Goal: Task Accomplishment & Management: Use online tool/utility

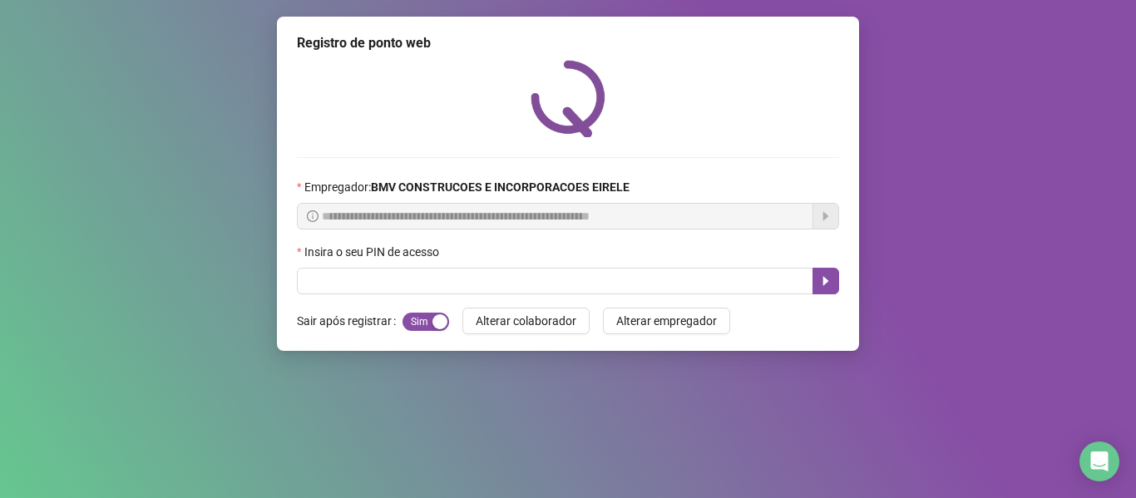
click at [570, 289] on input "text" at bounding box center [555, 281] width 516 height 27
type input "*****"
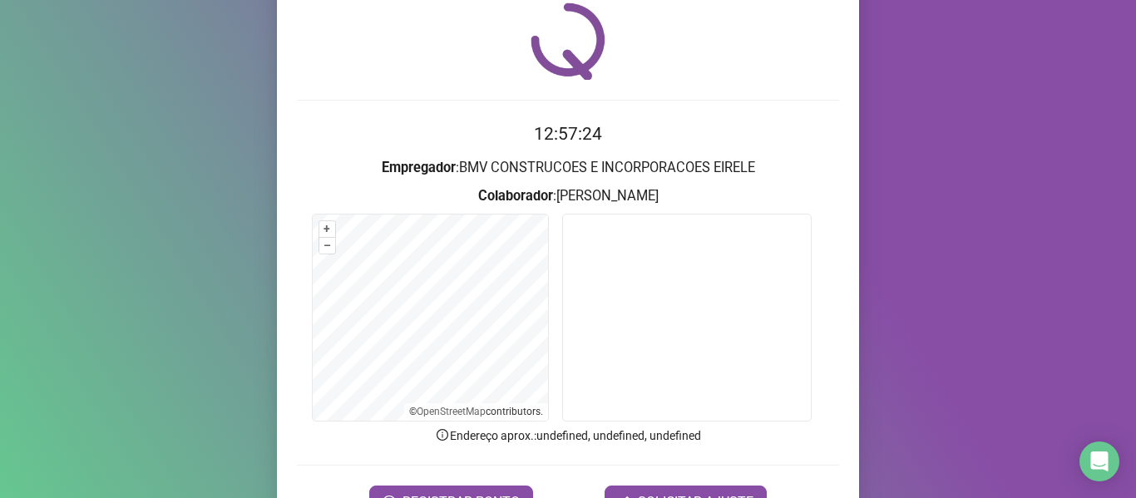
scroll to position [83, 0]
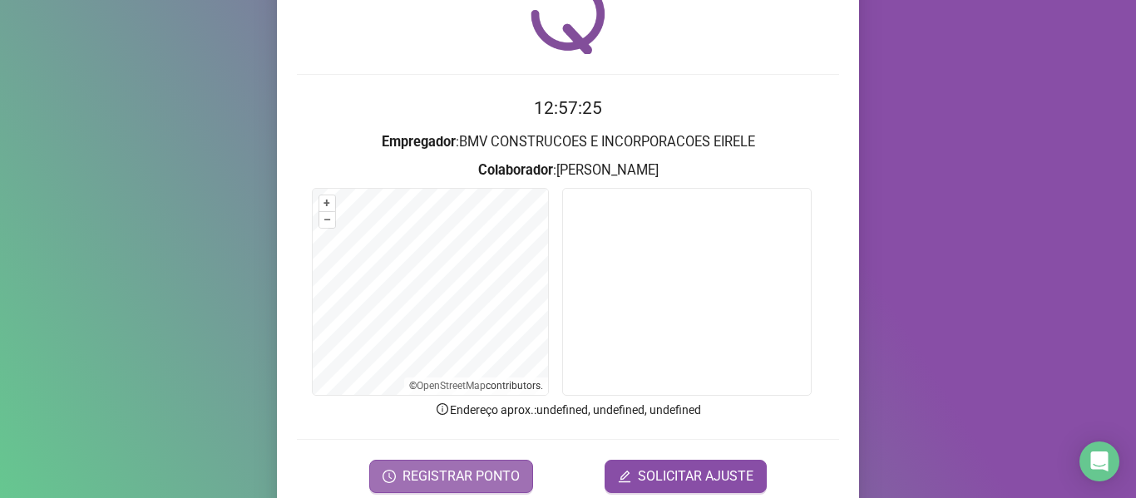
click at [470, 467] on span "REGISTRAR PONTO" at bounding box center [461, 477] width 117 height 20
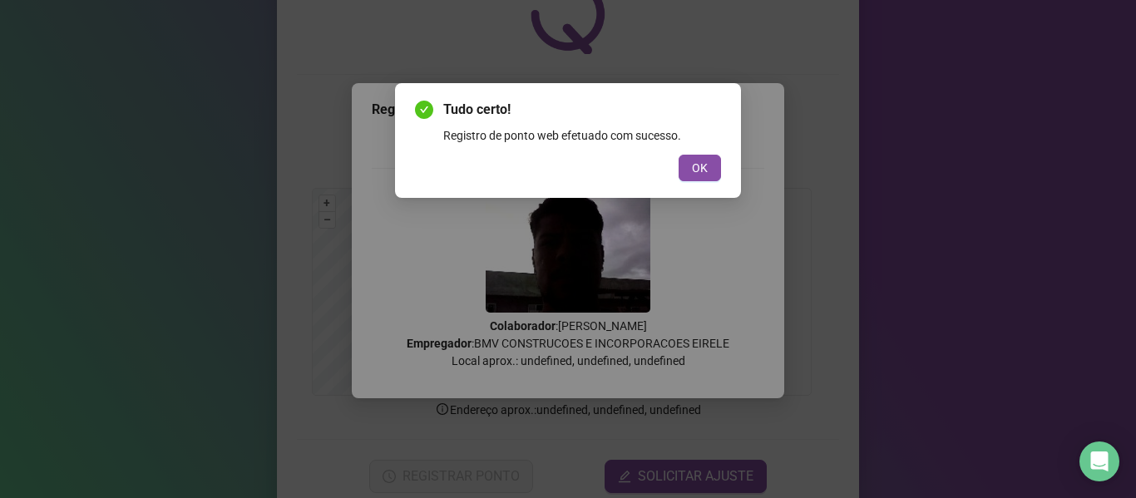
click at [702, 159] on span "OK" at bounding box center [700, 168] width 16 height 18
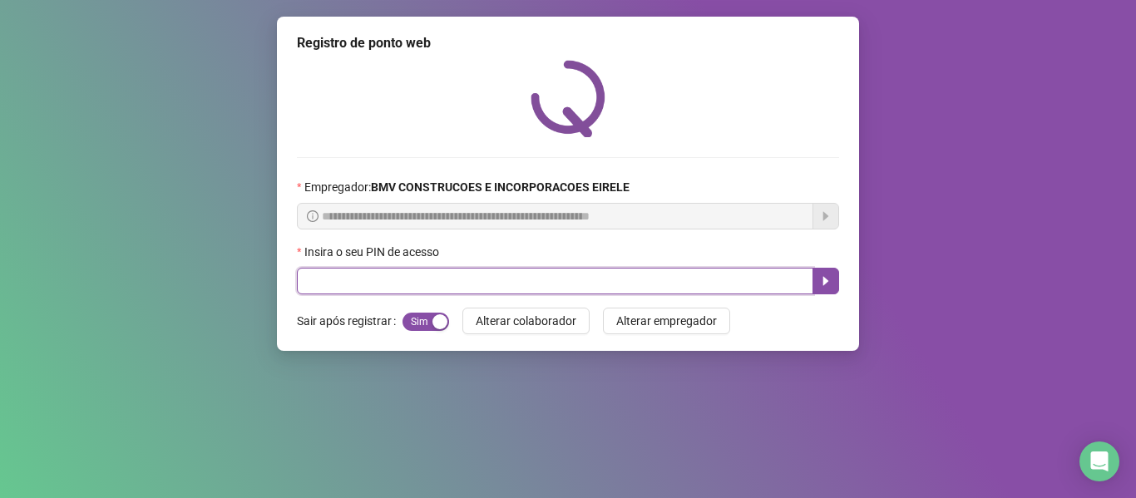
click at [738, 277] on input "text" at bounding box center [555, 281] width 516 height 27
type input "*****"
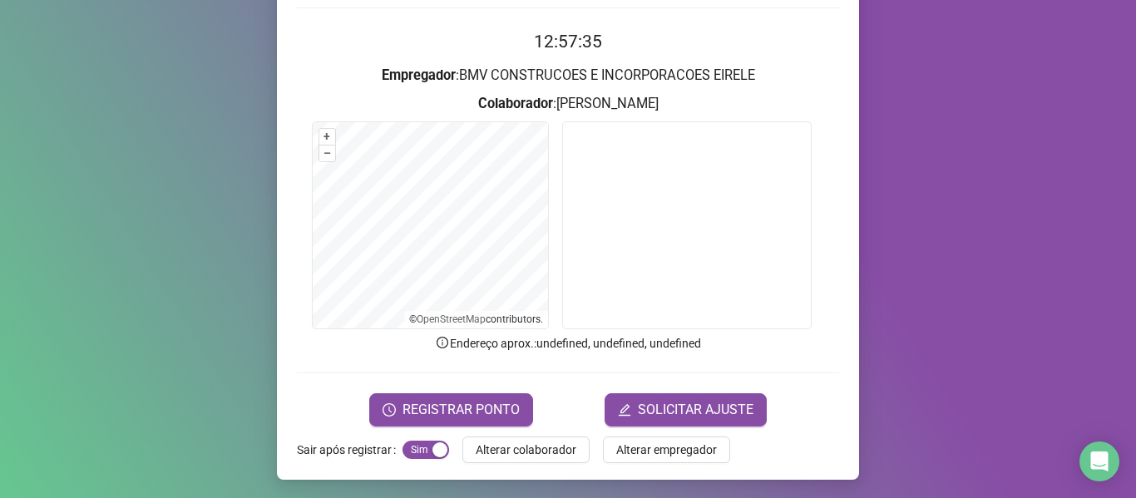
scroll to position [151, 0]
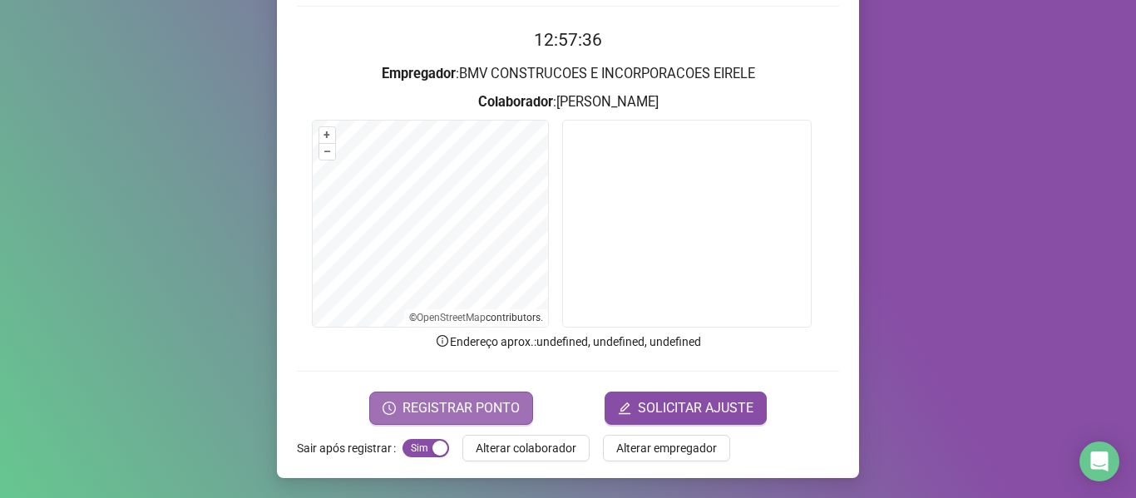
click at [487, 399] on span "REGISTRAR PONTO" at bounding box center [461, 408] width 117 height 20
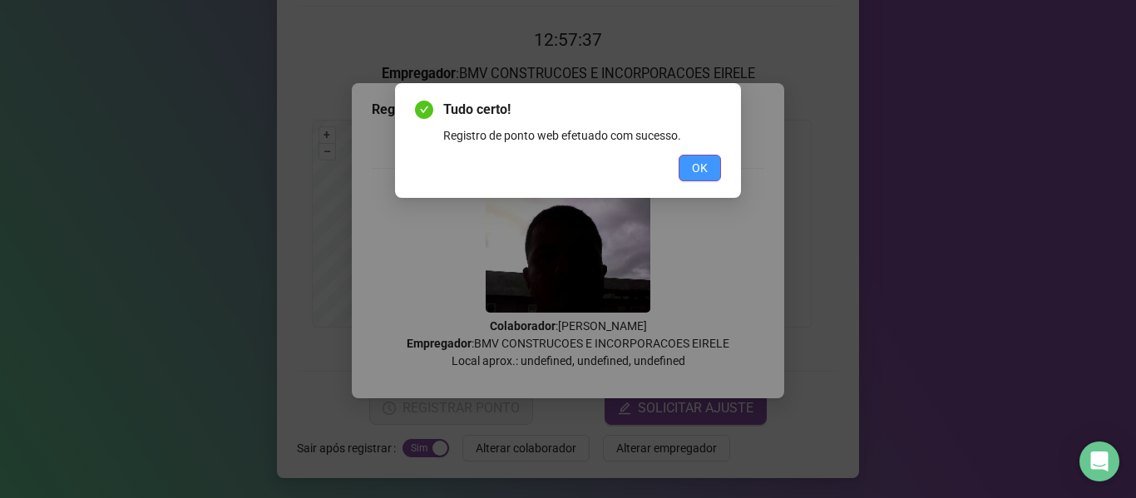
click at [699, 163] on span "OK" at bounding box center [700, 168] width 16 height 18
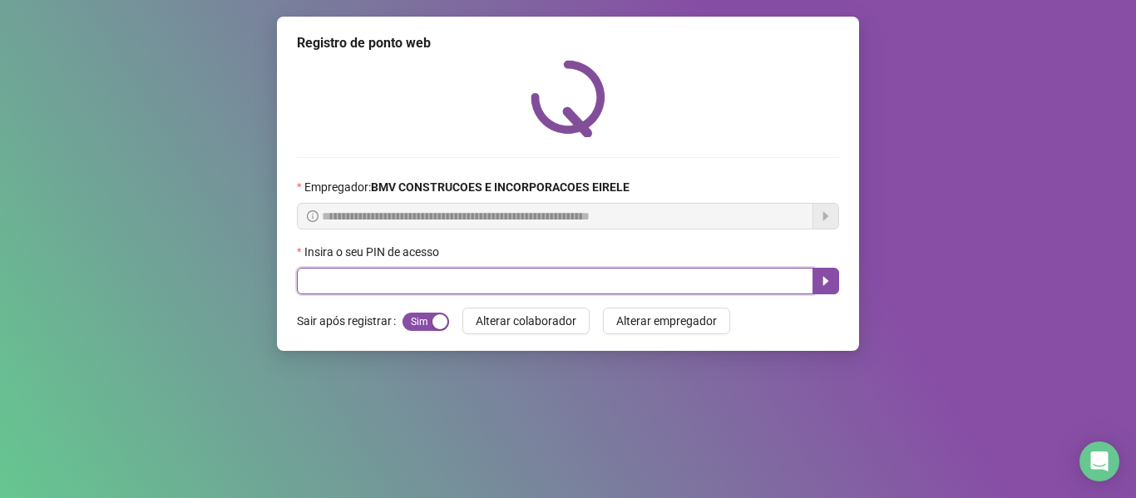
click at [756, 283] on input "text" at bounding box center [555, 281] width 516 height 27
type input "*****"
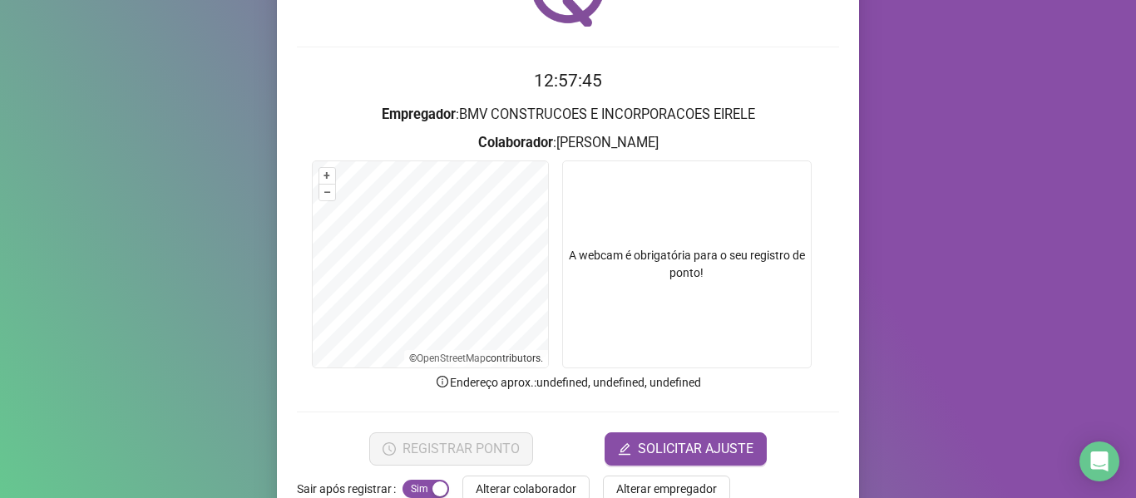
scroll to position [151, 0]
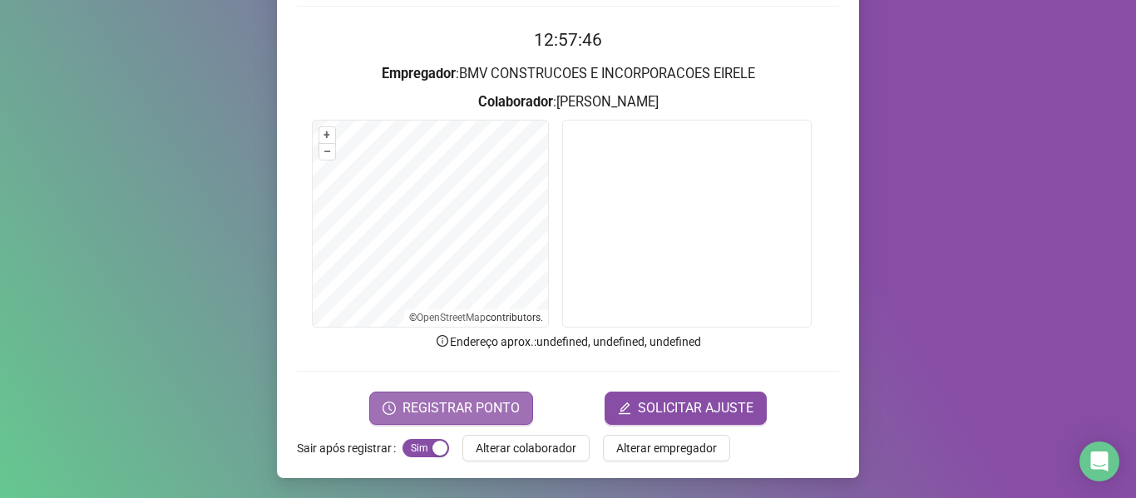
click at [482, 396] on button "REGISTRAR PONTO" at bounding box center [451, 408] width 164 height 33
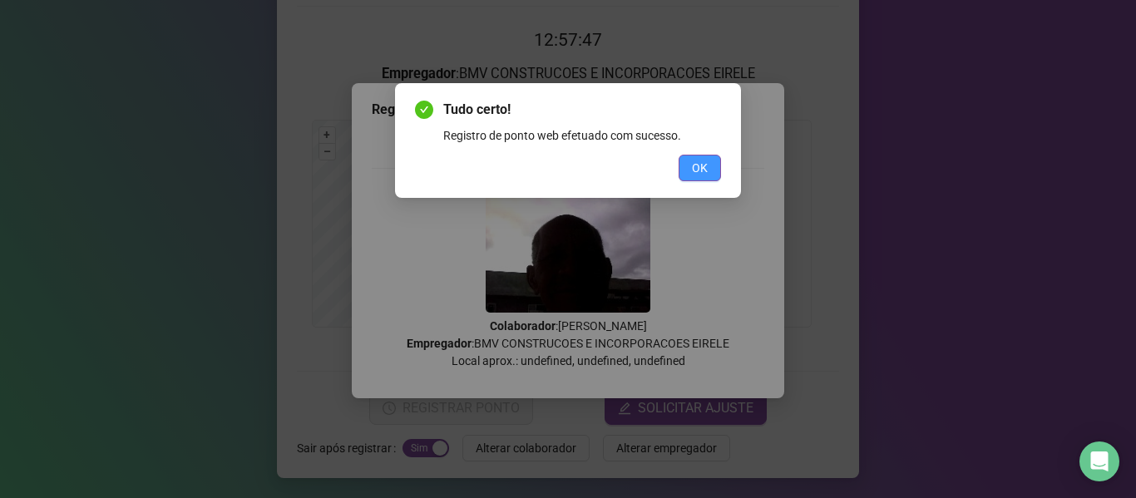
click at [707, 176] on span "OK" at bounding box center [700, 168] width 16 height 18
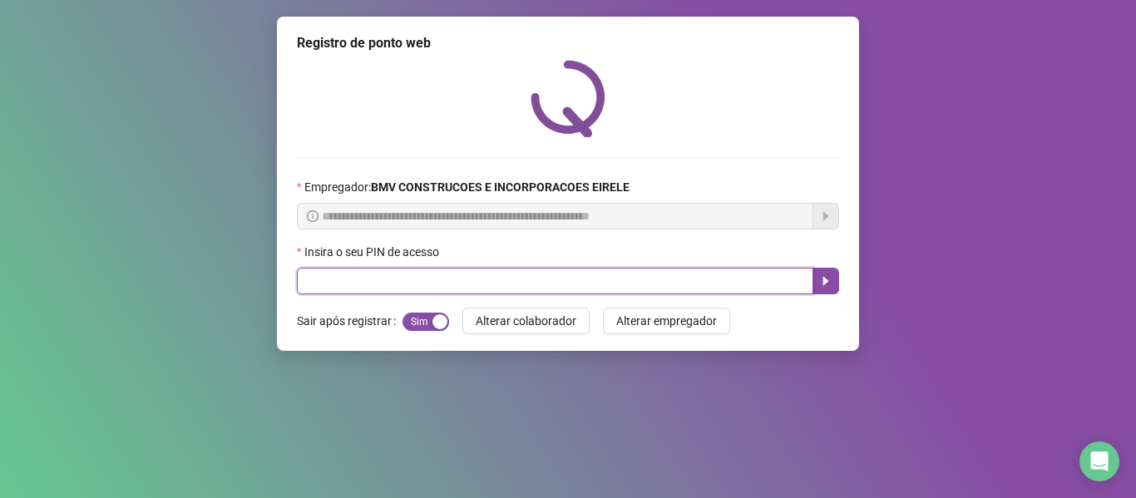
click at [764, 276] on input "text" at bounding box center [555, 281] width 516 height 27
type input "*****"
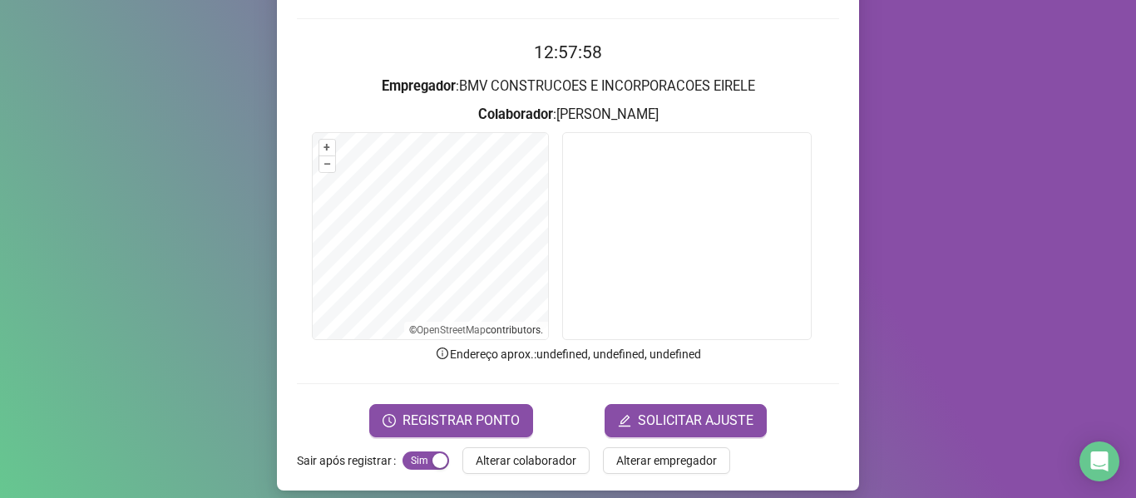
scroll to position [151, 0]
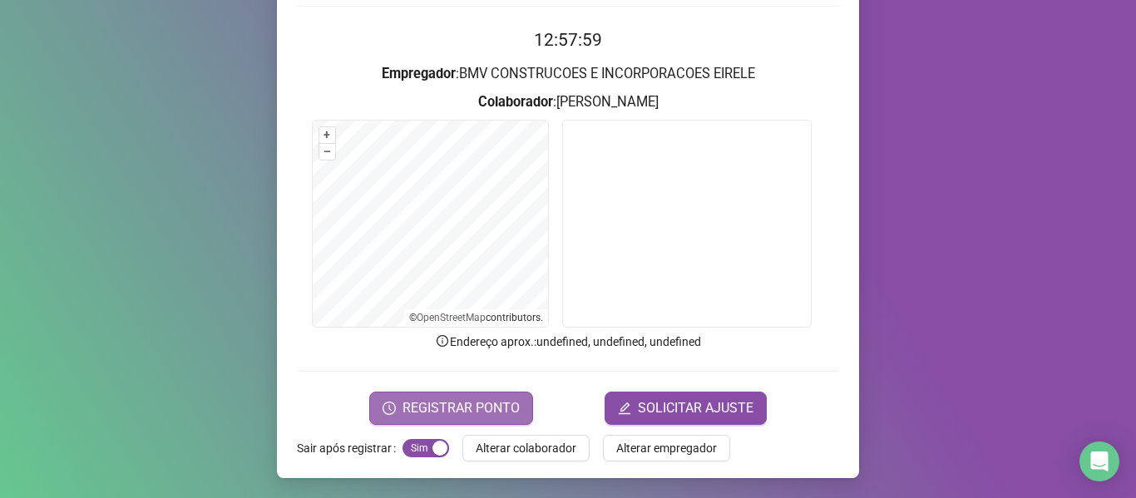
click at [485, 403] on span "REGISTRAR PONTO" at bounding box center [461, 408] width 117 height 20
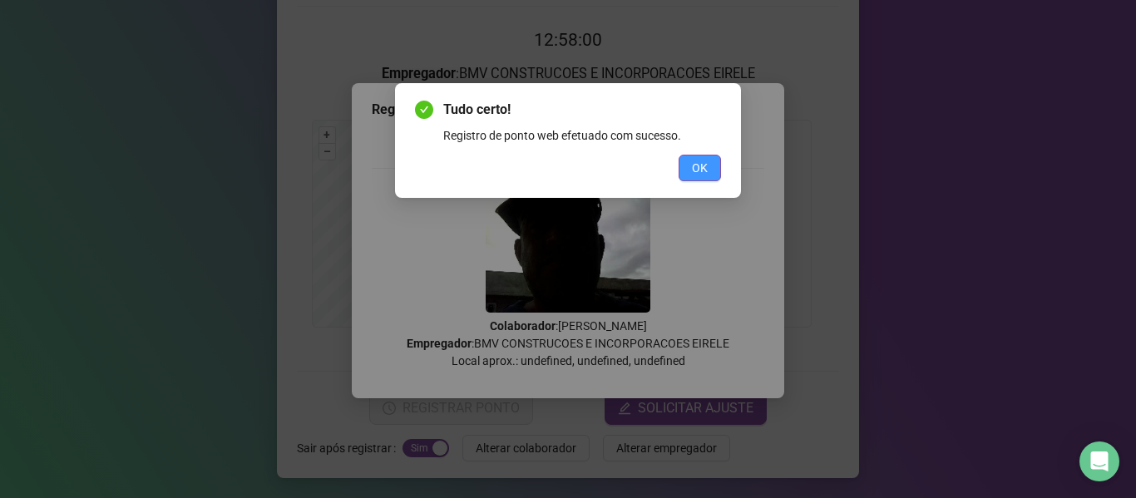
click at [690, 161] on button "OK" at bounding box center [700, 168] width 42 height 27
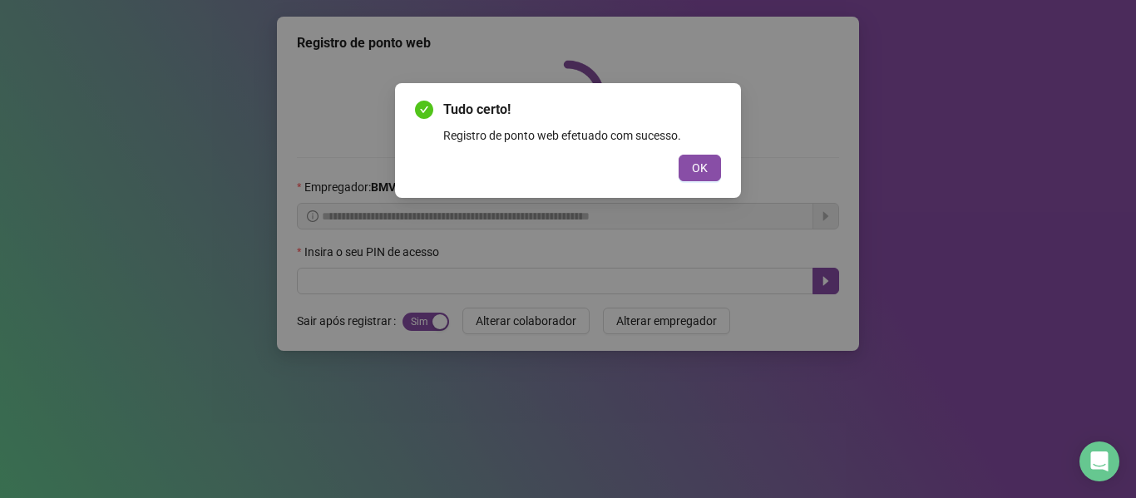
scroll to position [0, 0]
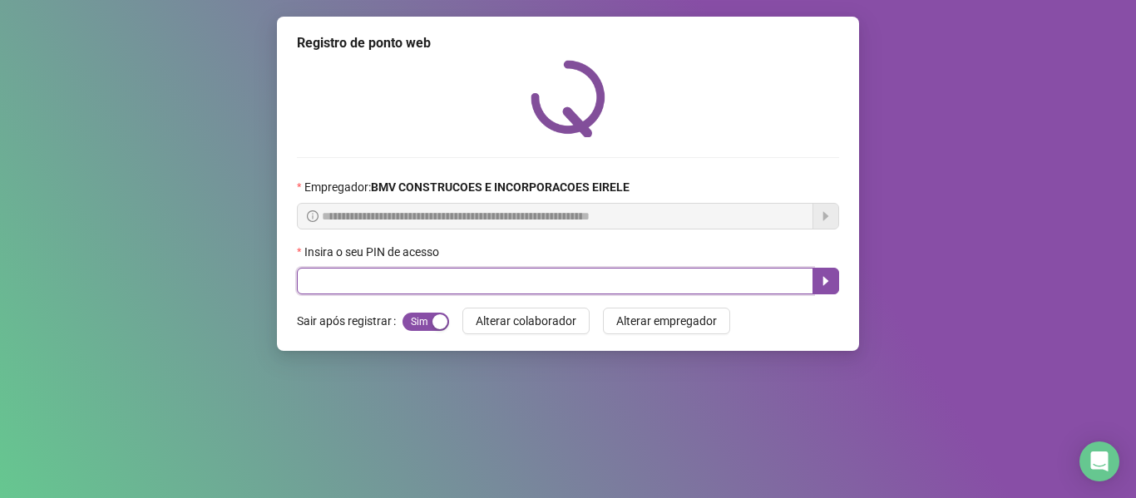
click at [741, 279] on input "text" at bounding box center [555, 281] width 516 height 27
type input "*****"
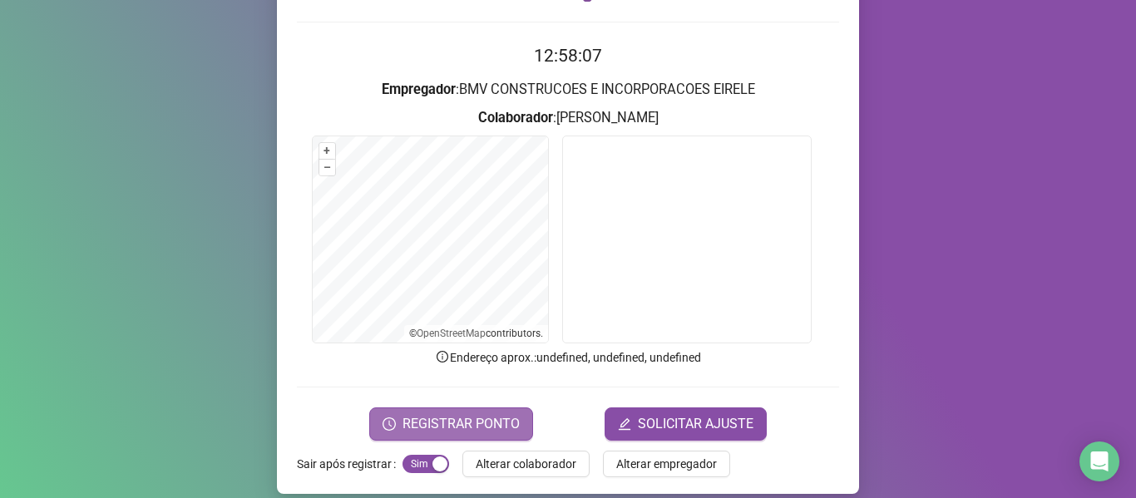
scroll to position [151, 0]
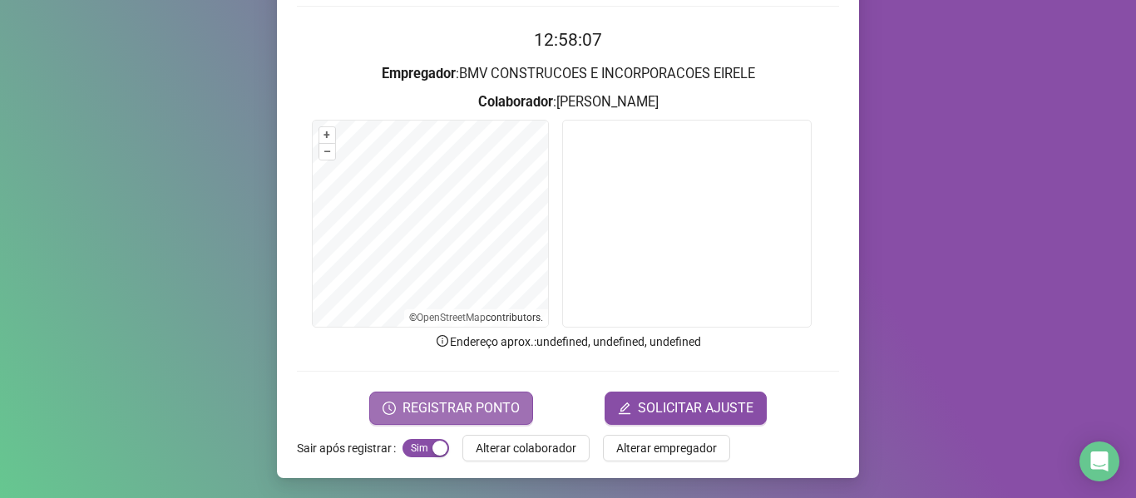
click at [444, 410] on span "REGISTRAR PONTO" at bounding box center [461, 408] width 117 height 20
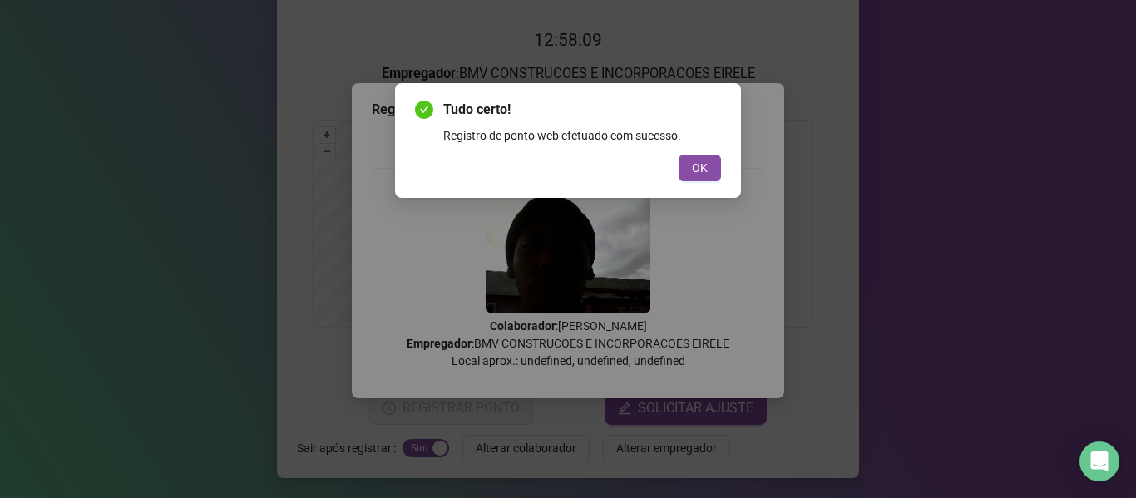
click at [699, 173] on span "OK" at bounding box center [700, 168] width 16 height 18
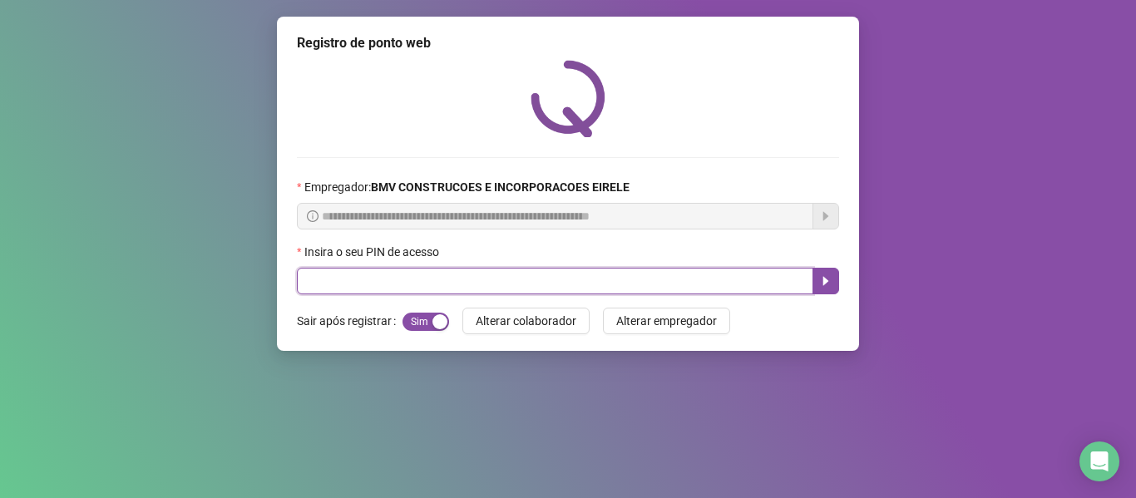
click at [723, 280] on input "text" at bounding box center [555, 281] width 516 height 27
type input "*****"
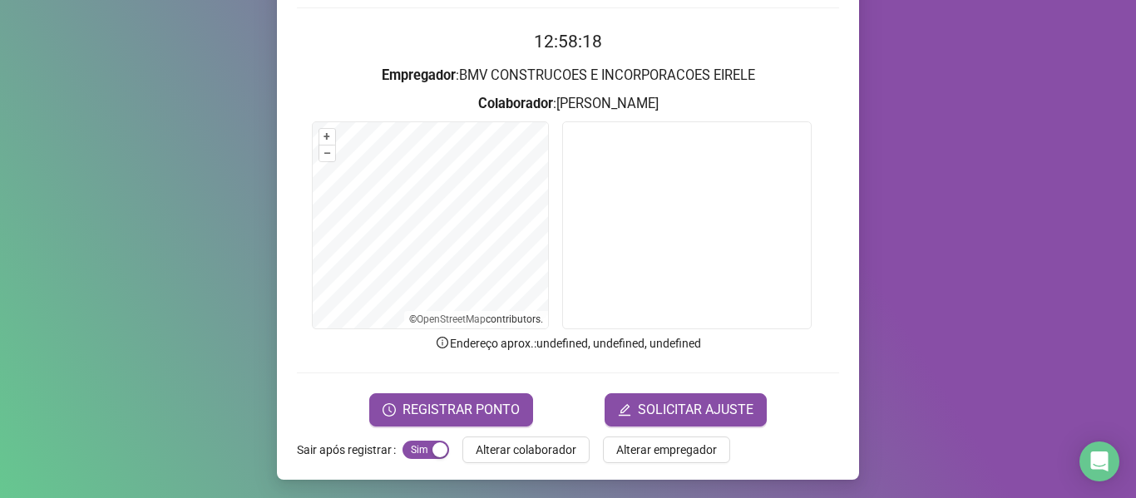
scroll to position [151, 0]
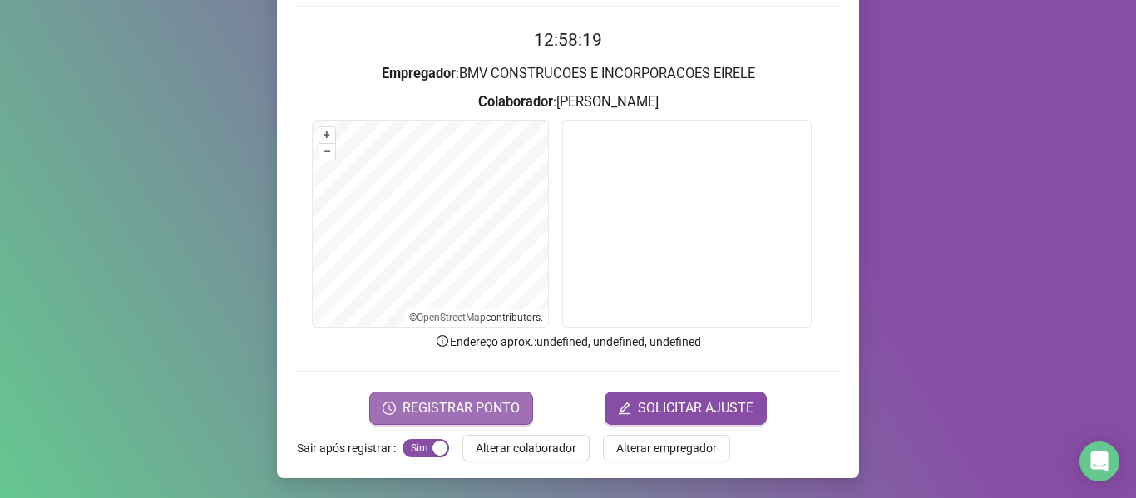
click at [464, 409] on span "REGISTRAR PONTO" at bounding box center [461, 408] width 117 height 20
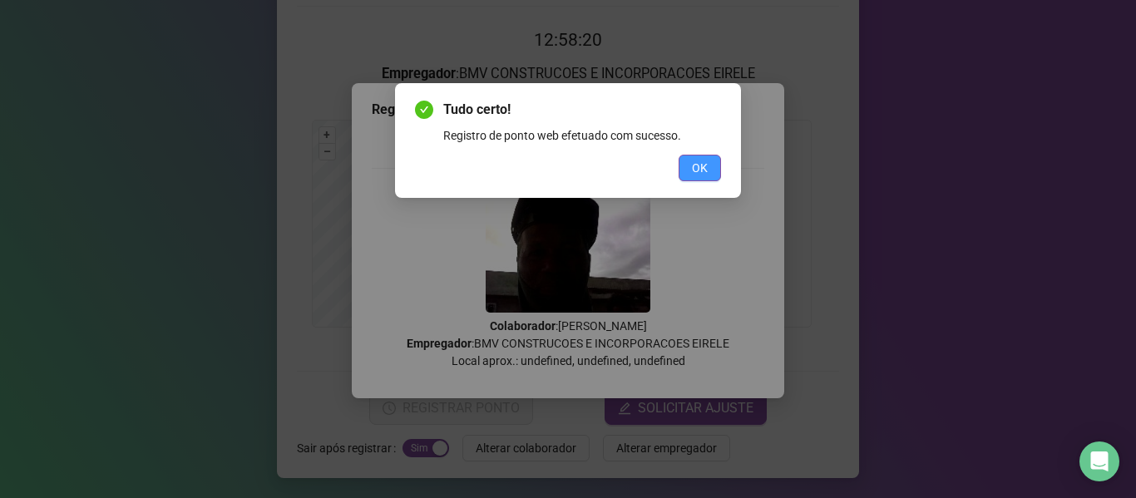
click at [709, 160] on button "OK" at bounding box center [700, 168] width 42 height 27
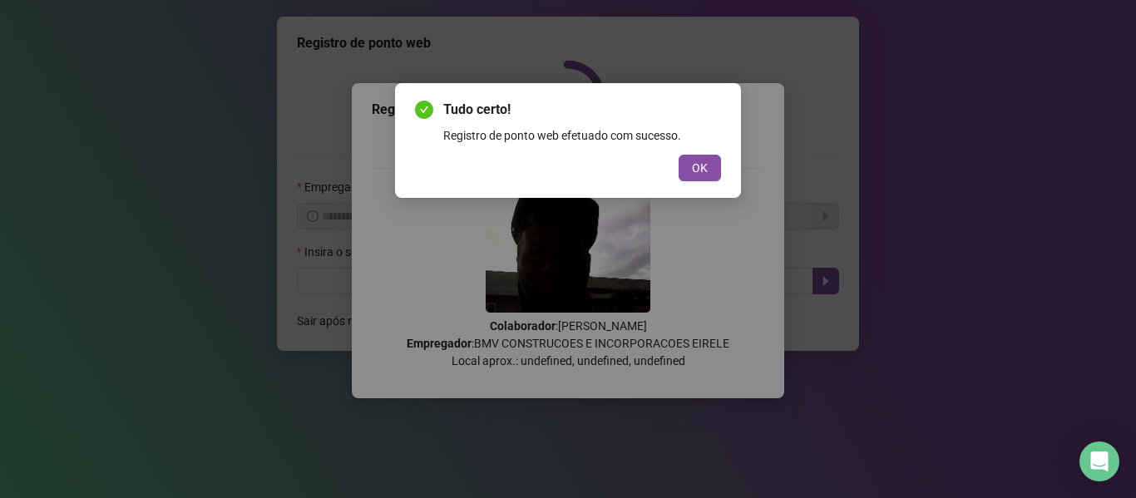
scroll to position [0, 0]
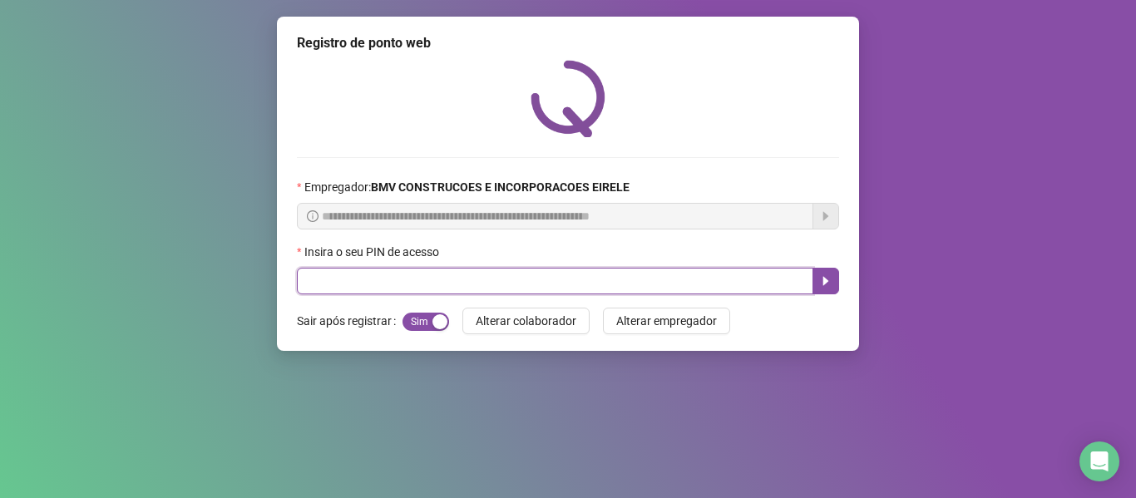
click at [749, 281] on input "text" at bounding box center [555, 281] width 516 height 27
type input "*****"
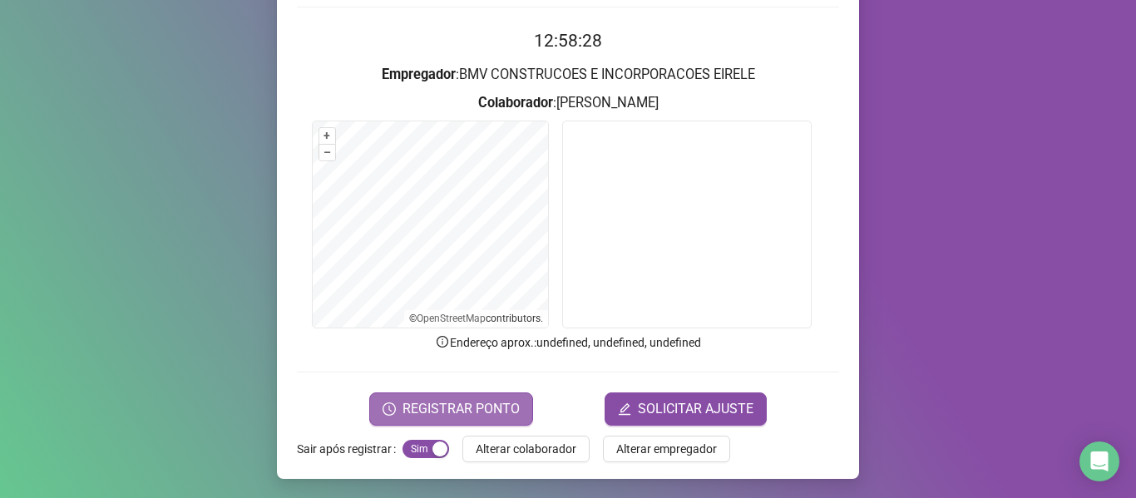
scroll to position [151, 0]
click at [432, 417] on span "REGISTRAR PONTO" at bounding box center [461, 408] width 117 height 20
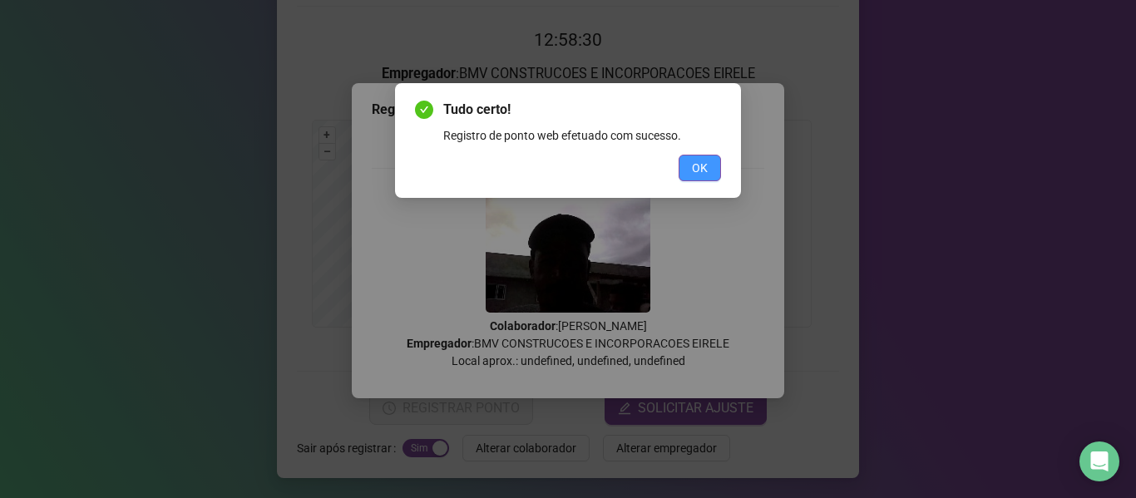
click at [694, 167] on span "OK" at bounding box center [700, 168] width 16 height 18
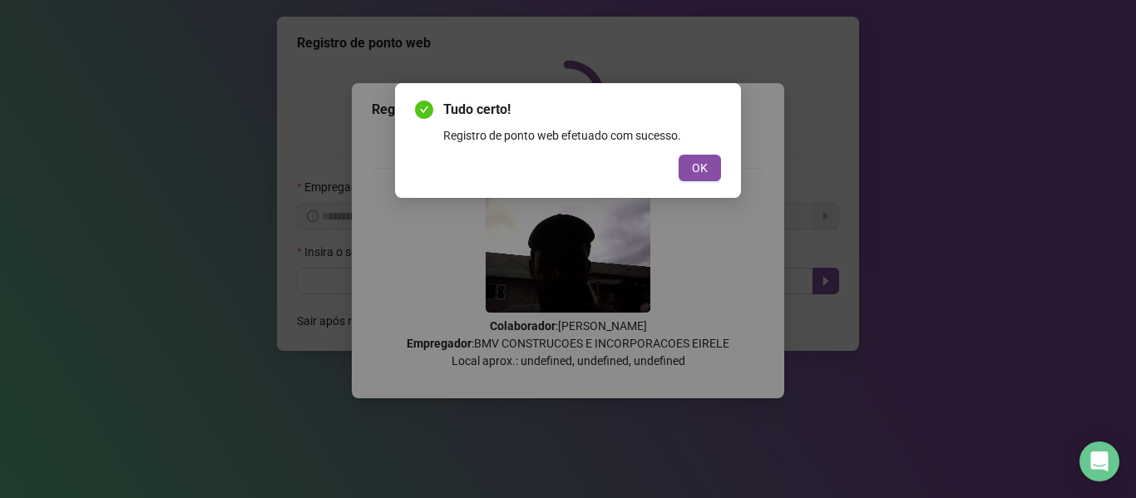
scroll to position [0, 0]
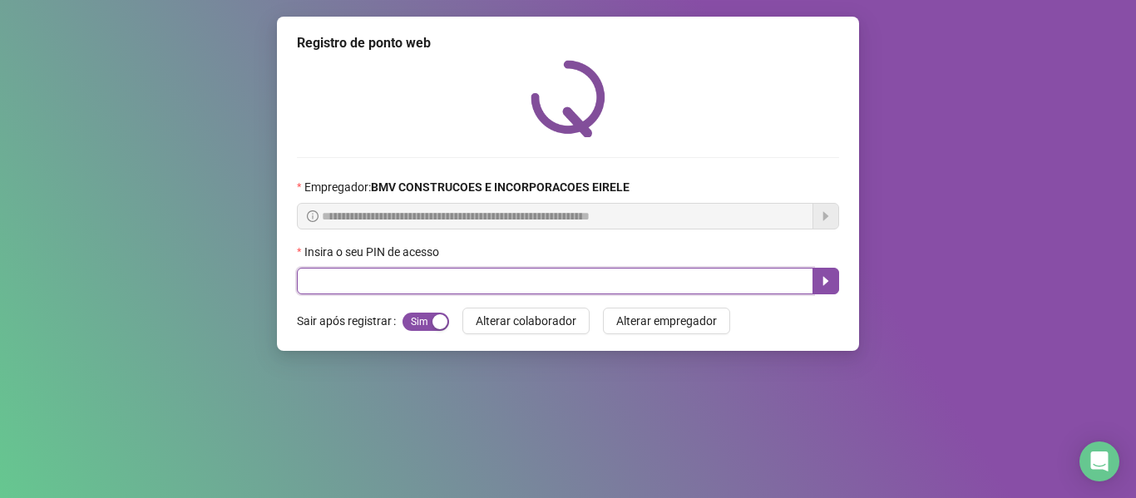
click at [762, 278] on input "text" at bounding box center [555, 281] width 516 height 27
type input "*****"
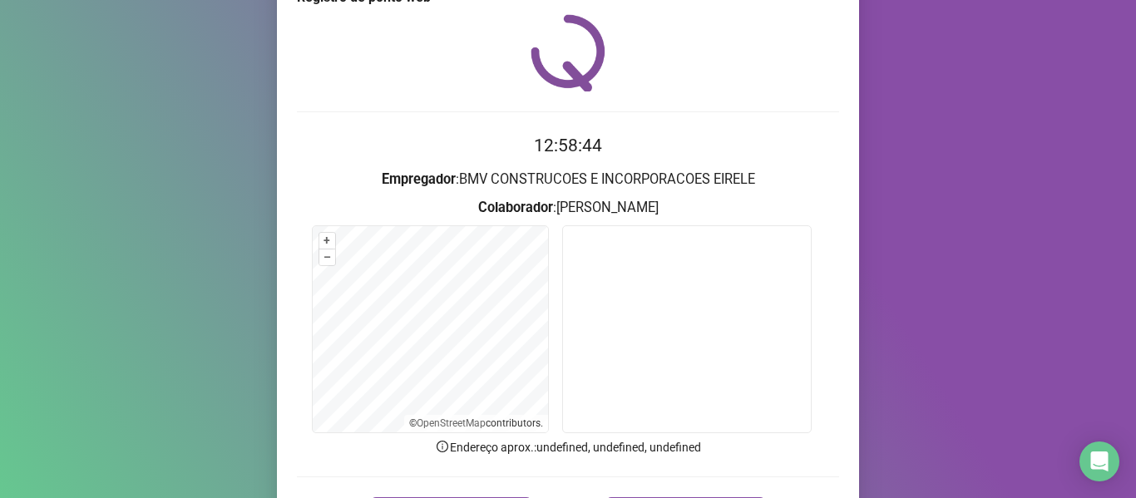
scroll to position [83, 0]
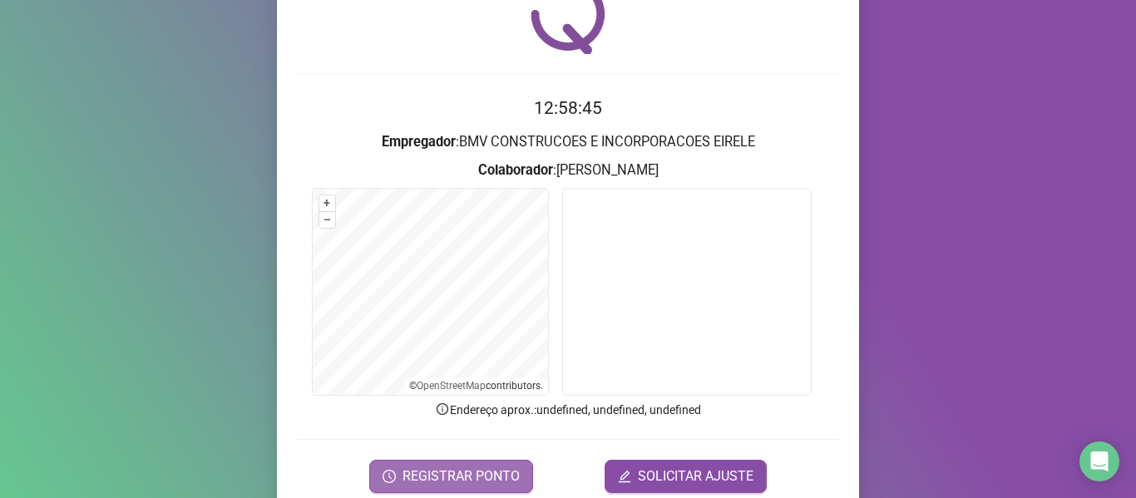
click at [444, 469] on span "REGISTRAR PONTO" at bounding box center [461, 477] width 117 height 20
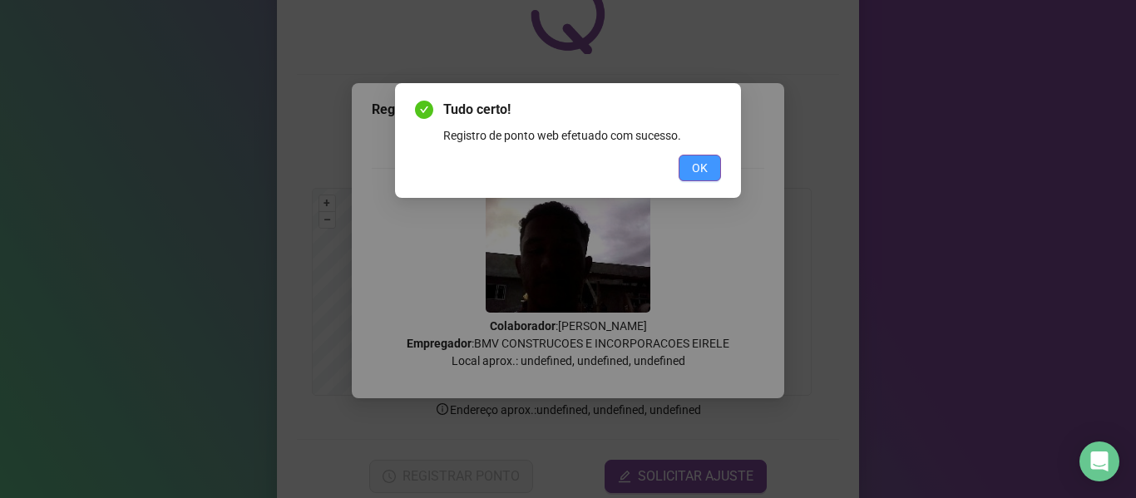
click at [689, 172] on button "OK" at bounding box center [700, 168] width 42 height 27
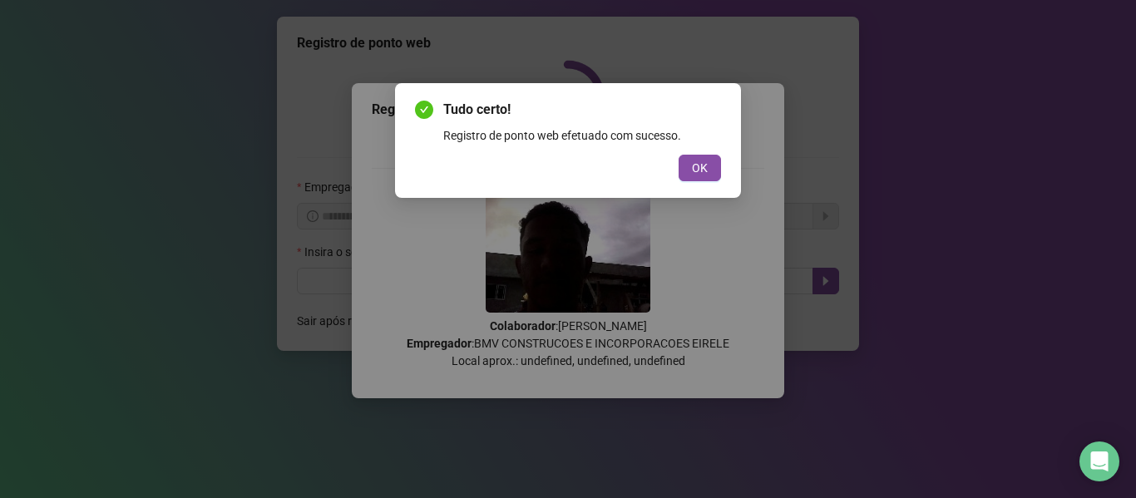
scroll to position [0, 0]
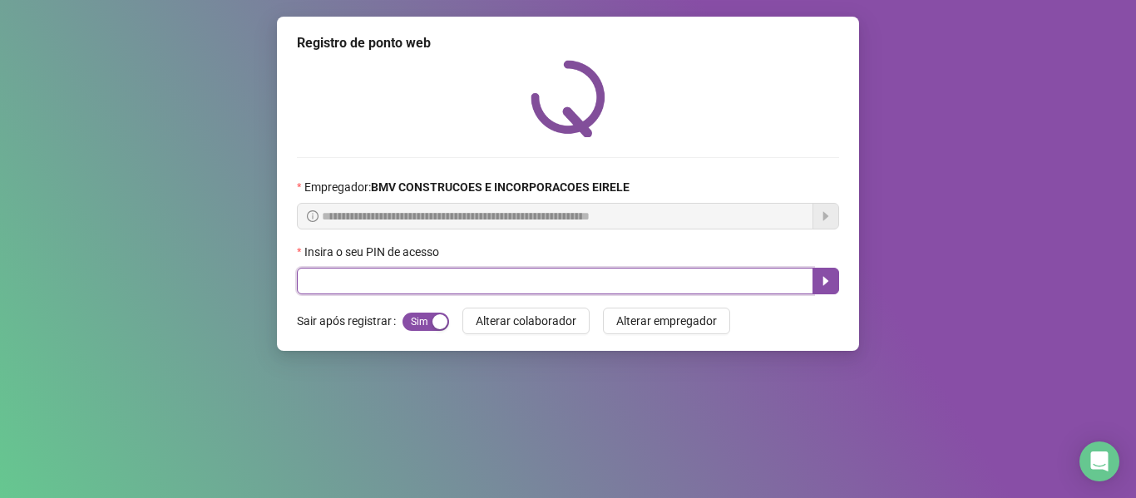
click at [774, 287] on input "text" at bounding box center [555, 281] width 516 height 27
type input "*****"
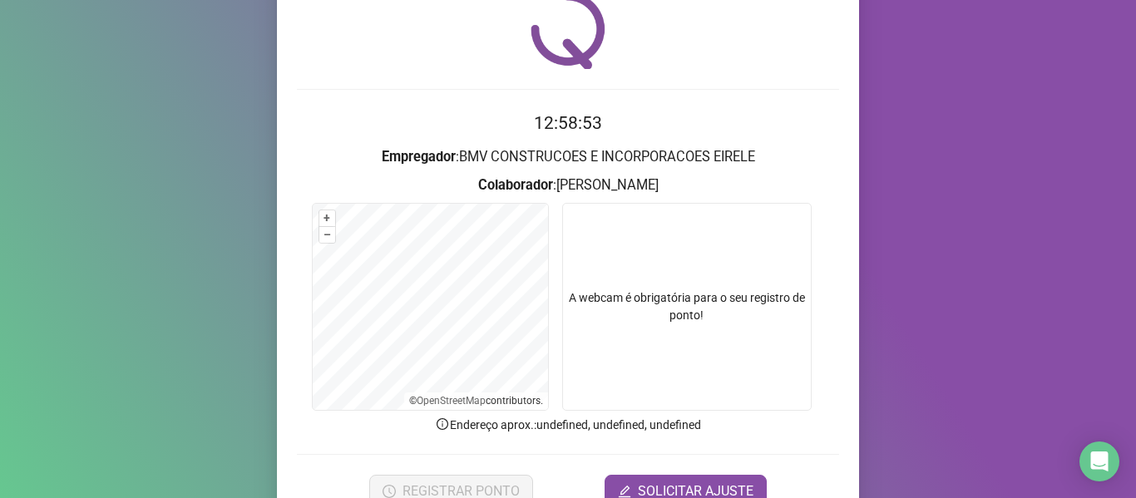
scroll to position [151, 0]
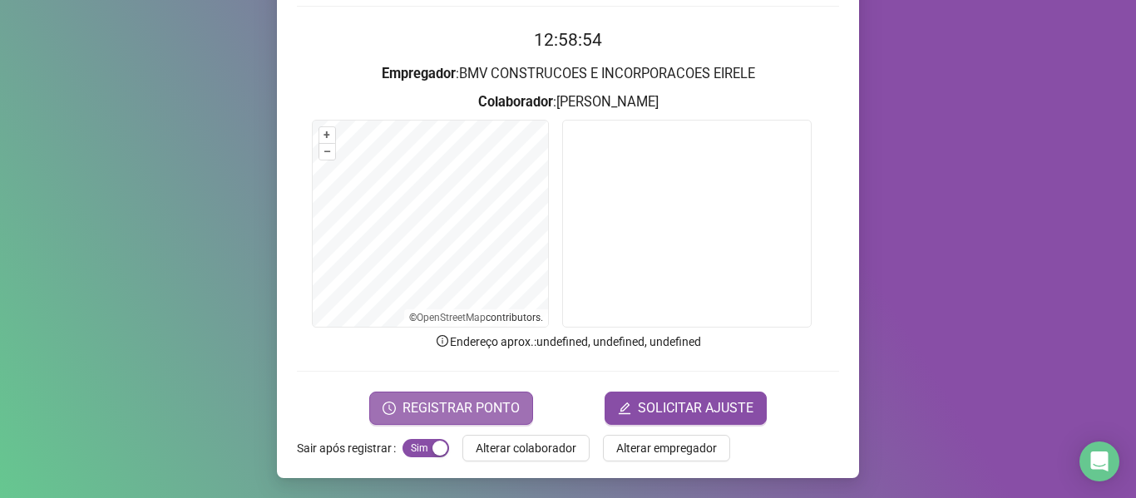
click at [446, 401] on span "REGISTRAR PONTO" at bounding box center [461, 408] width 117 height 20
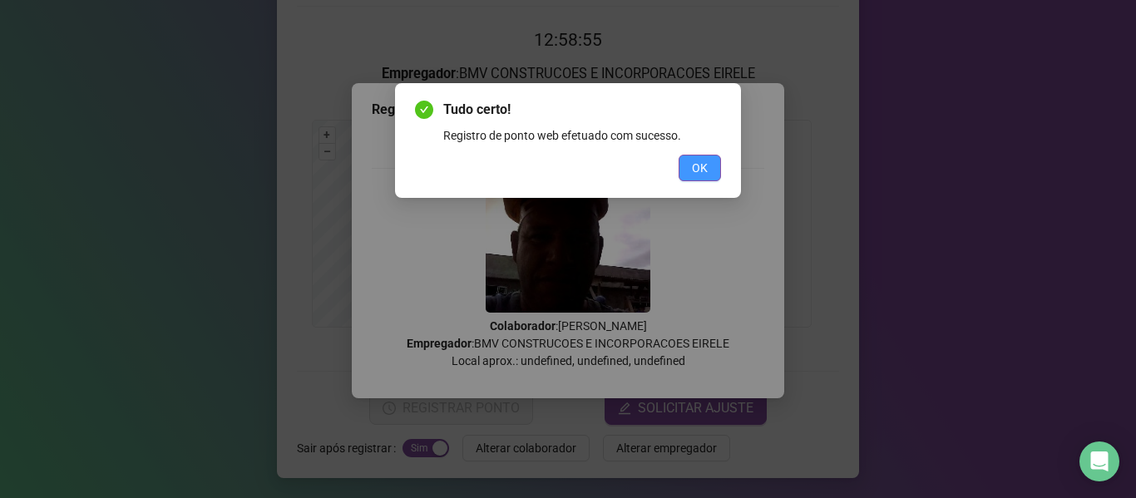
click at [695, 176] on span "OK" at bounding box center [700, 168] width 16 height 18
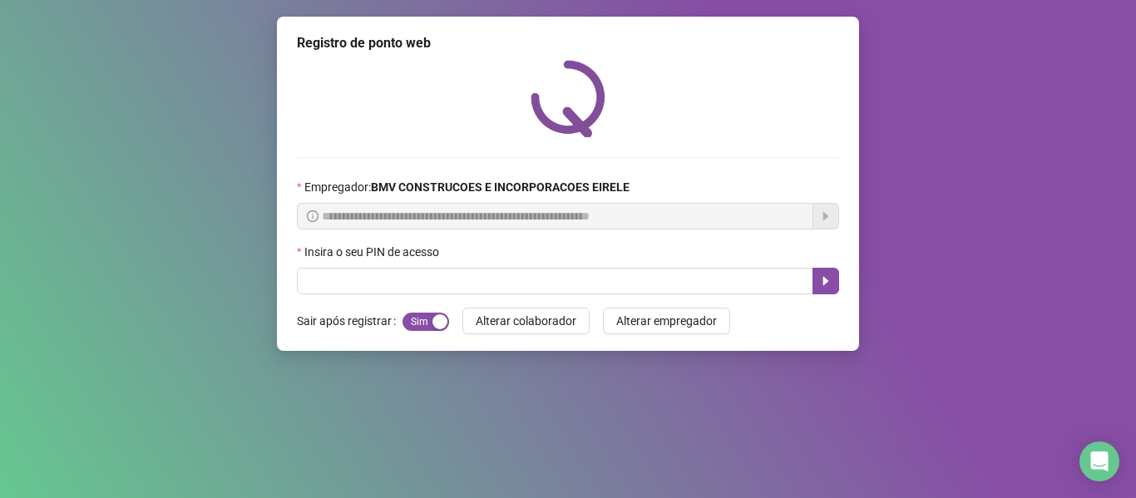
scroll to position [0, 0]
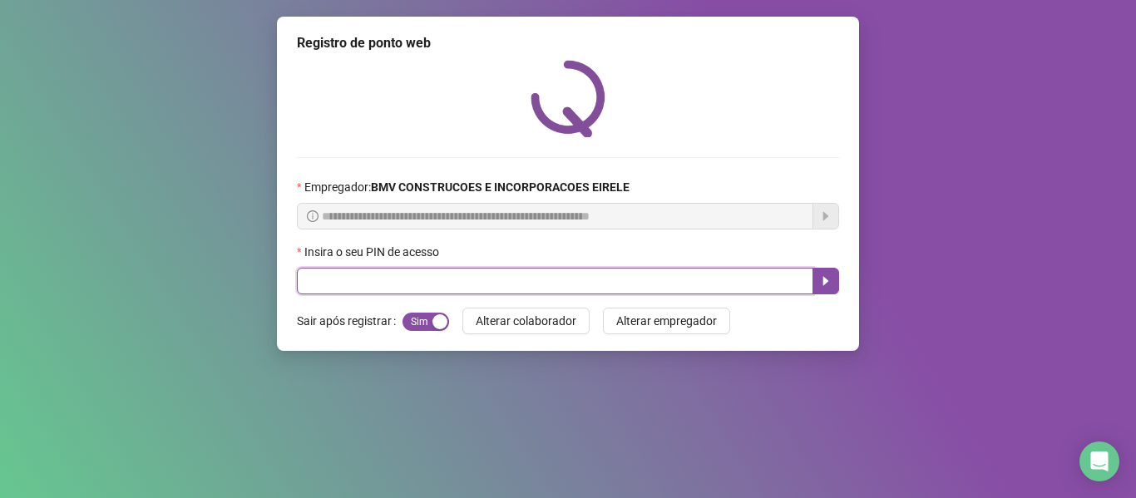
click at [778, 286] on input "text" at bounding box center [555, 281] width 516 height 27
type input "*****"
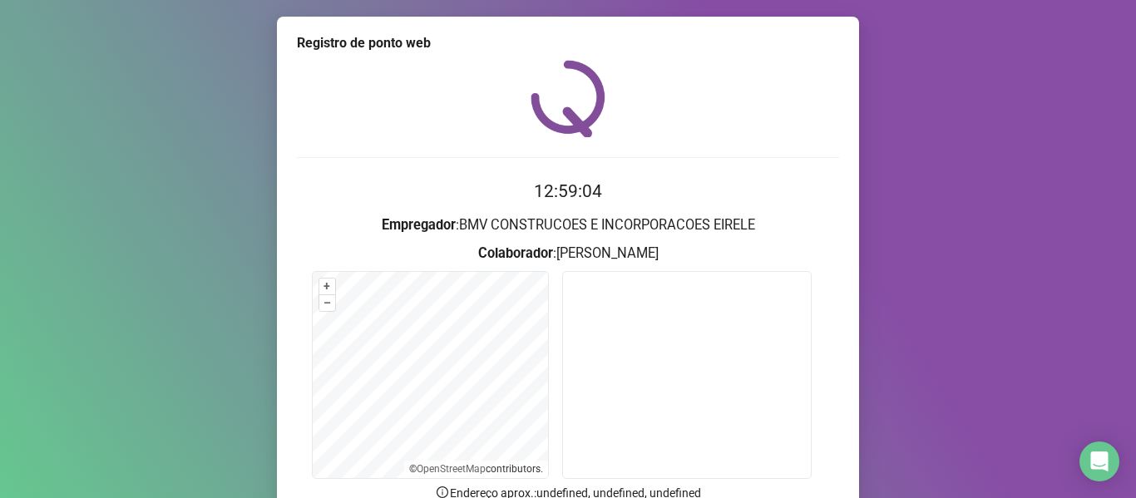
scroll to position [151, 0]
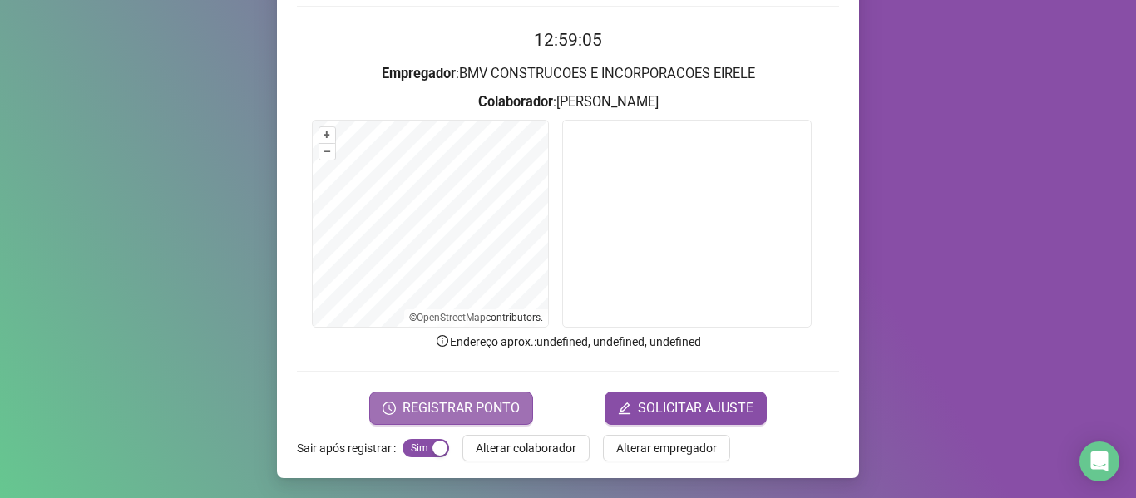
click at [490, 406] on span "REGISTRAR PONTO" at bounding box center [461, 408] width 117 height 20
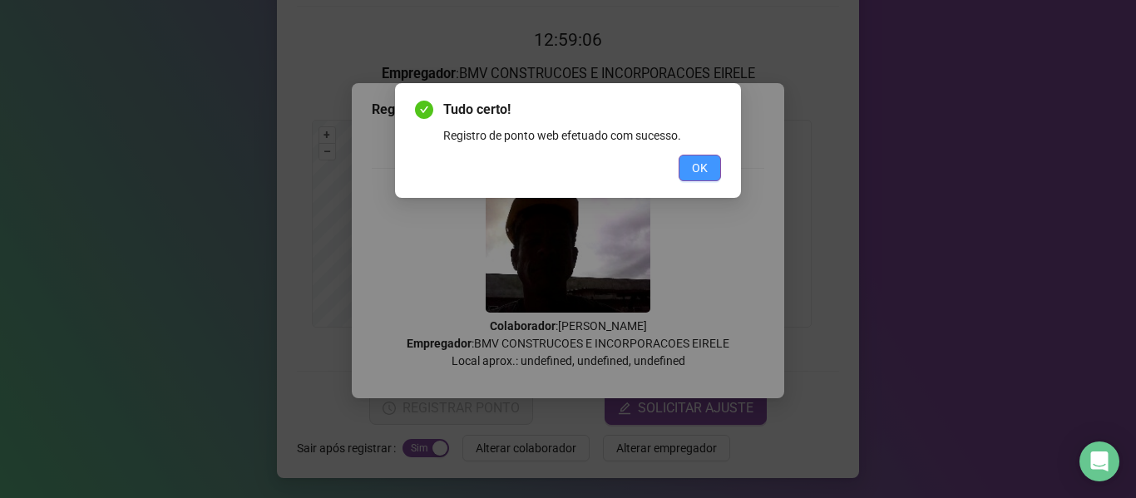
click at [694, 171] on span "OK" at bounding box center [700, 168] width 16 height 18
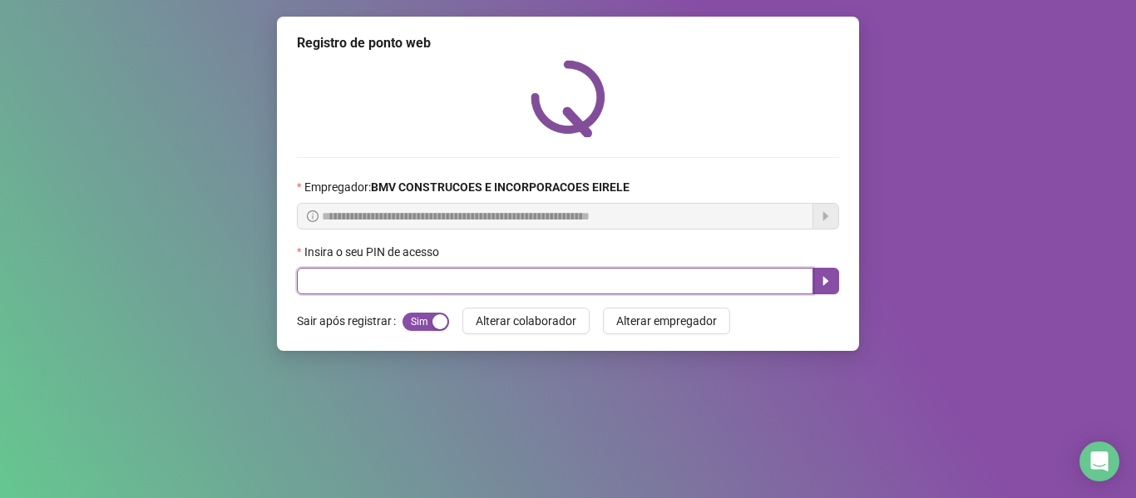
click at [748, 285] on input "text" at bounding box center [555, 281] width 516 height 27
type input "*****"
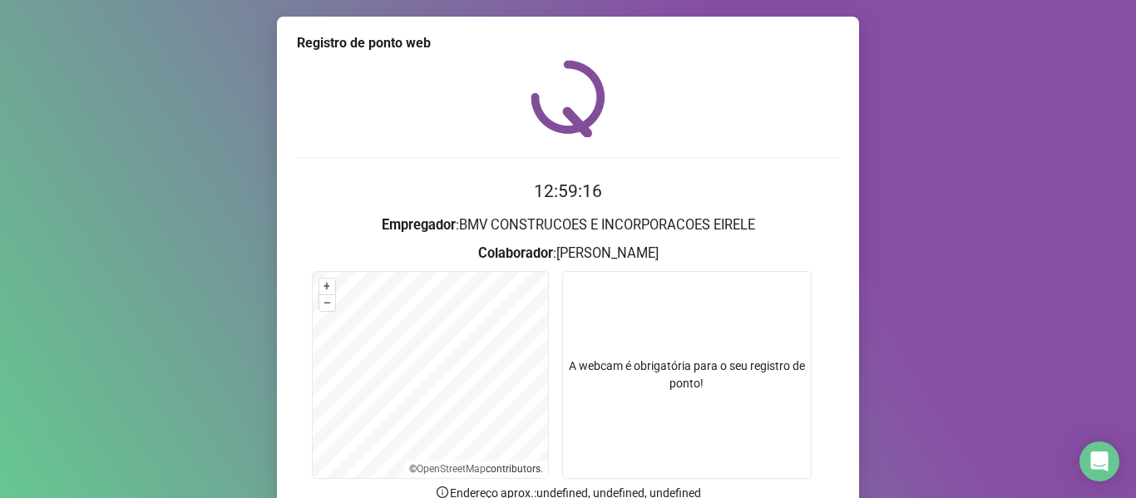
scroll to position [151, 0]
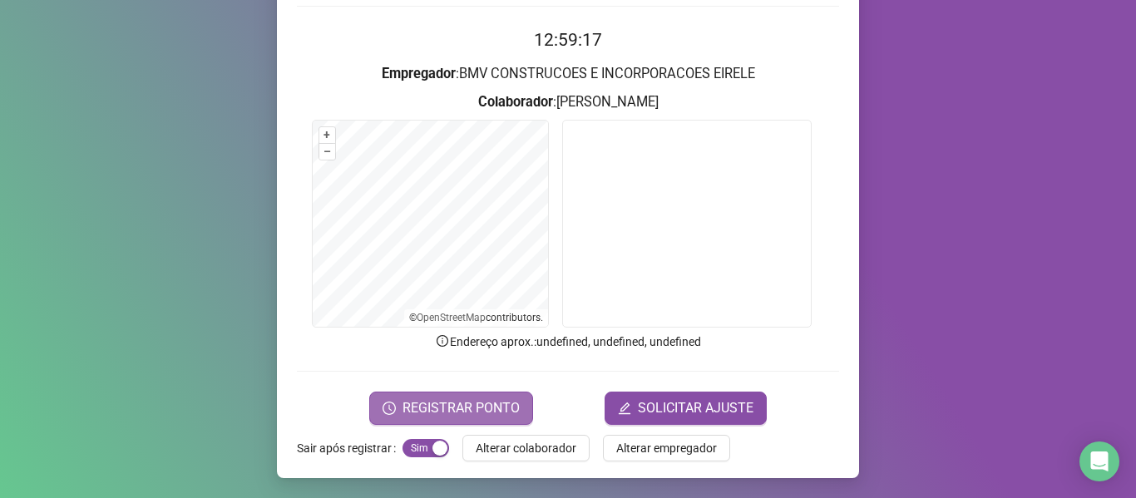
click at [463, 413] on span "REGISTRAR PONTO" at bounding box center [461, 408] width 117 height 20
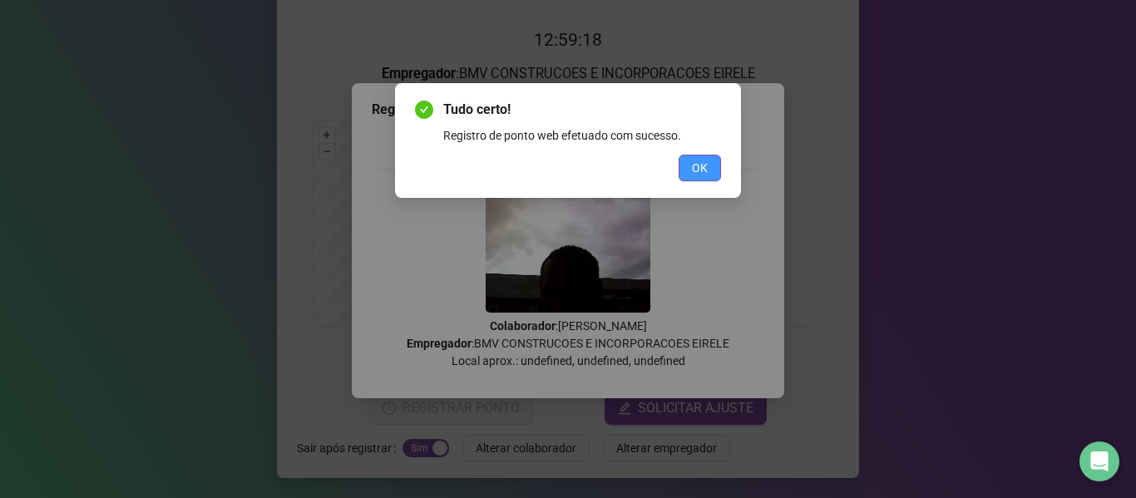
click at [692, 175] on span "OK" at bounding box center [700, 168] width 16 height 18
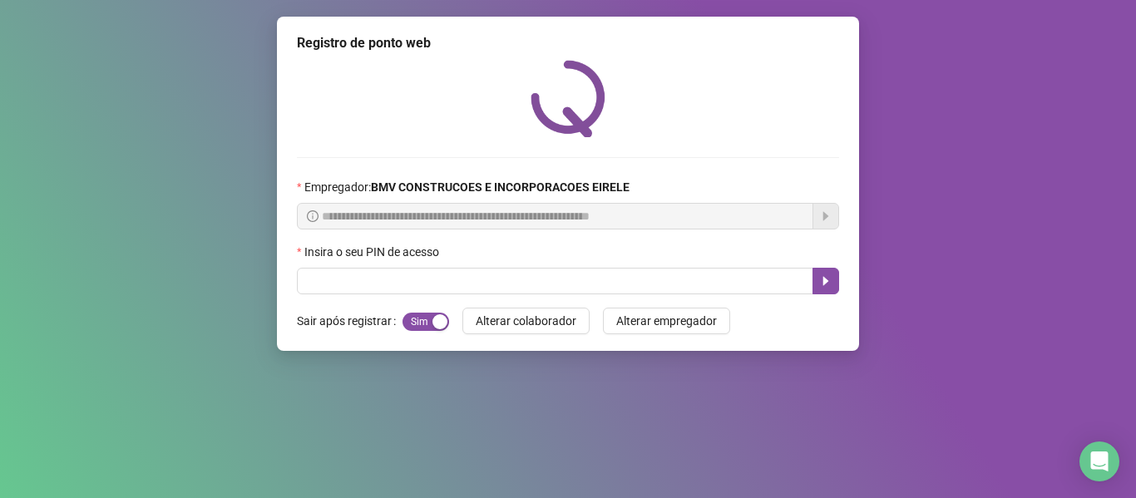
scroll to position [0, 0]
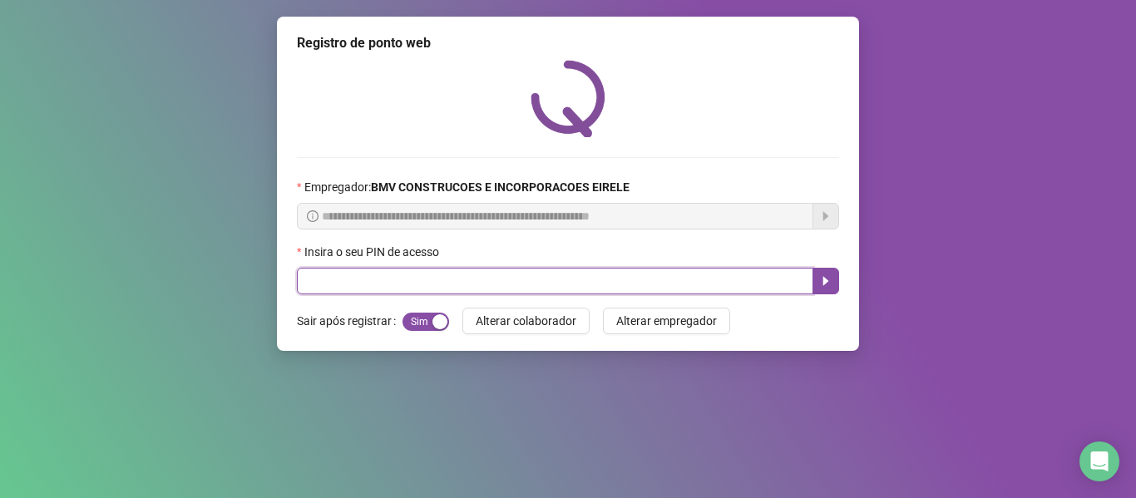
click at [778, 275] on input "text" at bounding box center [555, 281] width 516 height 27
type input "*****"
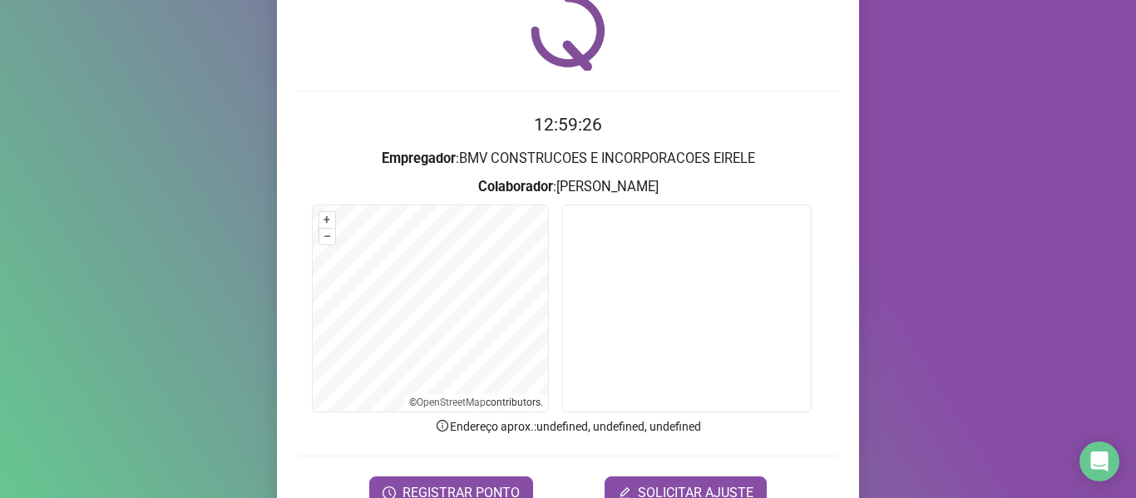
scroll to position [151, 0]
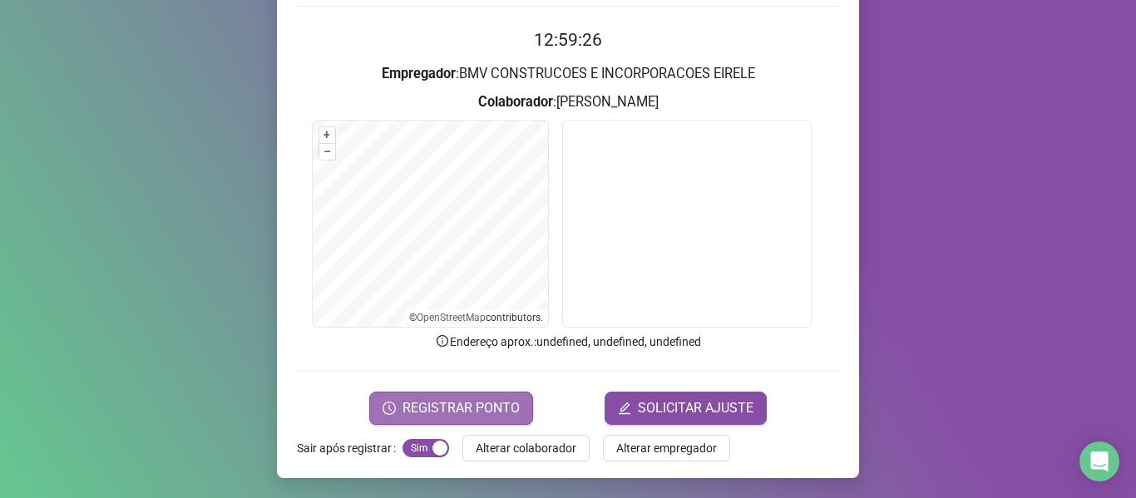
click at [517, 405] on button "REGISTRAR PONTO" at bounding box center [451, 408] width 164 height 33
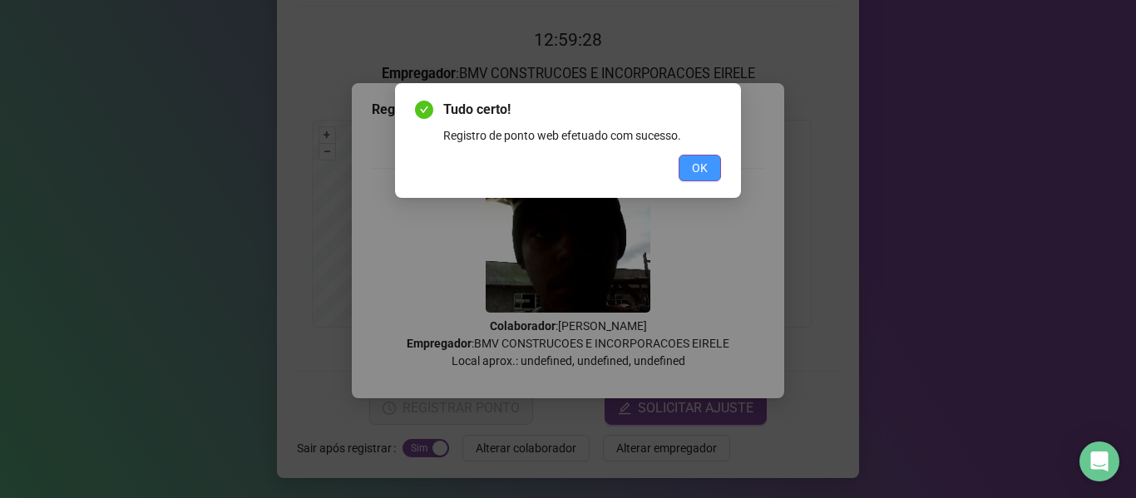
click at [706, 162] on span "OK" at bounding box center [700, 168] width 16 height 18
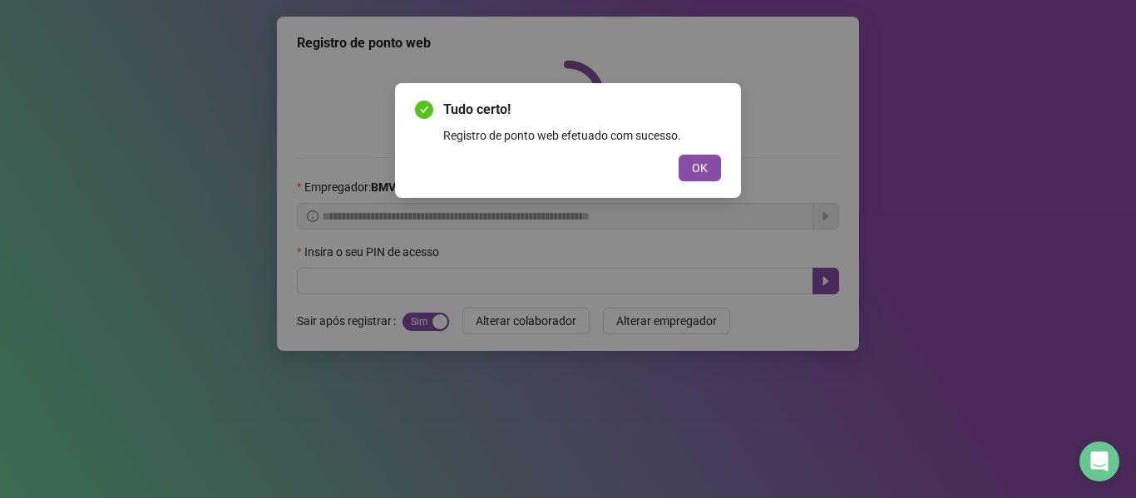
scroll to position [0, 0]
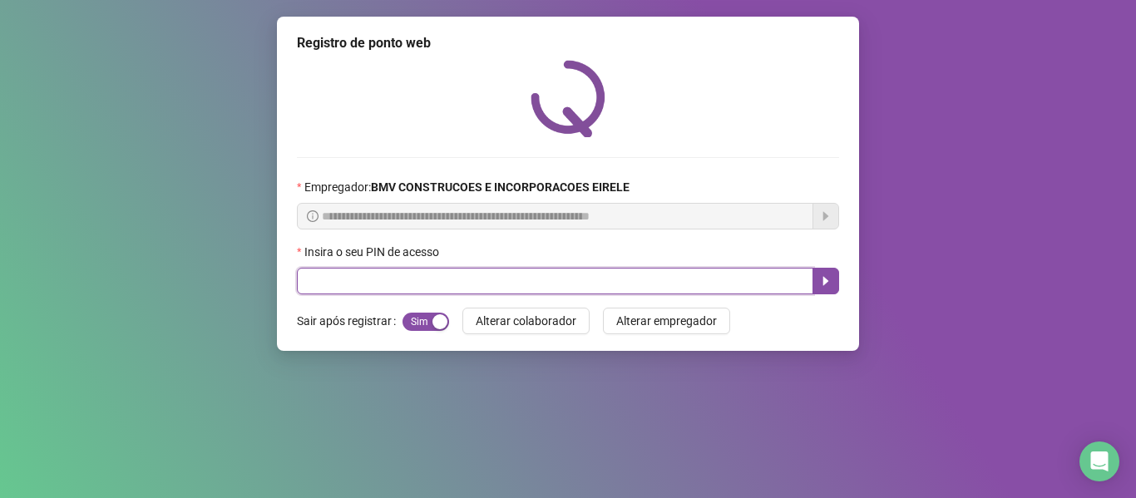
click at [778, 271] on input "text" at bounding box center [555, 281] width 516 height 27
type input "*****"
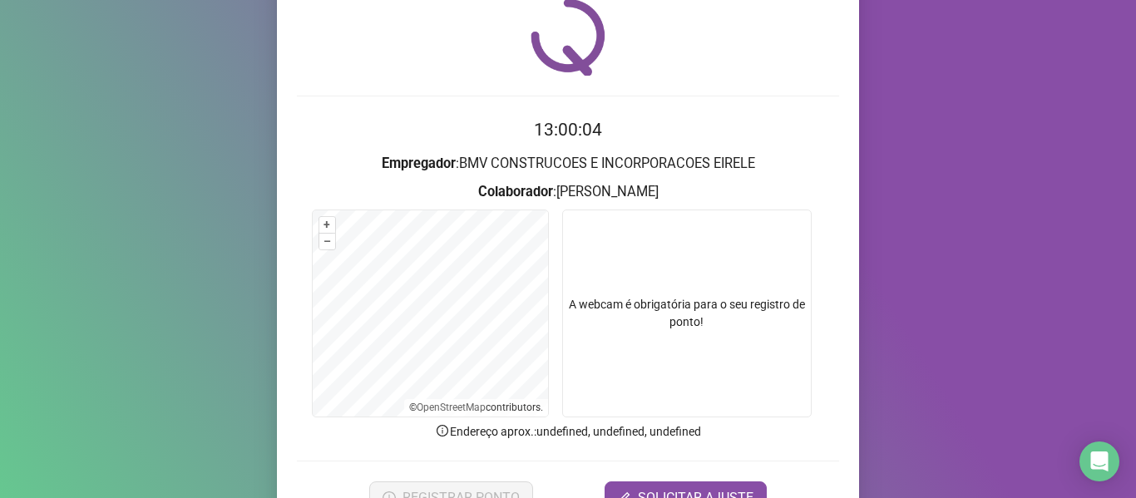
scroll to position [151, 0]
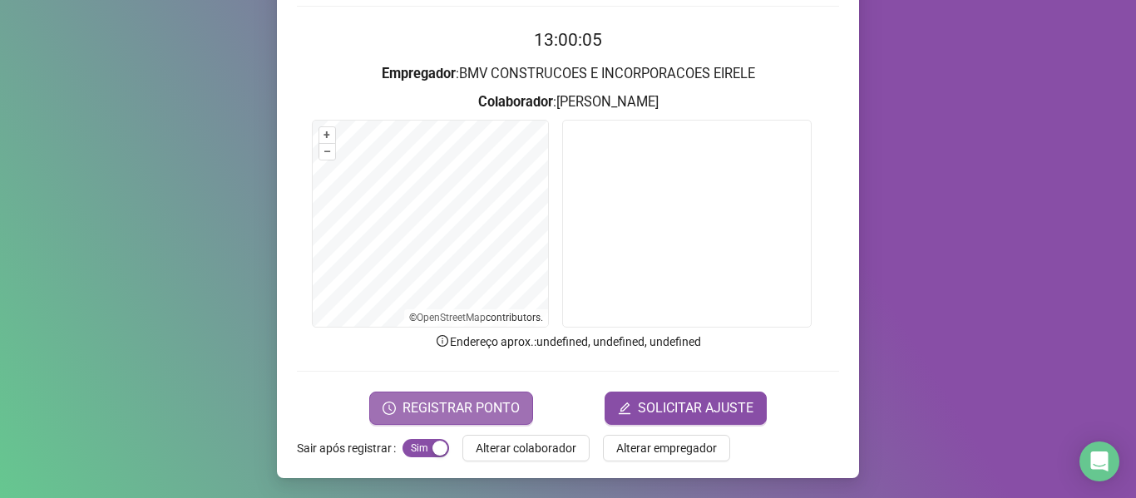
click at [427, 400] on span "REGISTRAR PONTO" at bounding box center [461, 408] width 117 height 20
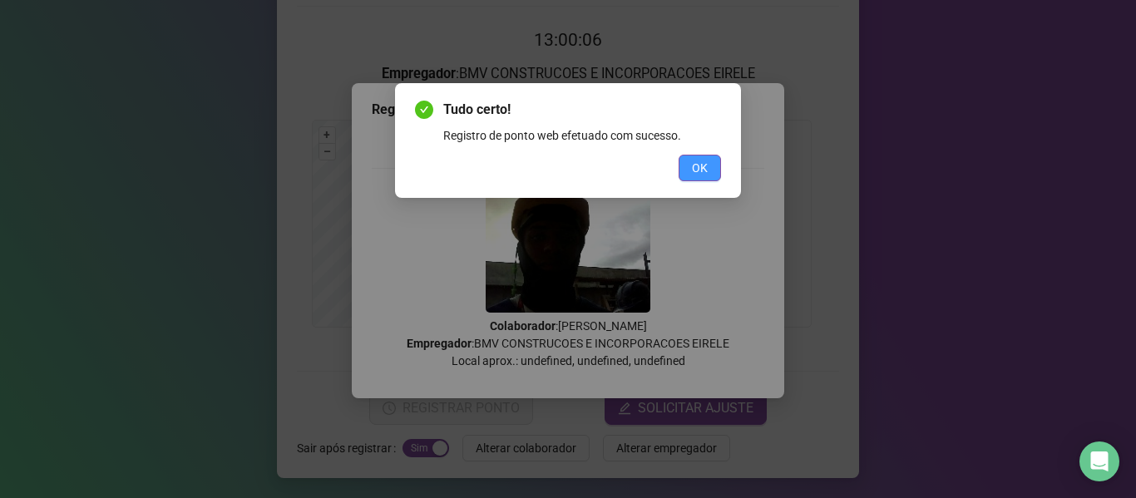
click at [709, 168] on button "OK" at bounding box center [700, 168] width 42 height 27
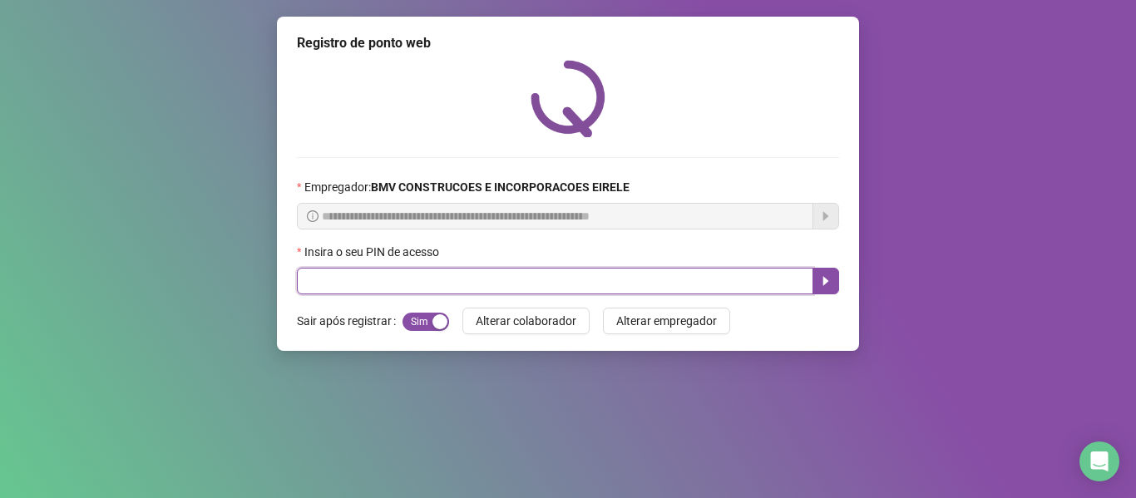
click at [779, 276] on input "text" at bounding box center [555, 281] width 516 height 27
type input "*****"
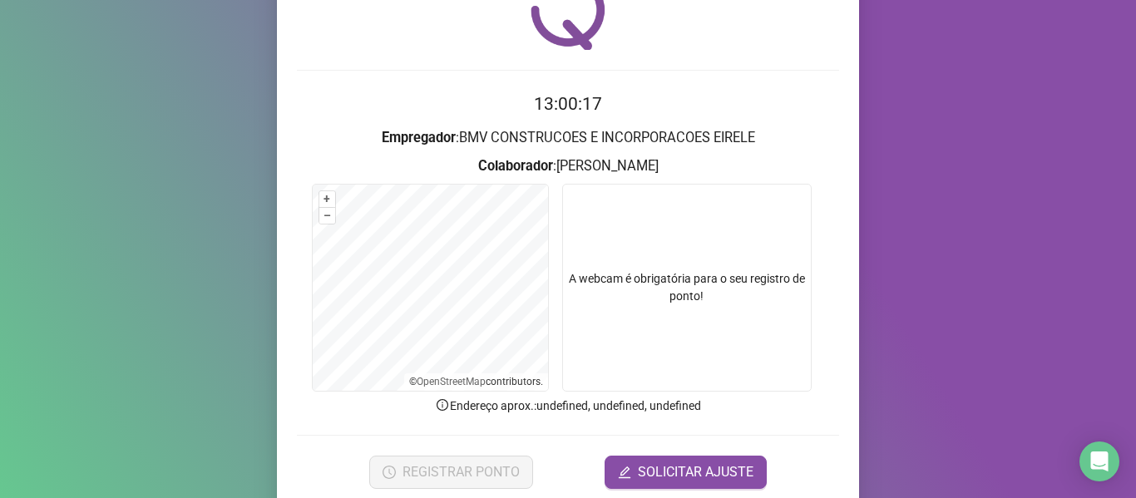
scroll to position [151, 0]
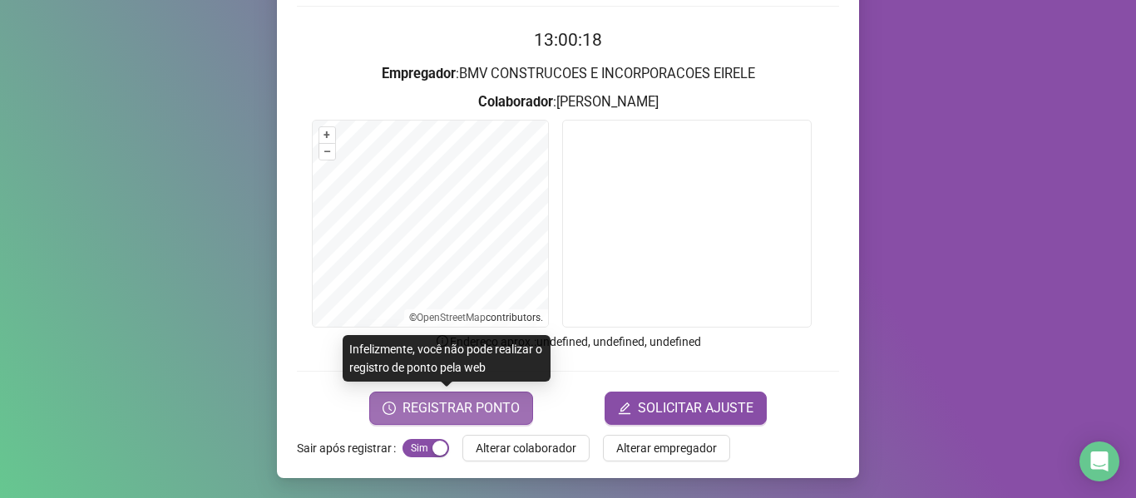
click at [435, 419] on button "REGISTRAR PONTO" at bounding box center [451, 408] width 164 height 33
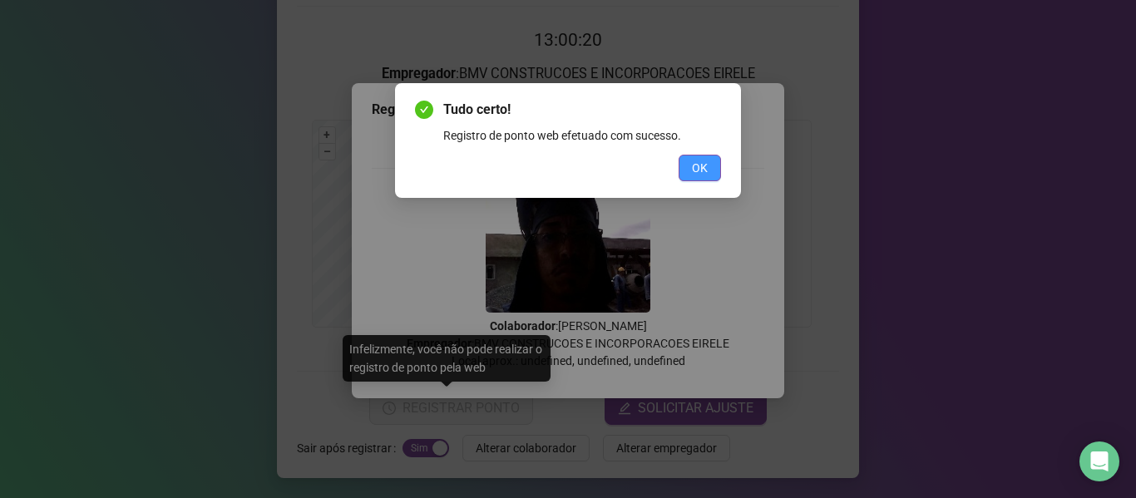
click at [689, 170] on button "OK" at bounding box center [700, 168] width 42 height 27
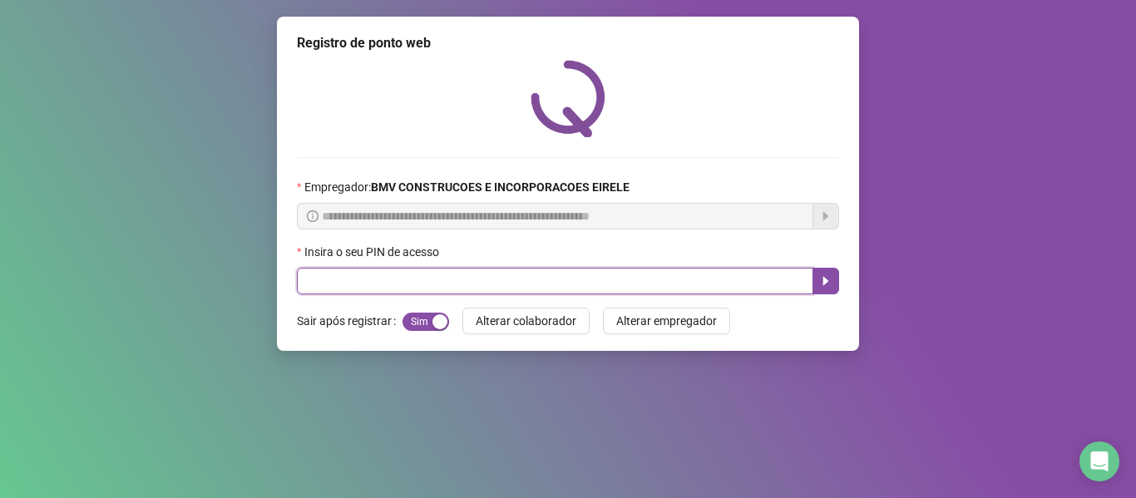
click at [764, 278] on input "text" at bounding box center [555, 281] width 516 height 27
type input "*****"
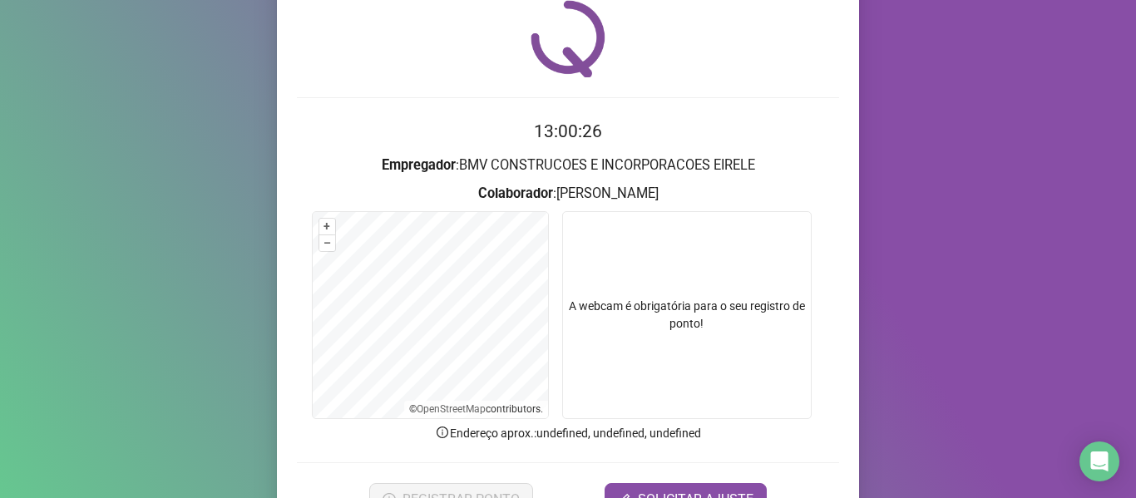
scroll to position [83, 0]
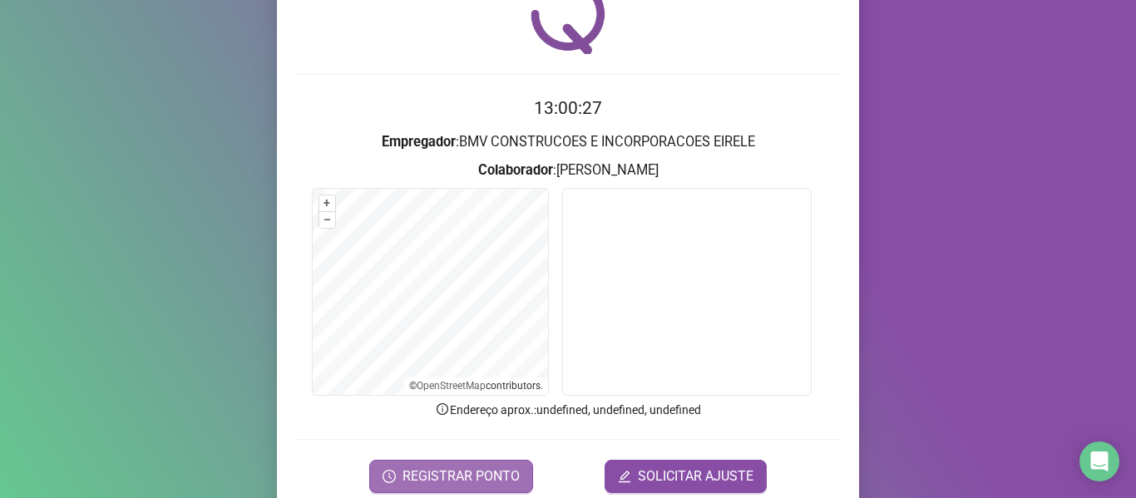
click at [452, 467] on span "REGISTRAR PONTO" at bounding box center [461, 477] width 117 height 20
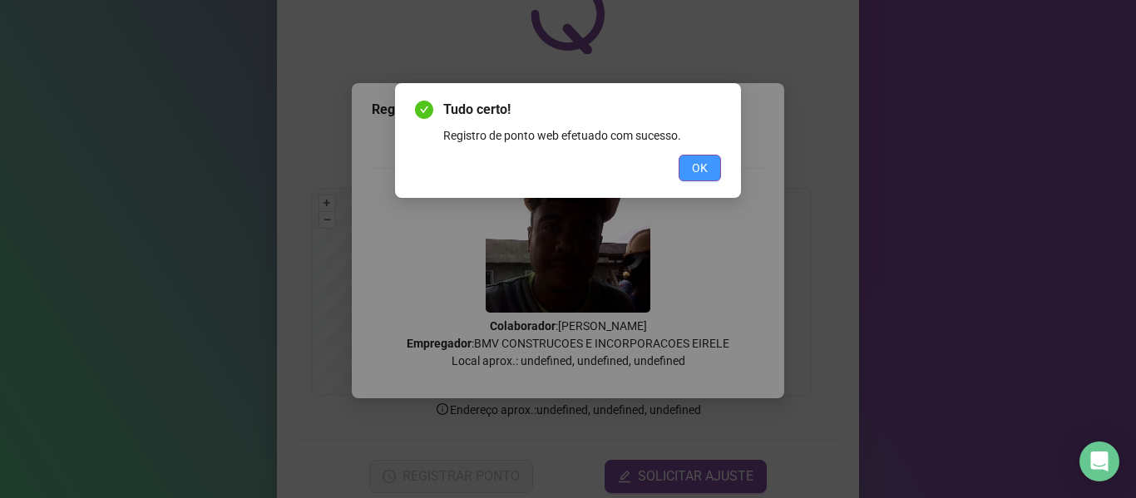
click at [699, 174] on span "OK" at bounding box center [700, 168] width 16 height 18
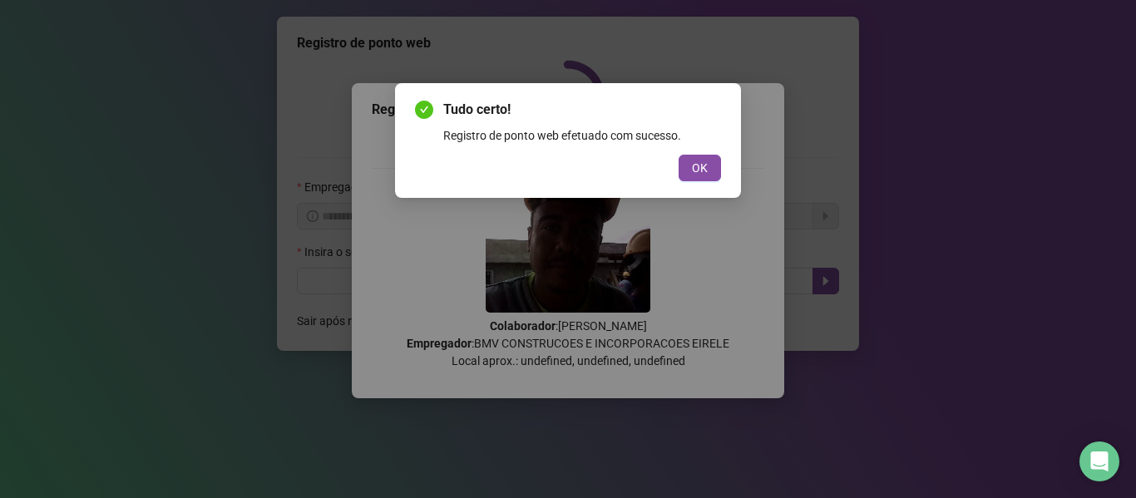
scroll to position [0, 0]
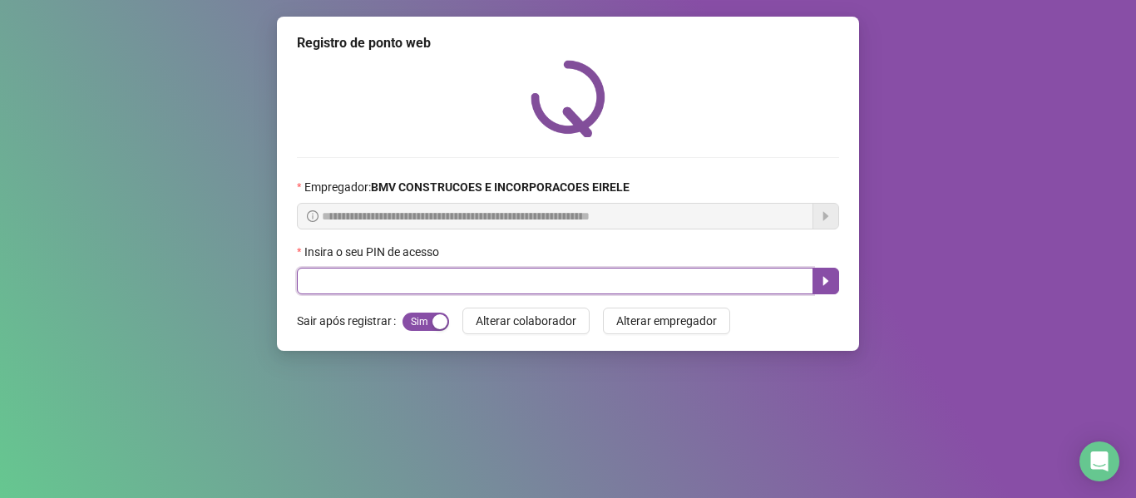
click at [763, 287] on input "text" at bounding box center [555, 281] width 516 height 27
type input "*****"
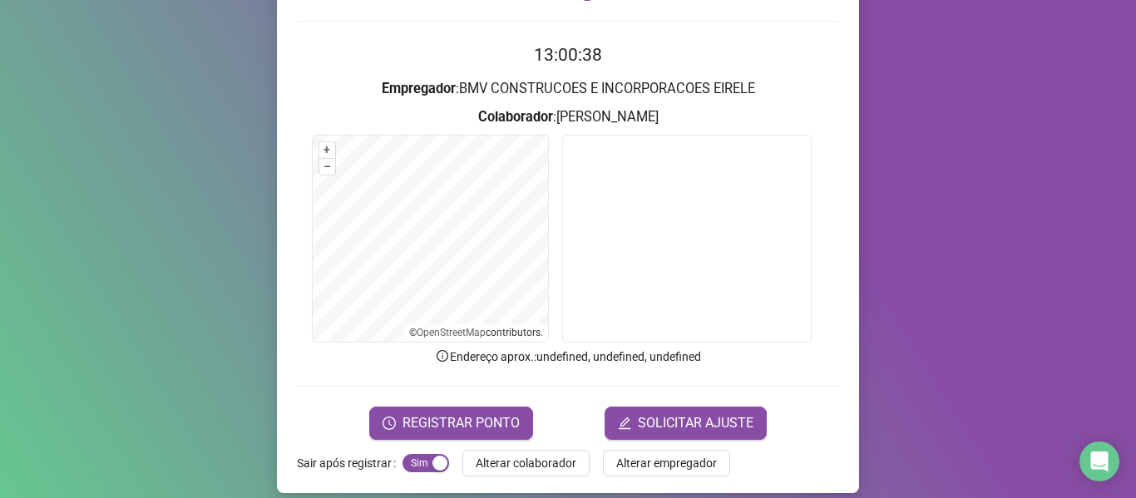
scroll to position [151, 0]
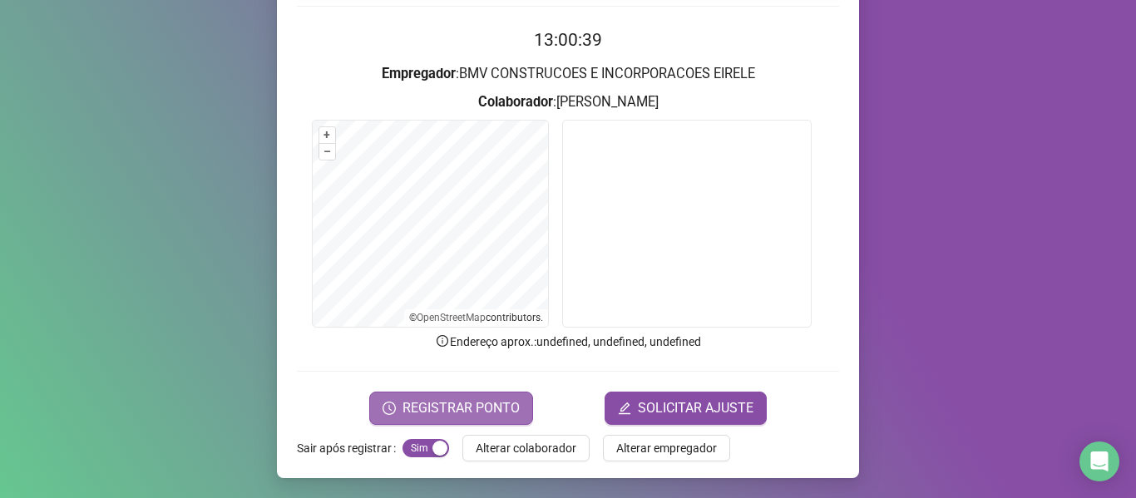
click at [501, 398] on span "REGISTRAR PONTO" at bounding box center [461, 408] width 117 height 20
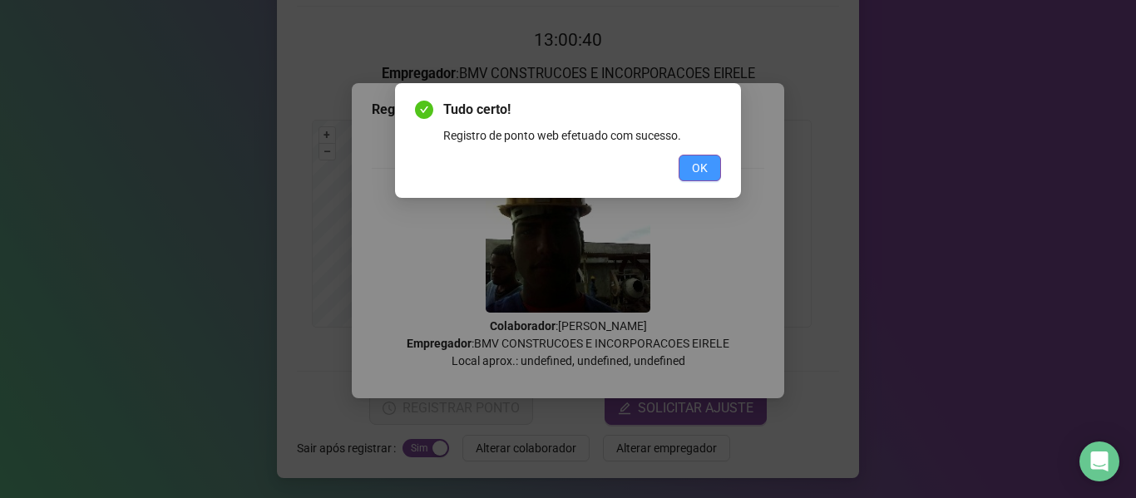
drag, startPoint x: 694, startPoint y: 168, endPoint x: 756, endPoint y: 258, distance: 108.9
click at [694, 169] on span "OK" at bounding box center [700, 168] width 16 height 18
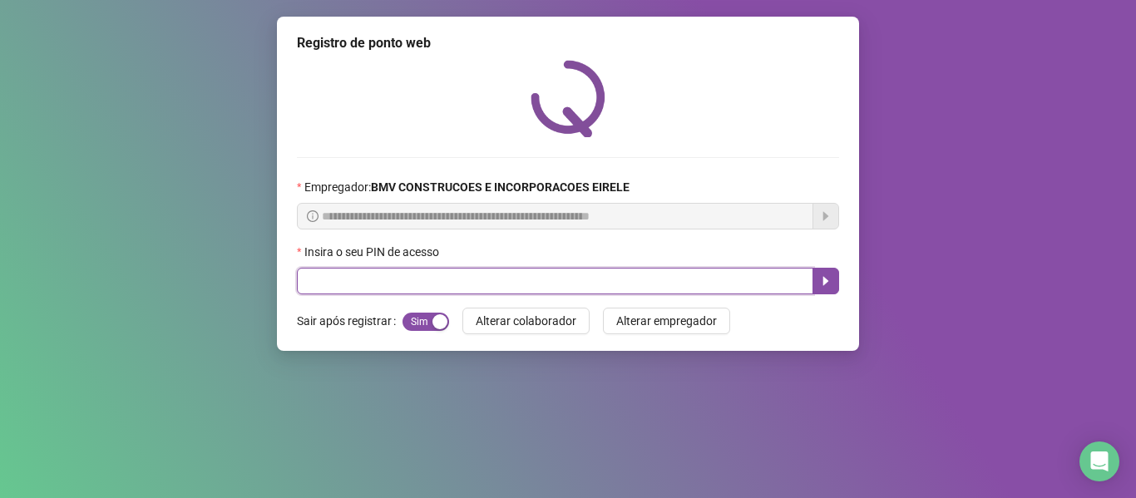
click at [768, 274] on input "text" at bounding box center [555, 281] width 516 height 27
type input "*****"
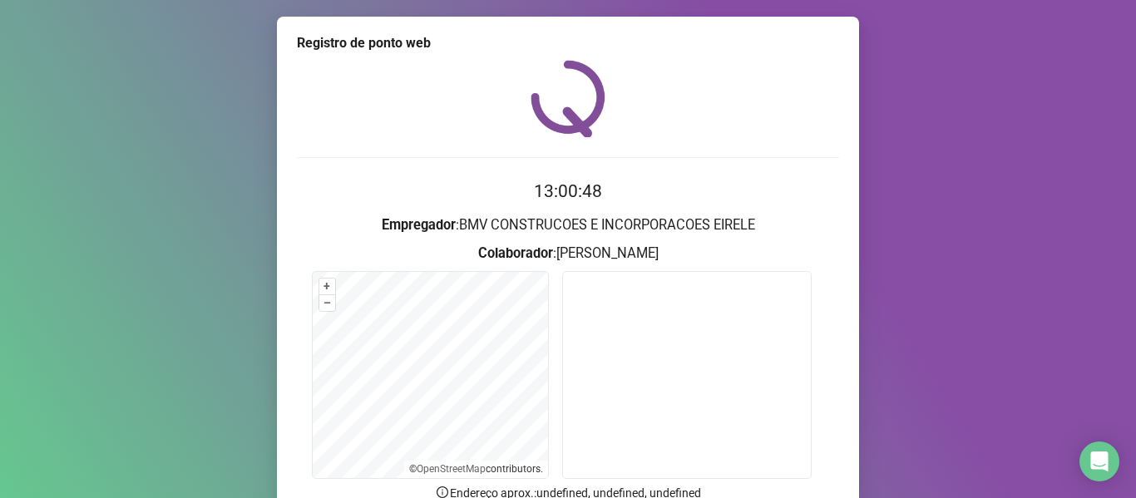
scroll to position [151, 0]
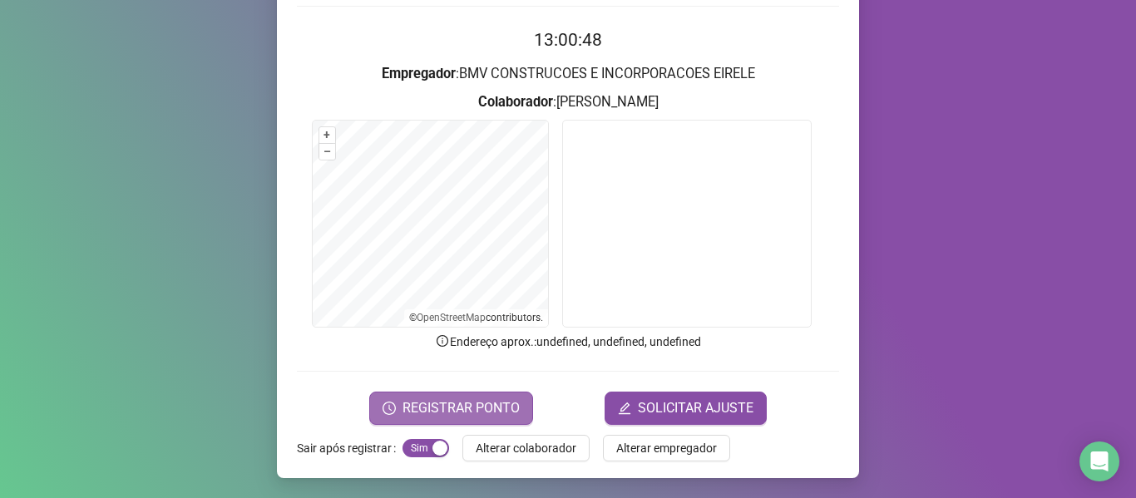
click at [427, 414] on span "REGISTRAR PONTO" at bounding box center [461, 408] width 117 height 20
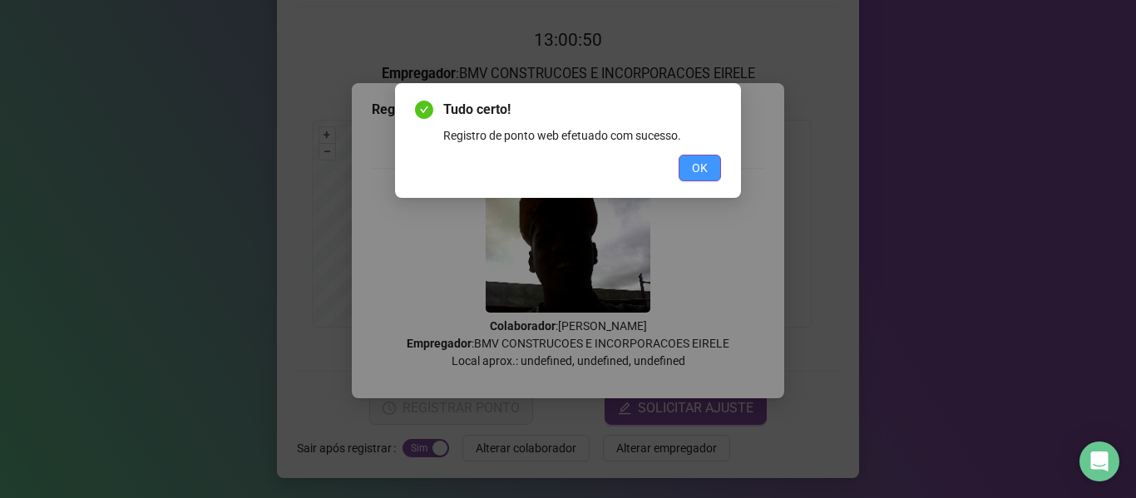
click at [716, 158] on button "OK" at bounding box center [700, 168] width 42 height 27
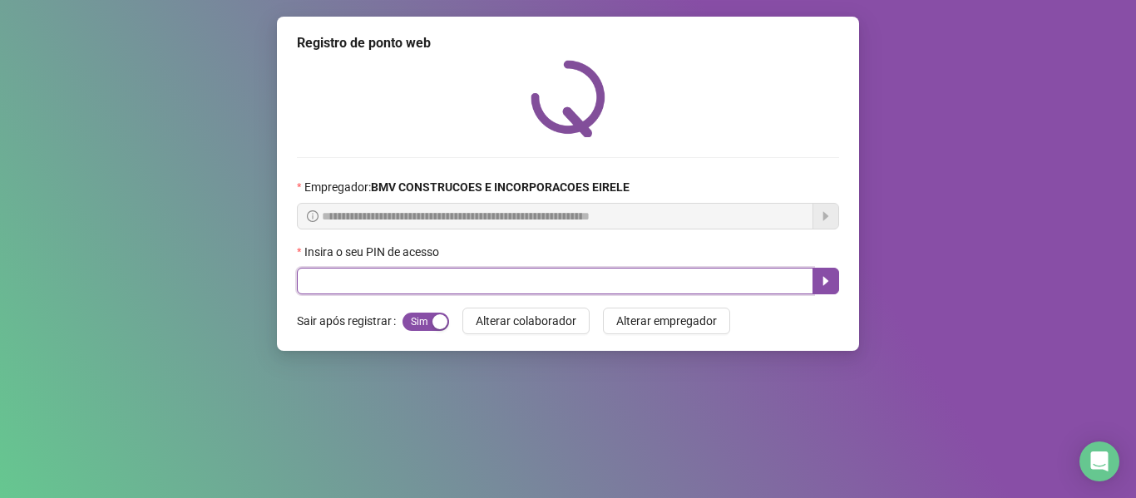
click at [786, 282] on input "text" at bounding box center [555, 281] width 516 height 27
type input "*****"
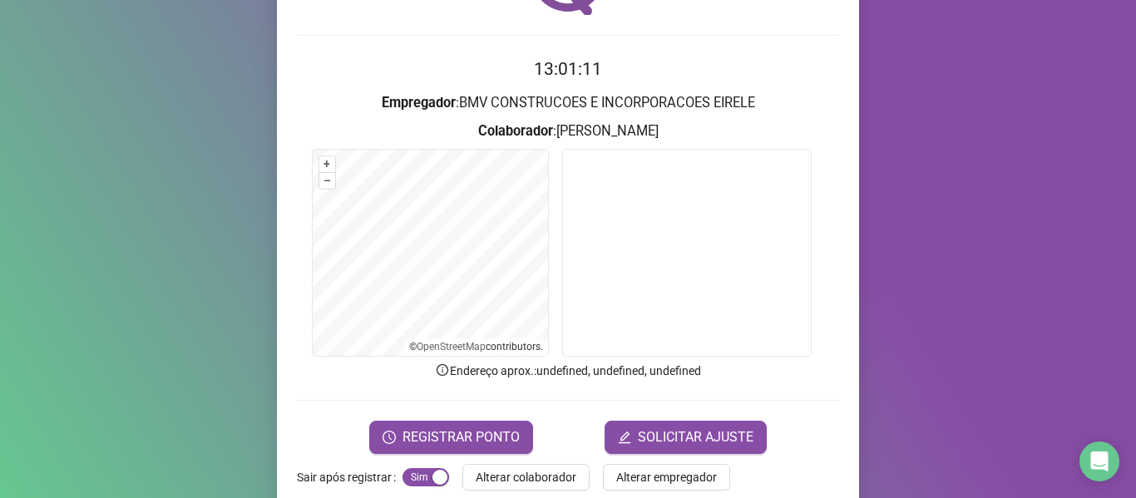
scroll to position [151, 0]
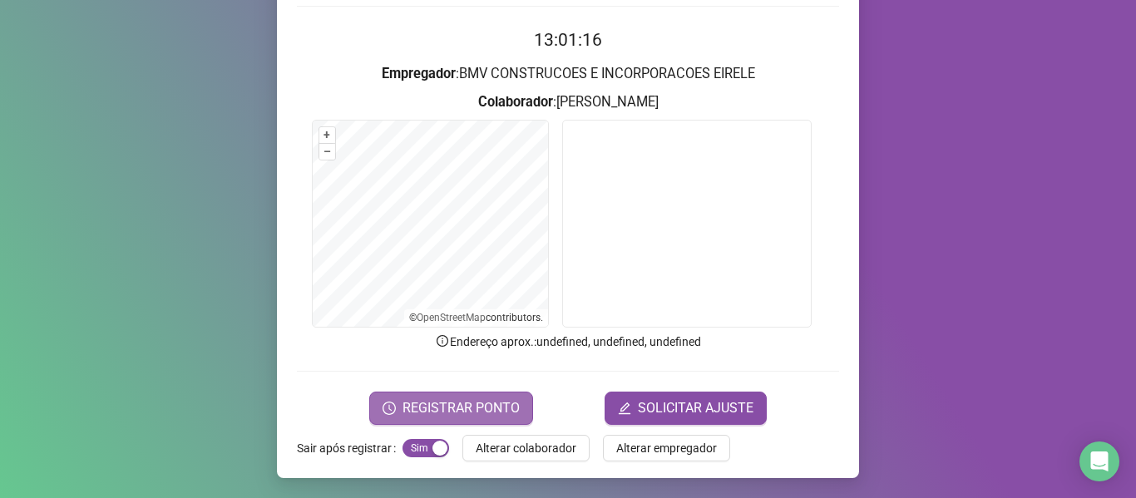
click at [422, 400] on span "REGISTRAR PONTO" at bounding box center [461, 408] width 117 height 20
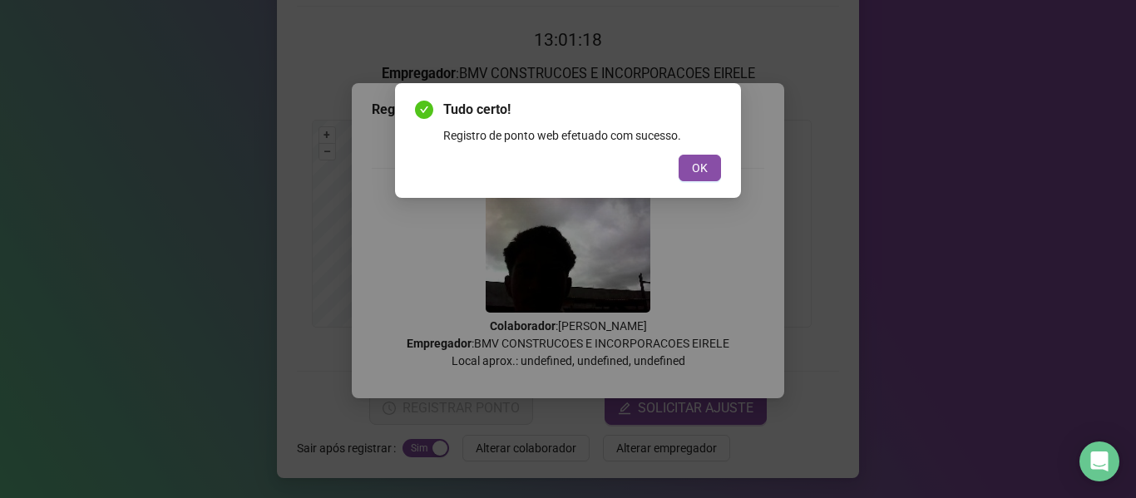
click at [702, 162] on span "OK" at bounding box center [700, 168] width 16 height 18
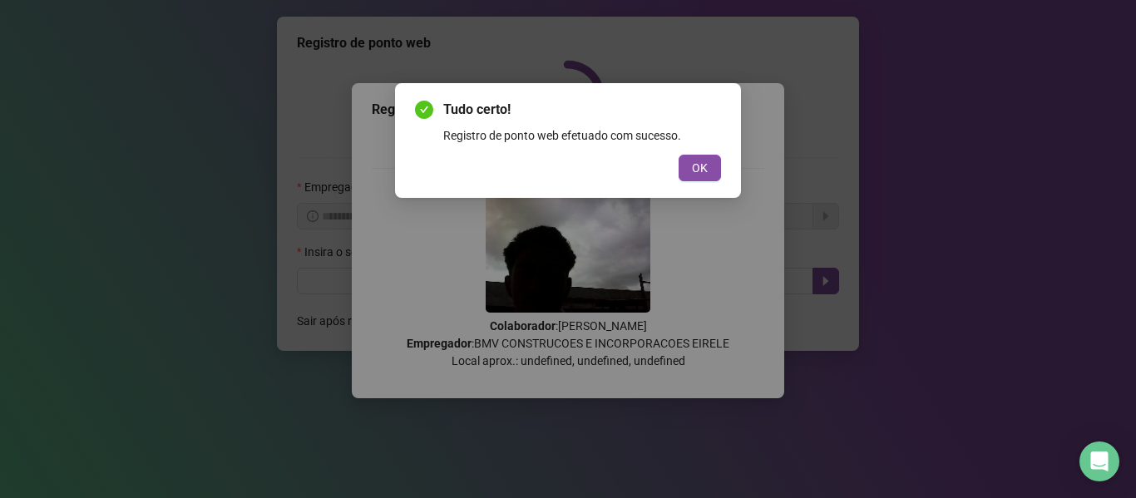
scroll to position [0, 0]
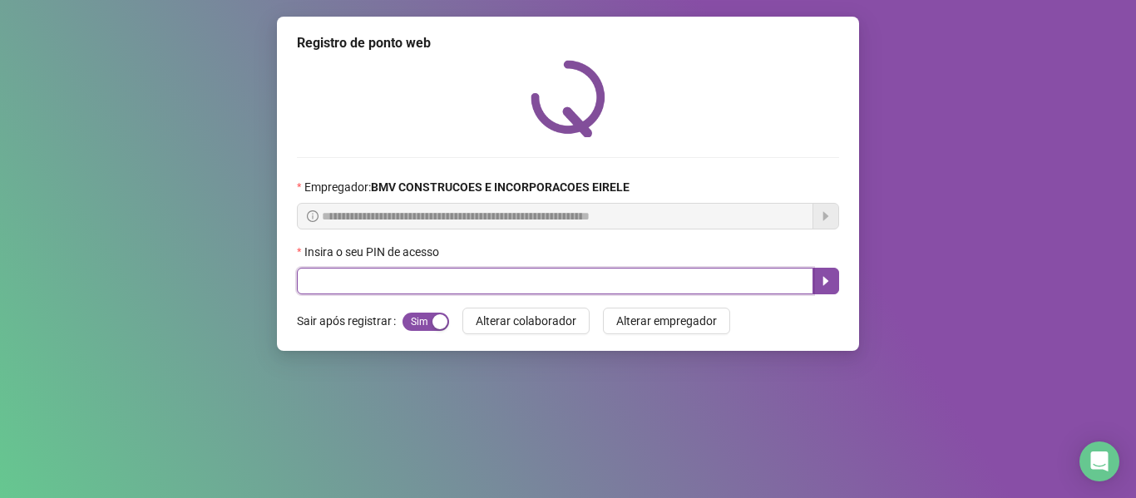
click at [714, 274] on input "text" at bounding box center [555, 281] width 516 height 27
type input "*****"
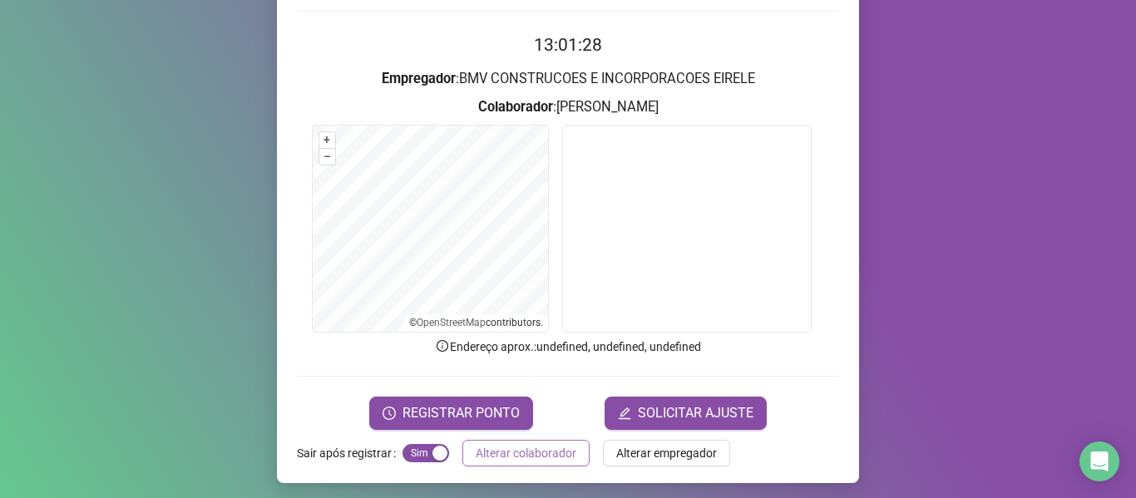
scroll to position [151, 0]
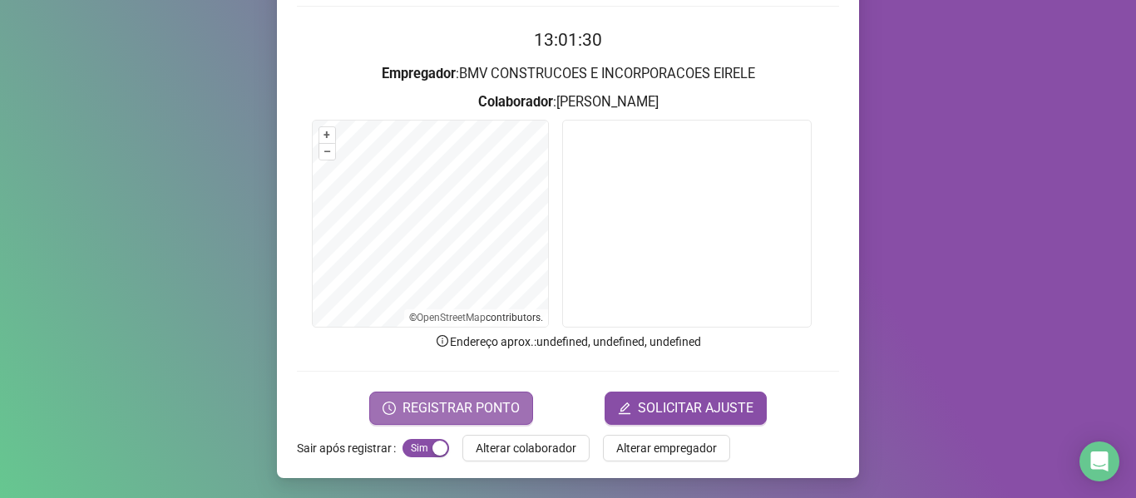
click at [447, 392] on button "REGISTRAR PONTO" at bounding box center [451, 408] width 164 height 33
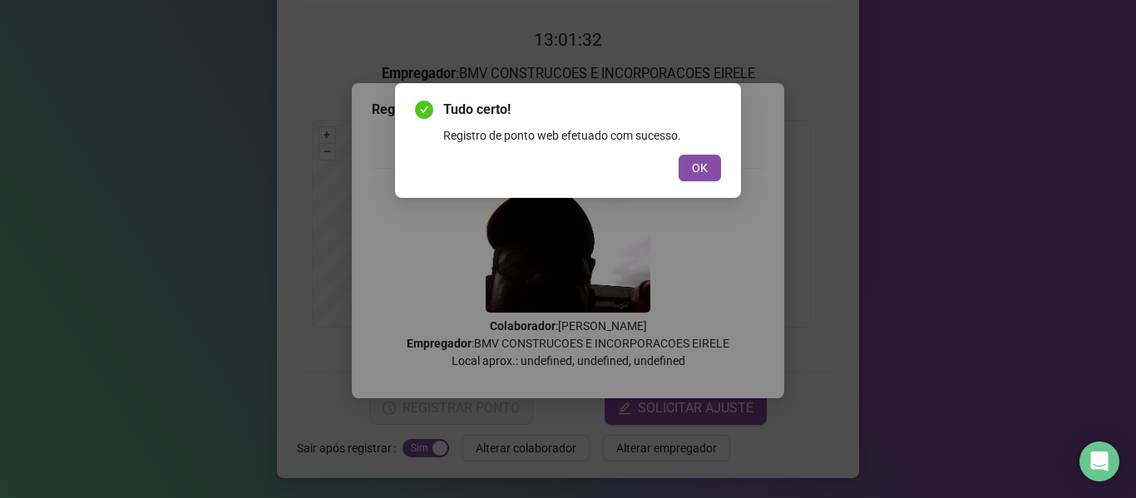
click at [710, 167] on button "OK" at bounding box center [700, 168] width 42 height 27
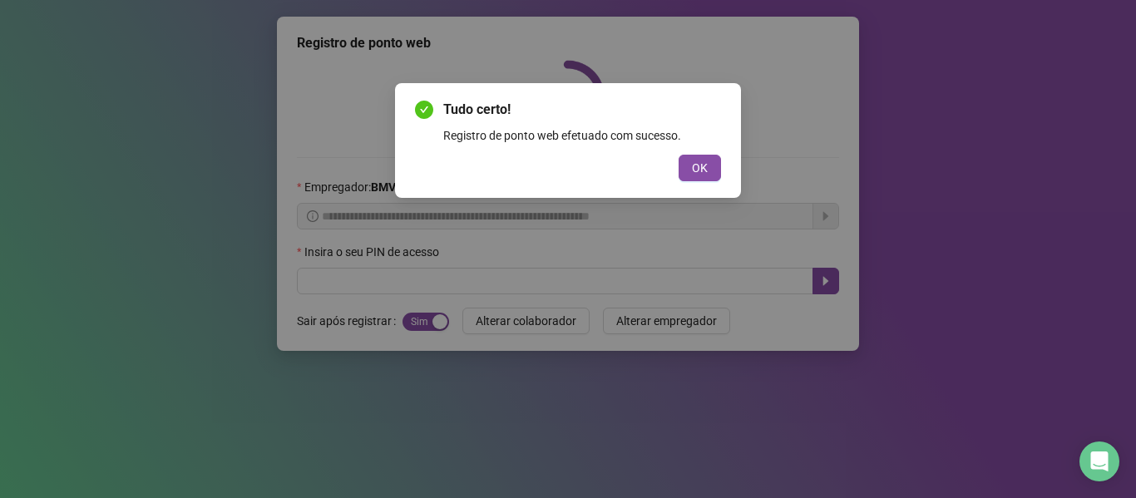
scroll to position [0, 0]
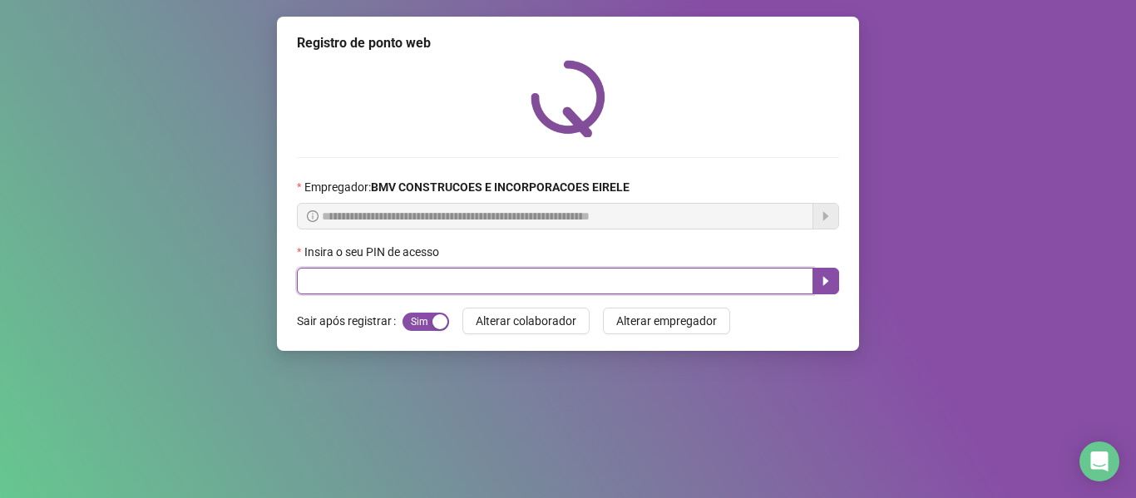
click at [756, 269] on input "text" at bounding box center [555, 281] width 516 height 27
type input "*****"
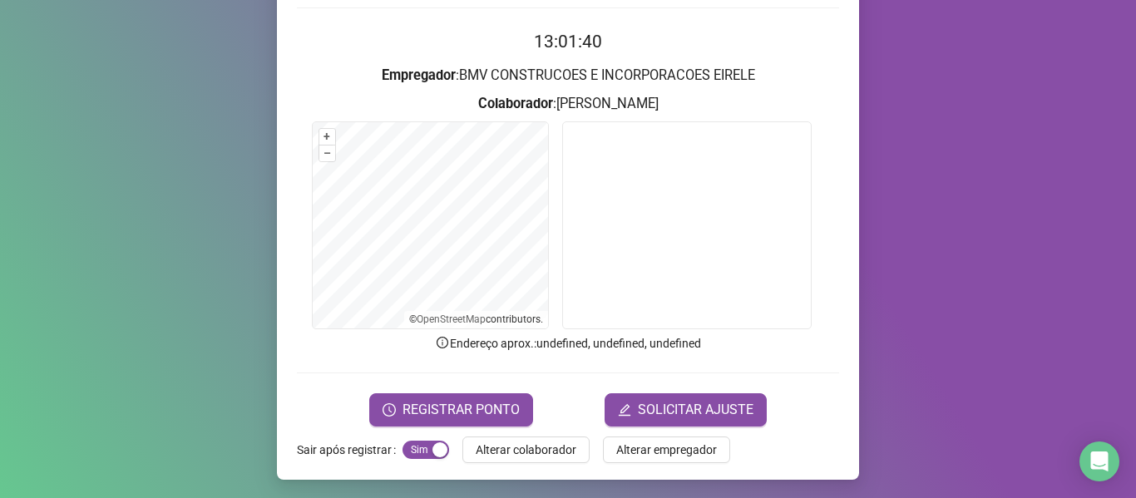
scroll to position [151, 0]
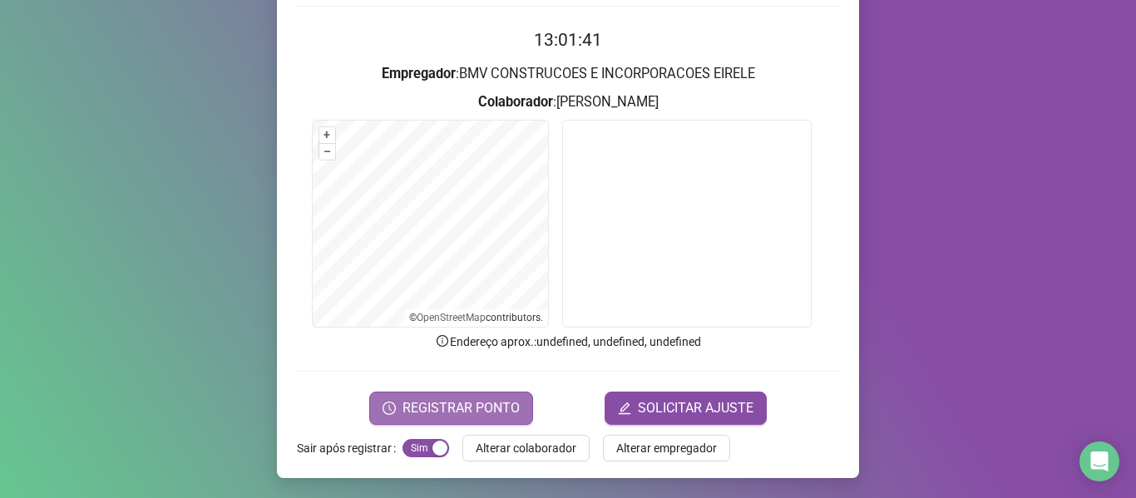
click at [462, 404] on span "REGISTRAR PONTO" at bounding box center [461, 408] width 117 height 20
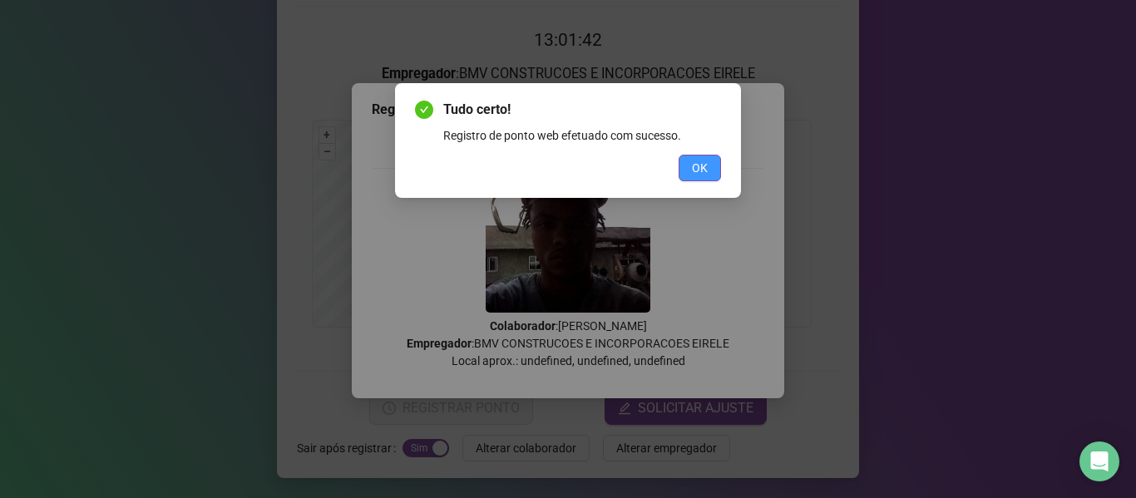
click at [686, 165] on button "OK" at bounding box center [700, 168] width 42 height 27
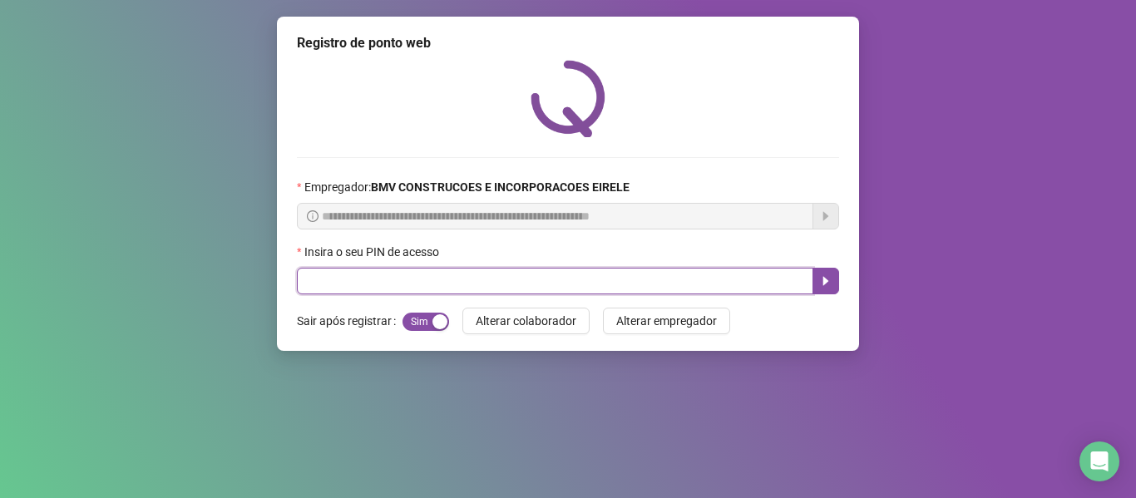
click at [729, 273] on input "text" at bounding box center [555, 281] width 516 height 27
type input "*****"
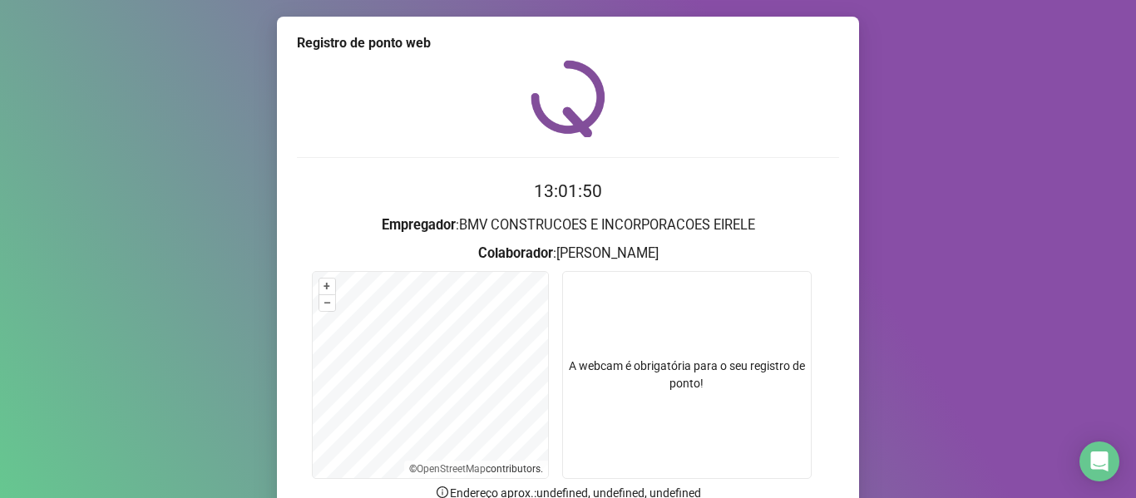
scroll to position [151, 0]
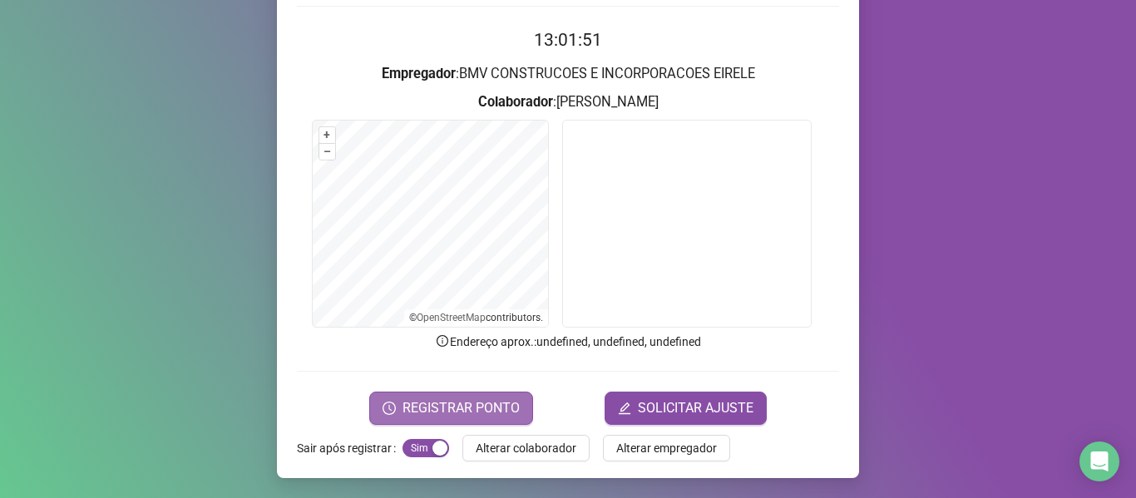
click at [468, 400] on span "REGISTRAR PONTO" at bounding box center [461, 408] width 117 height 20
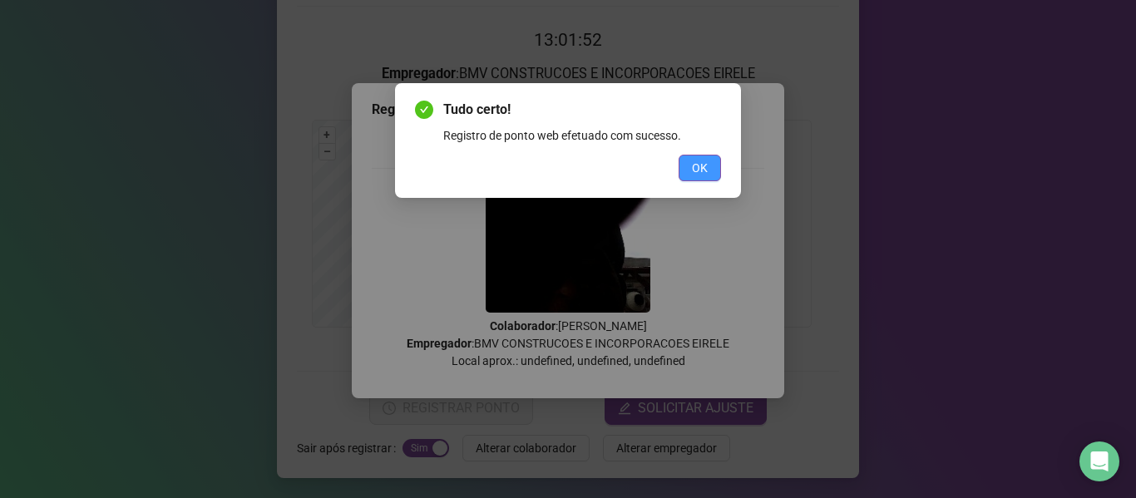
click at [689, 162] on button "OK" at bounding box center [700, 168] width 42 height 27
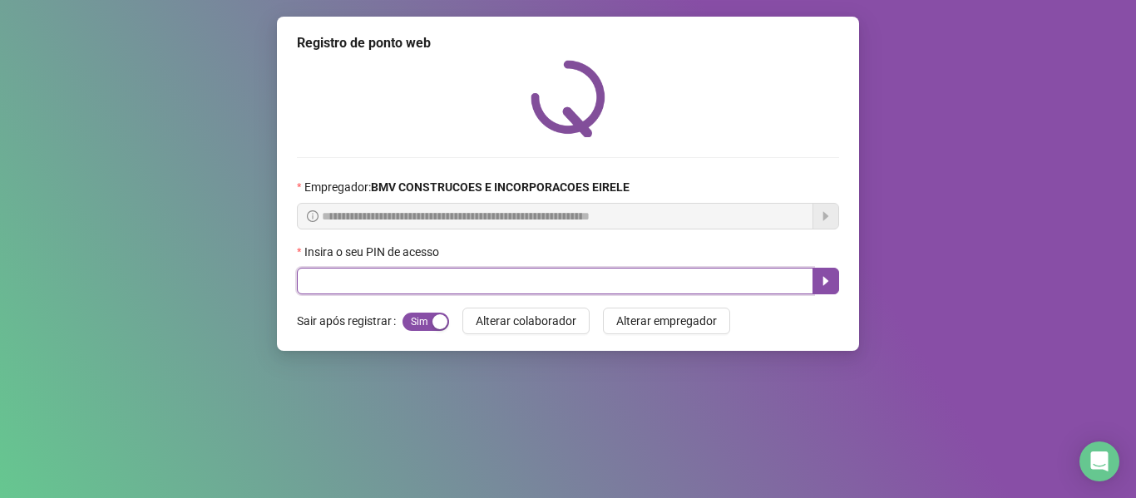
click at [751, 290] on input "text" at bounding box center [555, 281] width 516 height 27
type input "*****"
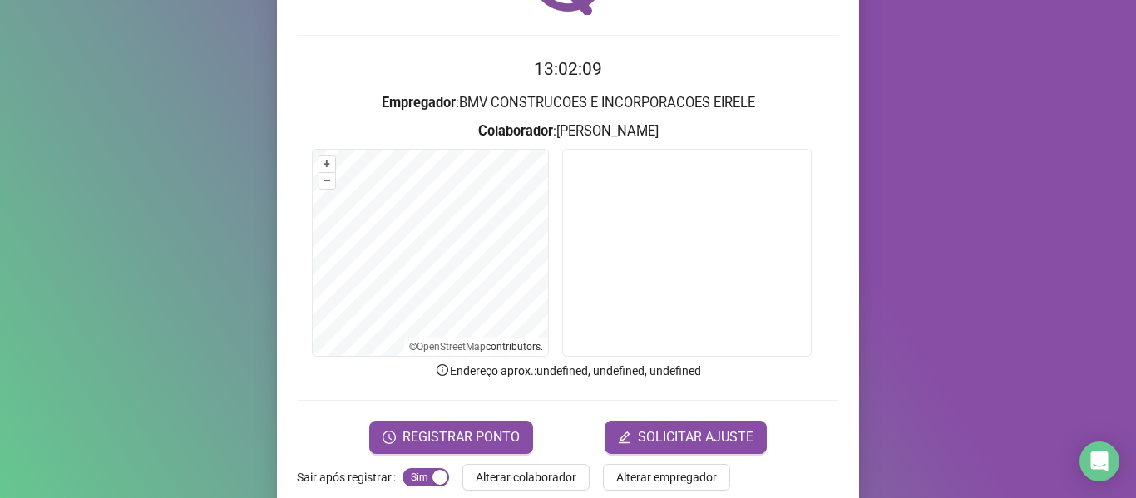
scroll to position [151, 0]
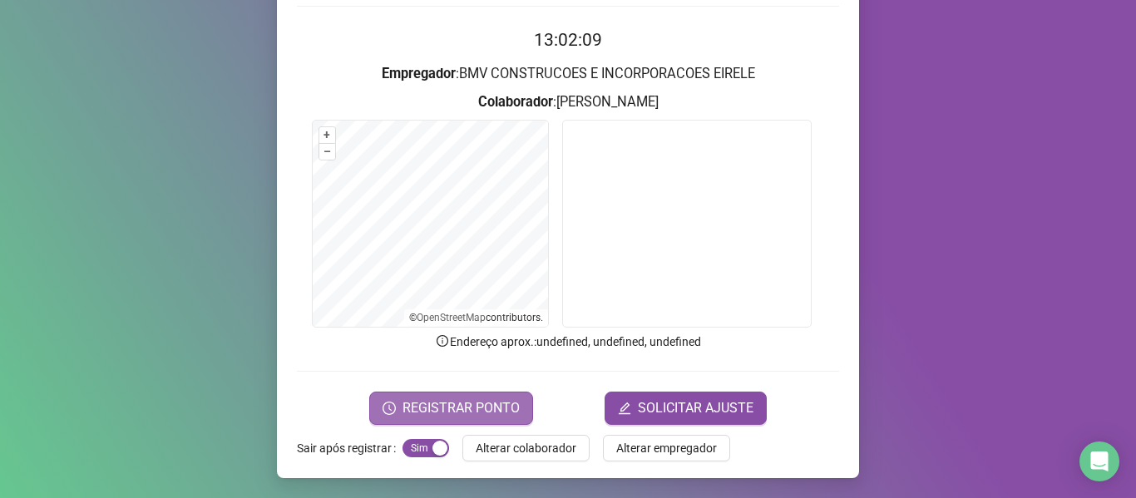
click at [447, 409] on span "REGISTRAR PONTO" at bounding box center [461, 408] width 117 height 20
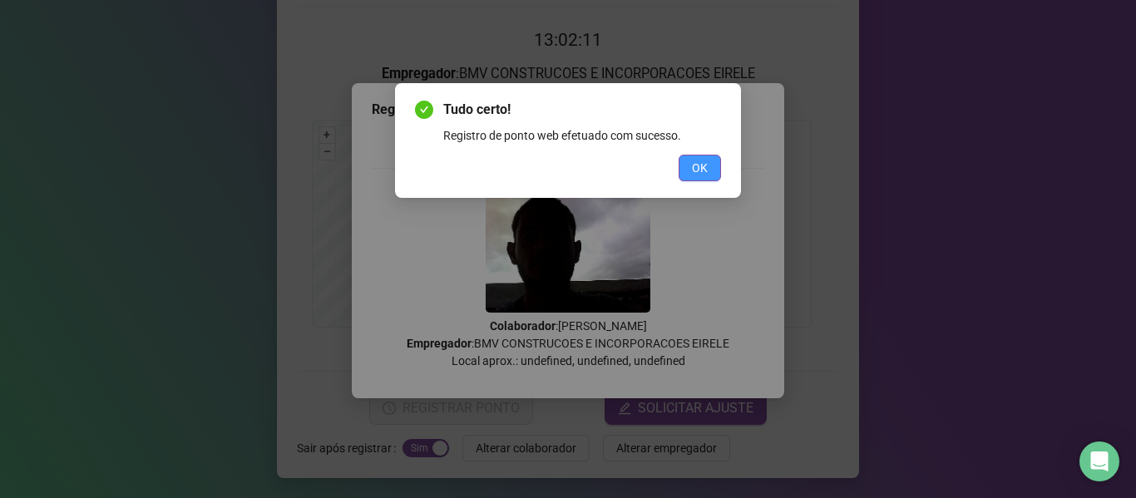
click at [706, 166] on span "OK" at bounding box center [700, 168] width 16 height 18
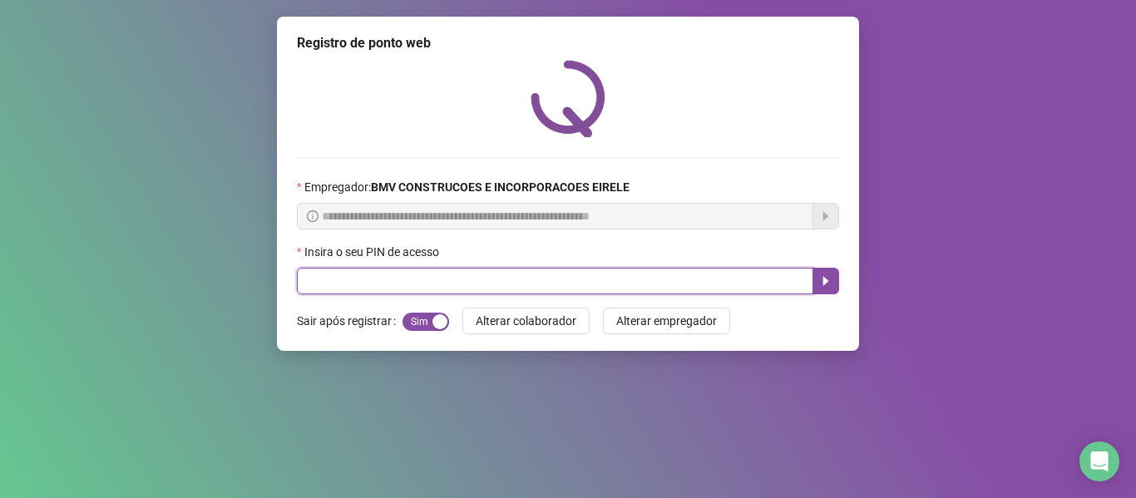
click at [774, 277] on input "text" at bounding box center [555, 281] width 516 height 27
type input "*****"
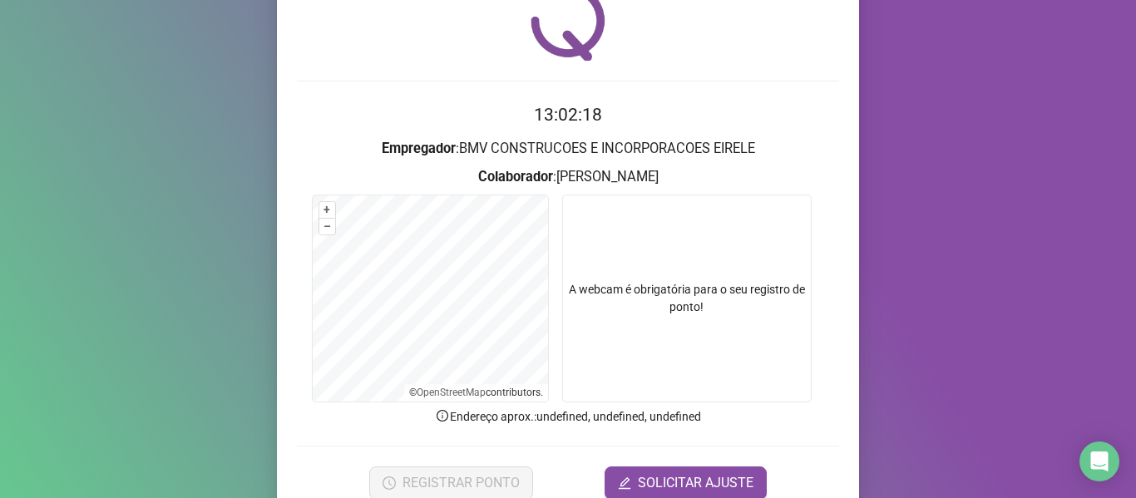
scroll to position [151, 0]
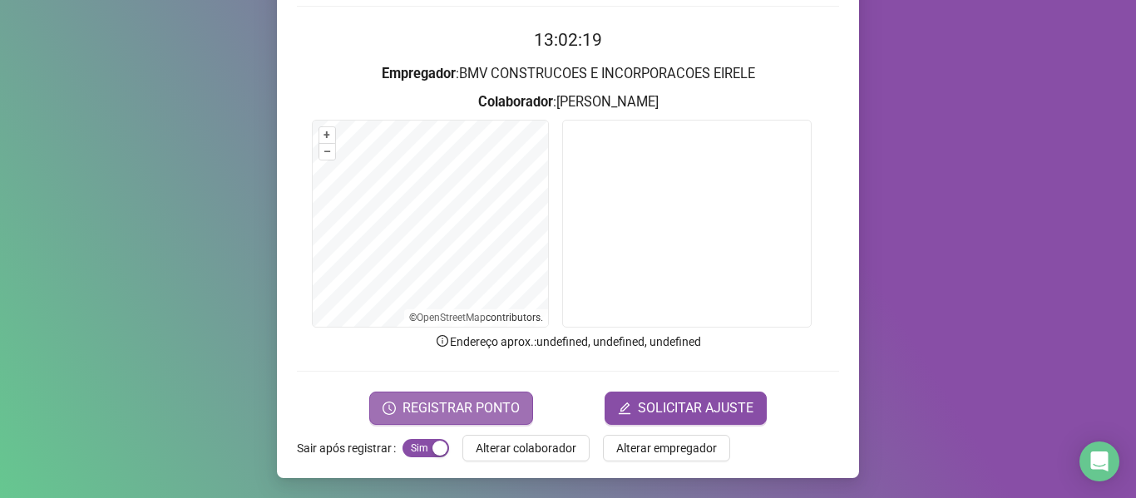
click at [463, 397] on button "REGISTRAR PONTO" at bounding box center [451, 408] width 164 height 33
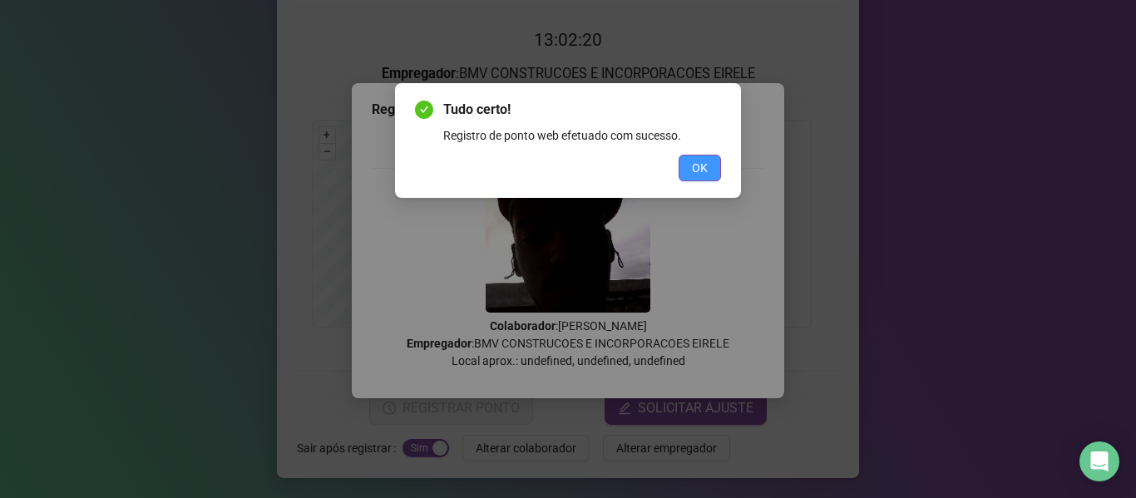
click at [694, 160] on span "OK" at bounding box center [700, 168] width 16 height 18
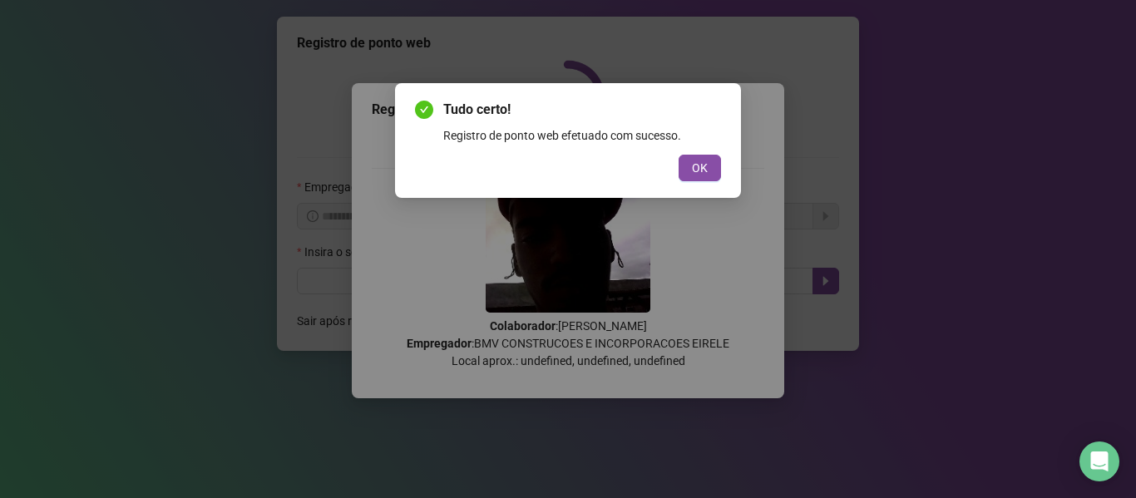
scroll to position [0, 0]
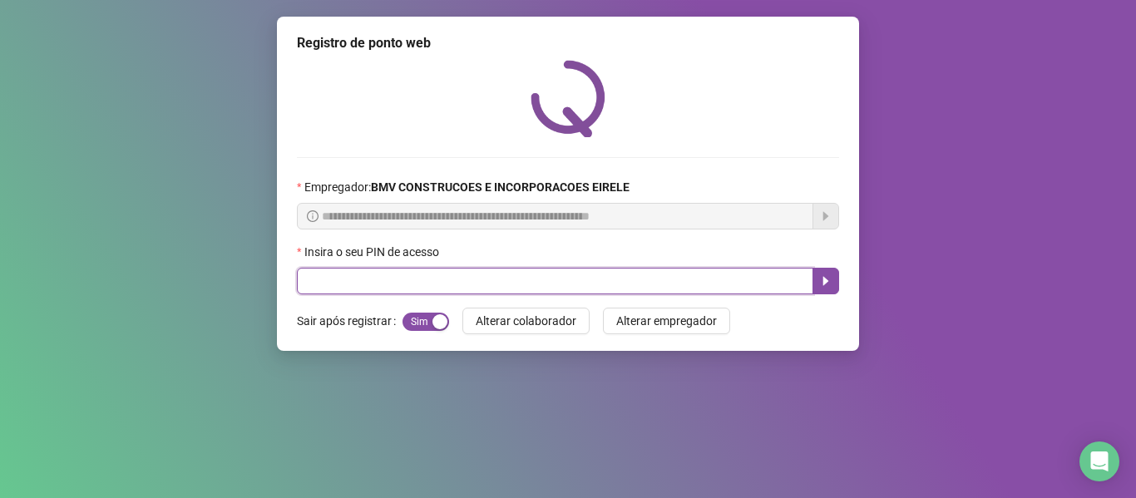
click at [764, 284] on input "text" at bounding box center [555, 281] width 516 height 27
type input "*****"
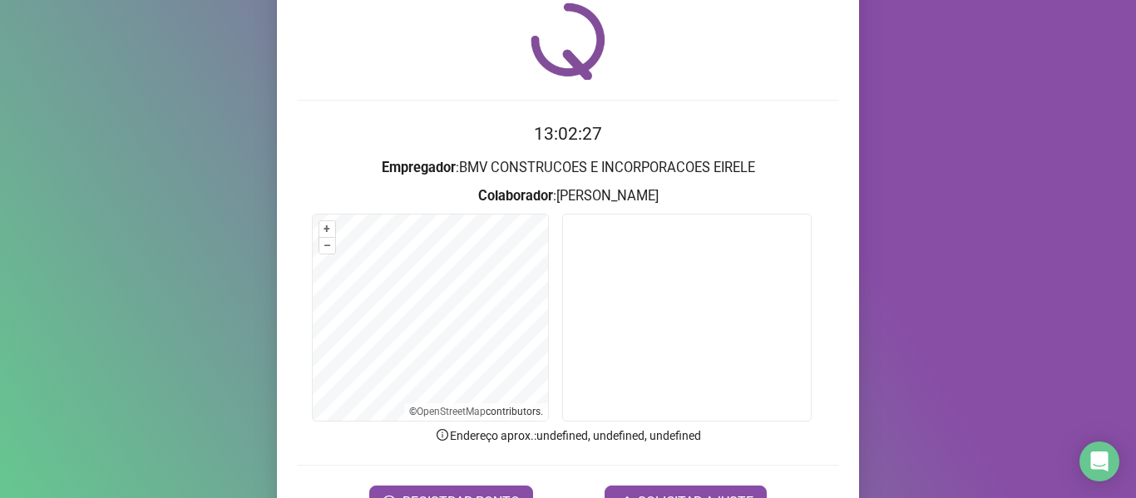
scroll to position [151, 0]
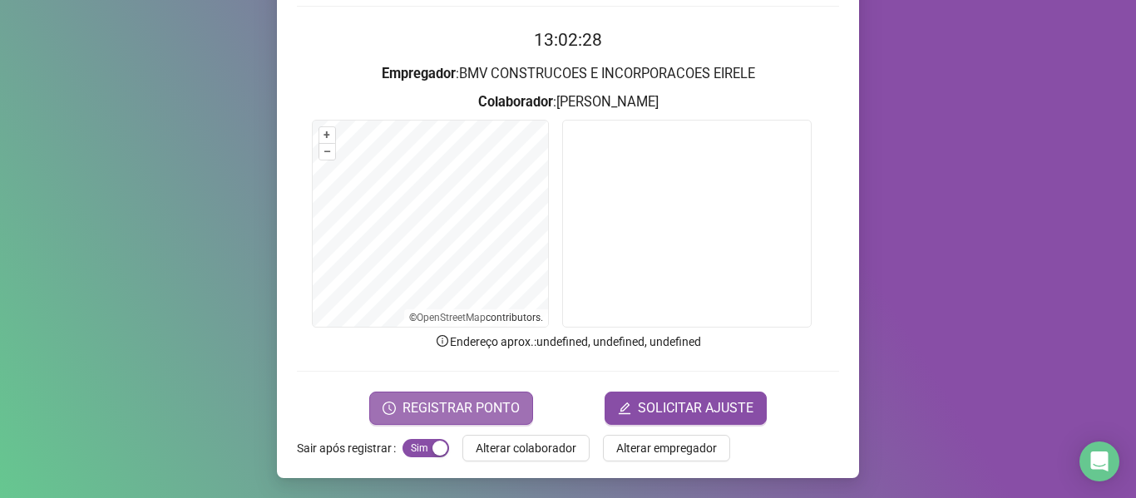
click at [449, 407] on span "REGISTRAR PONTO" at bounding box center [461, 408] width 117 height 20
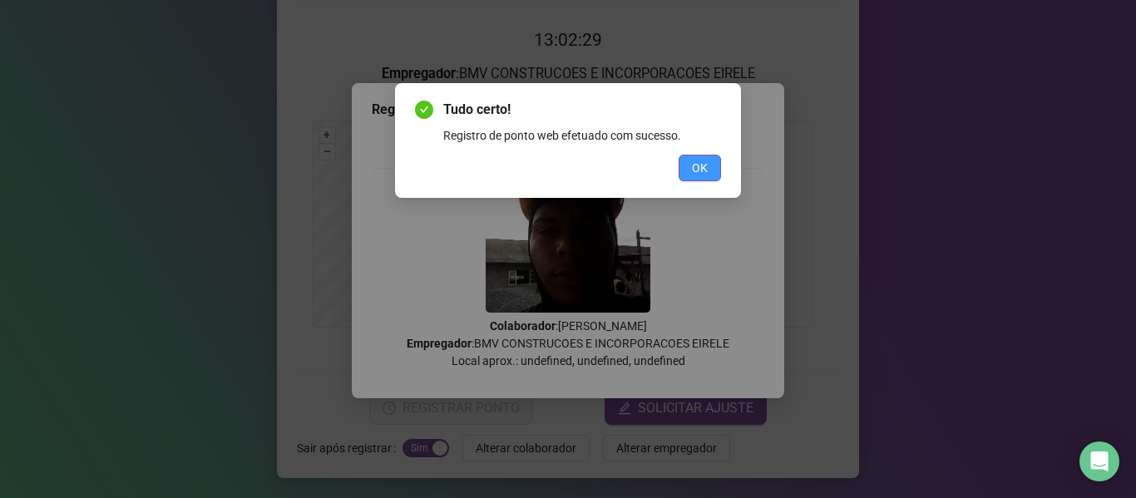
drag, startPoint x: 697, startPoint y: 156, endPoint x: 693, endPoint y: 166, distance: 10.8
click at [697, 158] on button "OK" at bounding box center [700, 168] width 42 height 27
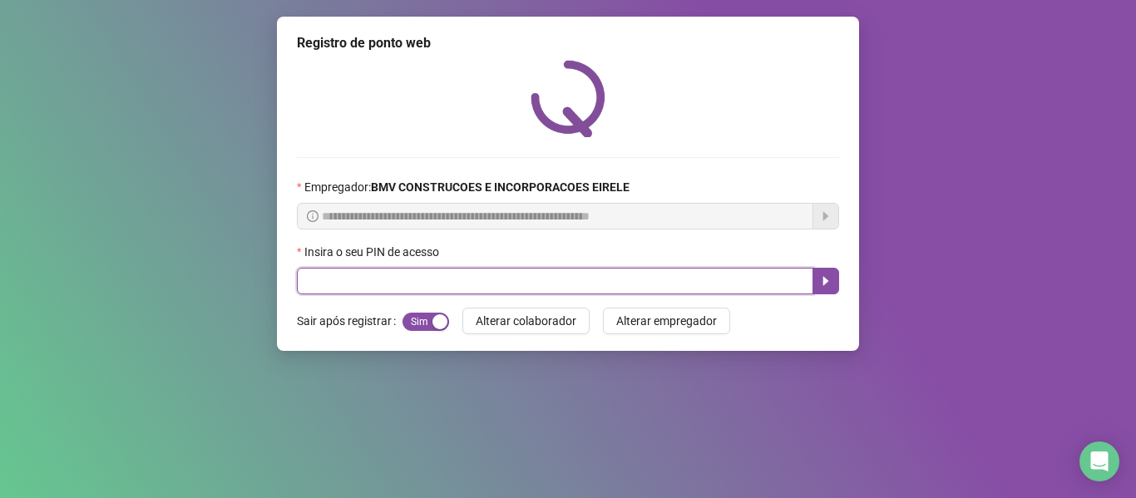
click at [744, 284] on input "text" at bounding box center [555, 281] width 516 height 27
type input "*****"
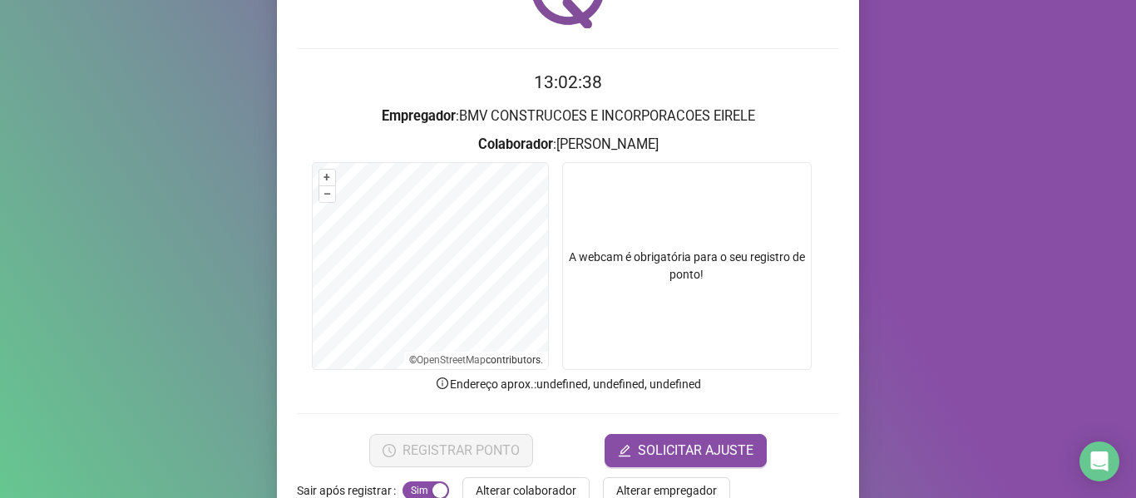
scroll to position [151, 0]
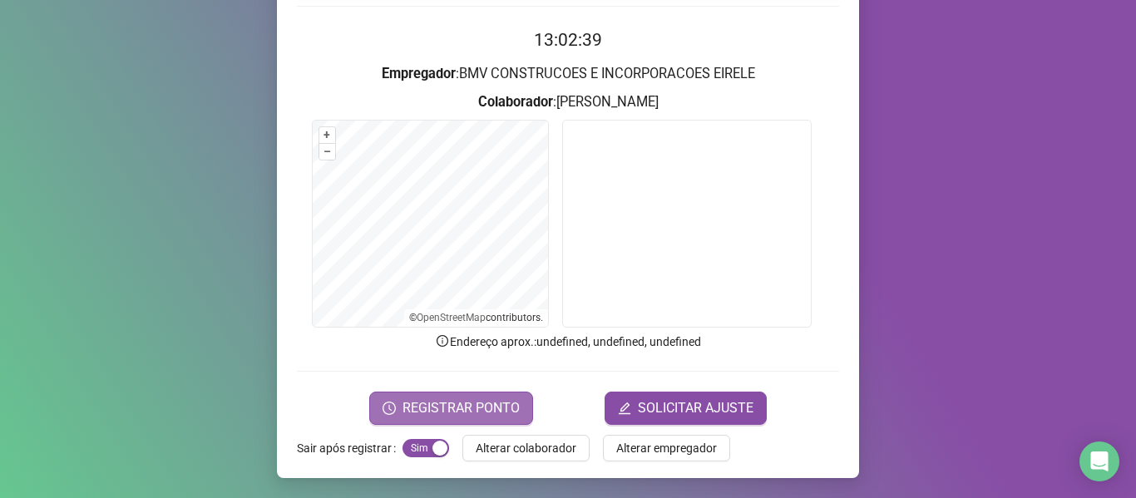
click at [480, 394] on button "REGISTRAR PONTO" at bounding box center [451, 408] width 164 height 33
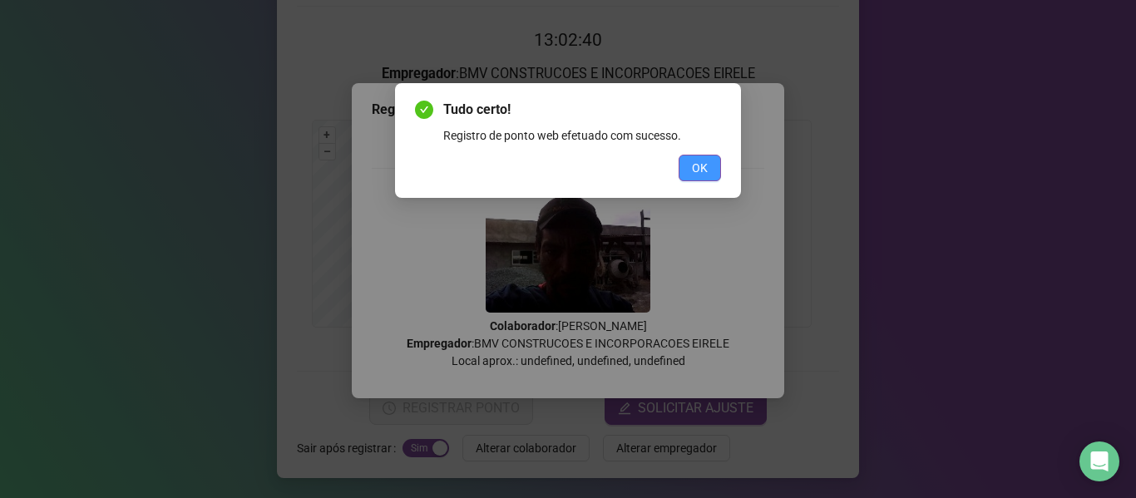
click at [685, 169] on button "OK" at bounding box center [700, 168] width 42 height 27
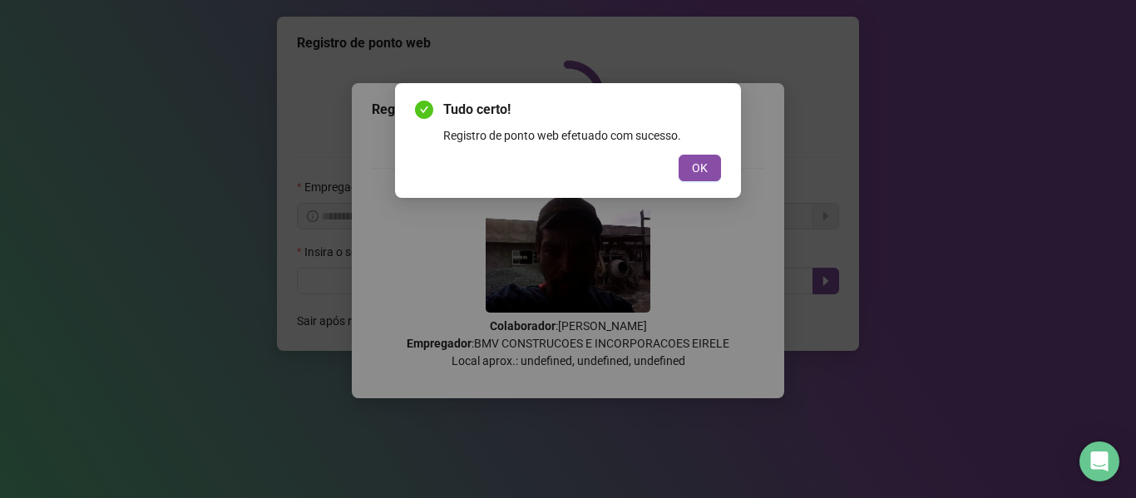
scroll to position [0, 0]
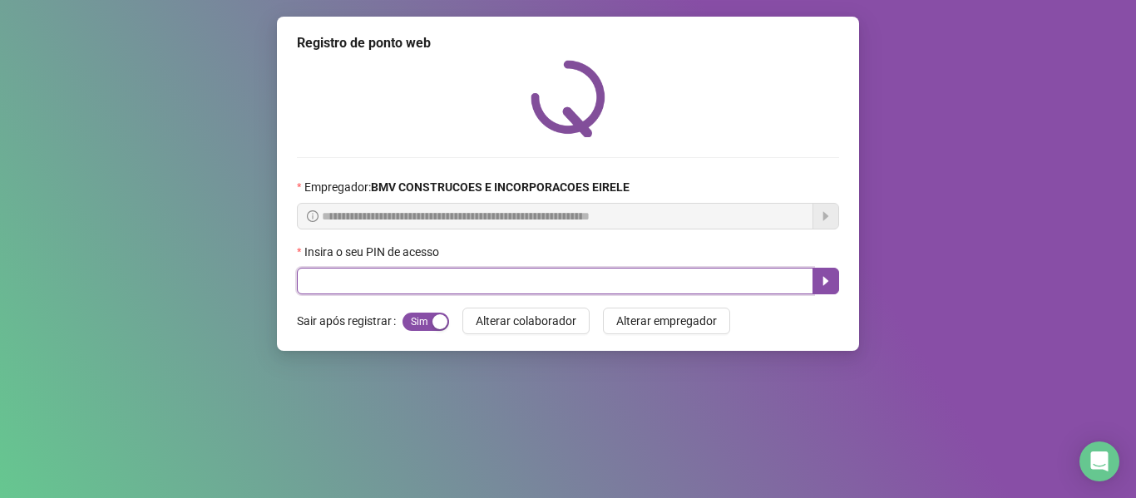
click at [735, 280] on input "text" at bounding box center [555, 281] width 516 height 27
type input "*****"
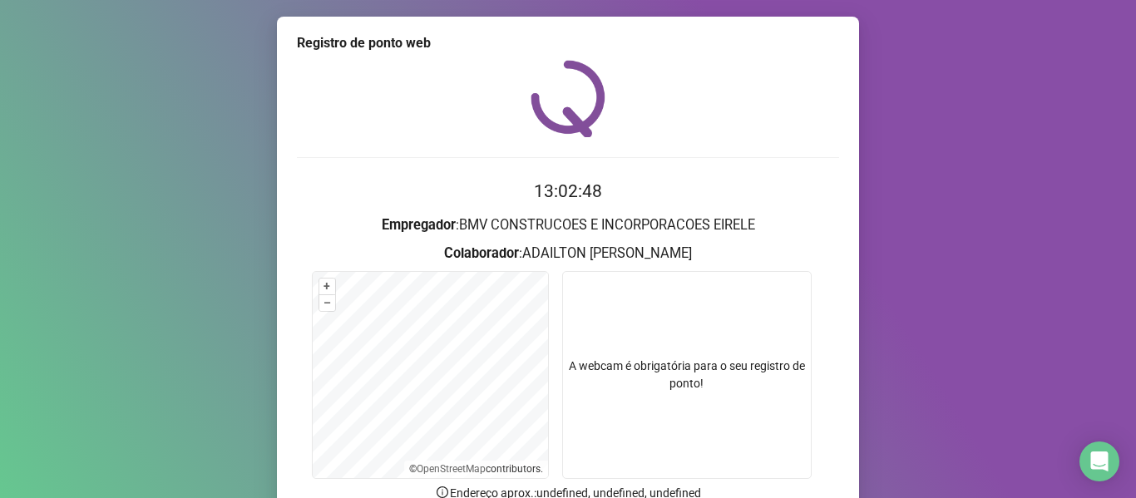
scroll to position [83, 0]
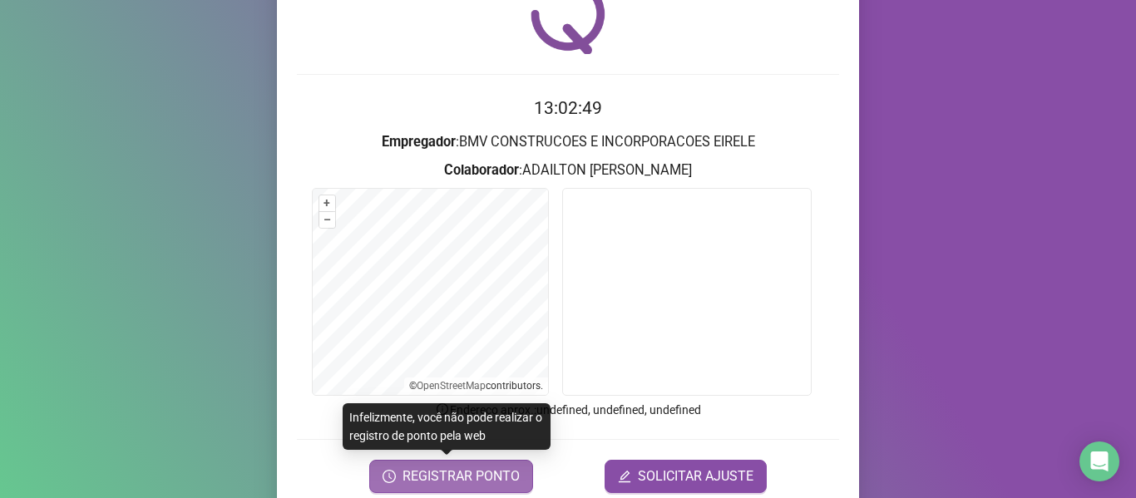
click at [459, 480] on span "REGISTRAR PONTO" at bounding box center [461, 477] width 117 height 20
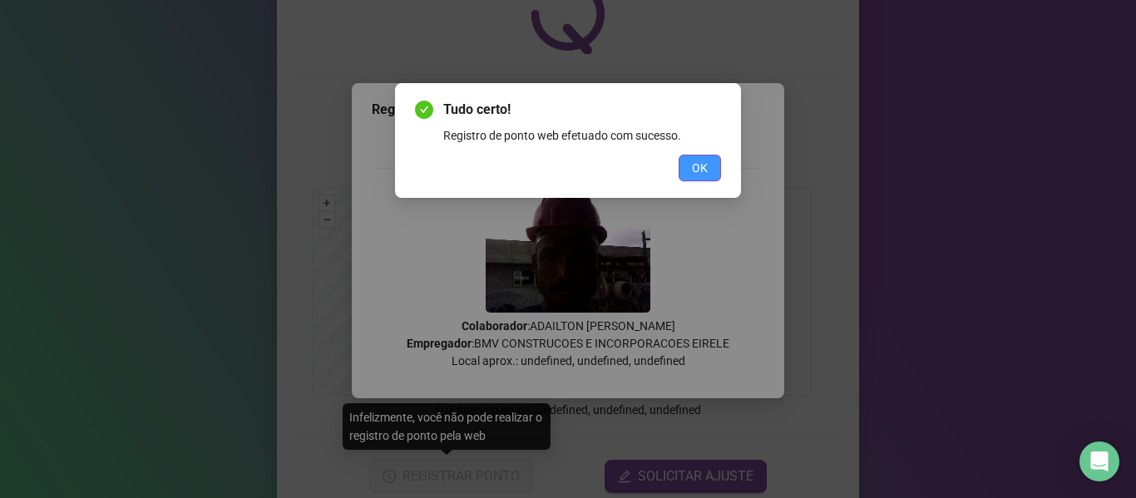
click at [704, 175] on span "OK" at bounding box center [700, 168] width 16 height 18
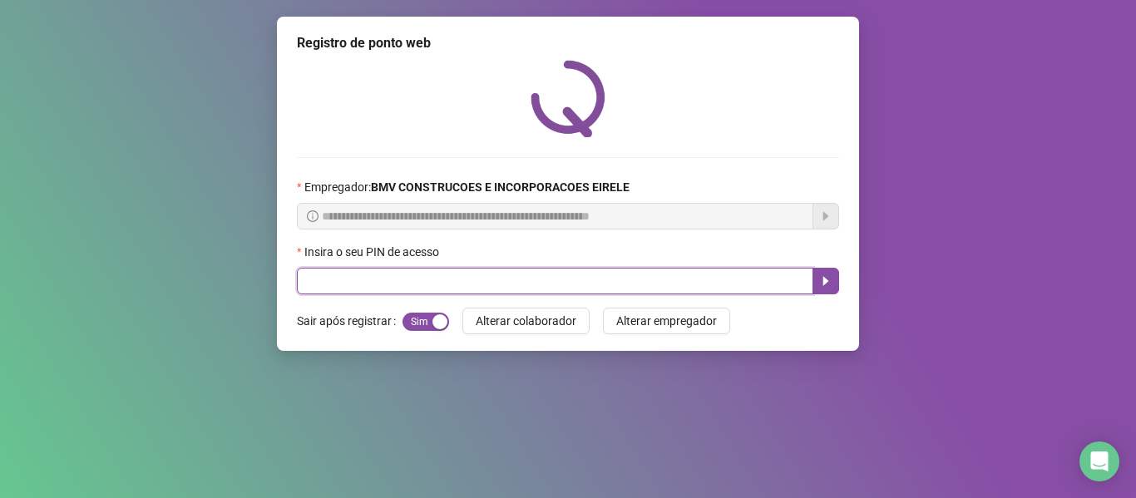
click at [775, 289] on input "text" at bounding box center [555, 281] width 516 height 27
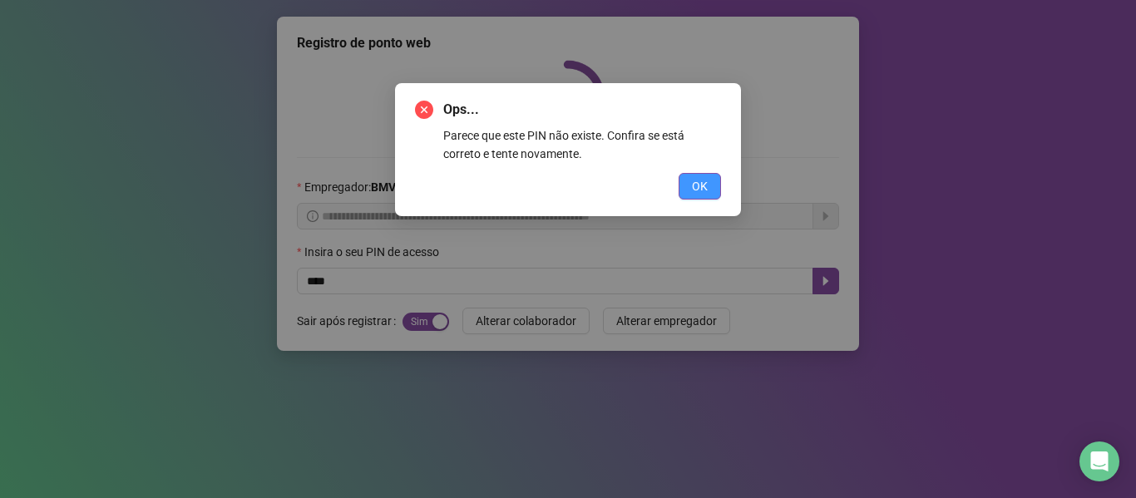
click at [707, 193] on span "OK" at bounding box center [700, 186] width 16 height 18
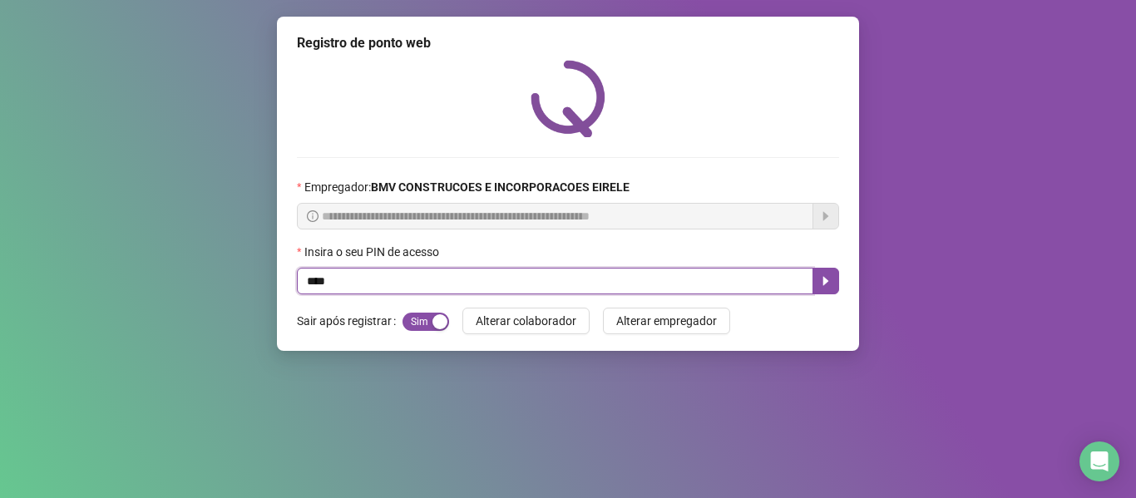
click at [736, 289] on input "****" at bounding box center [555, 281] width 516 height 27
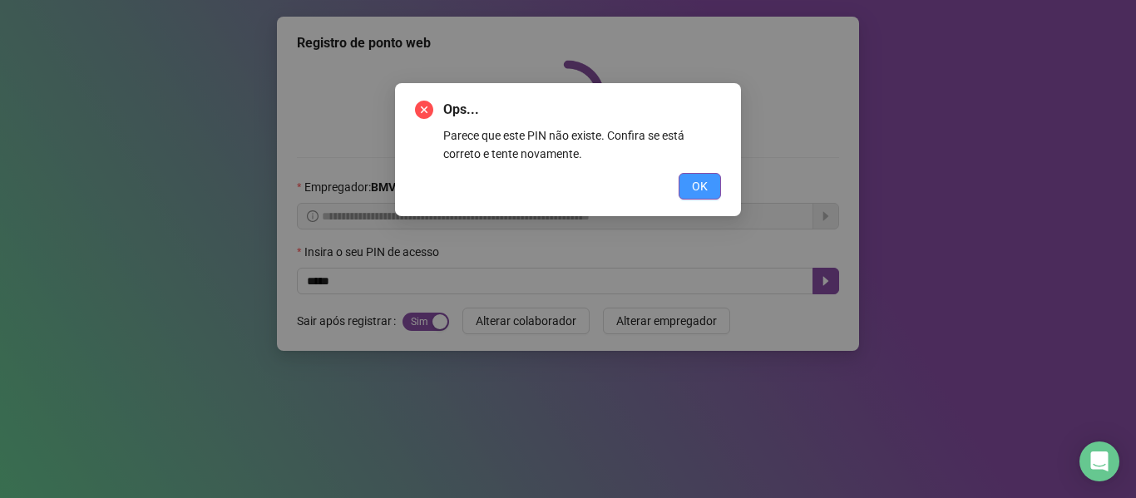
click at [693, 183] on span "OK" at bounding box center [700, 186] width 16 height 18
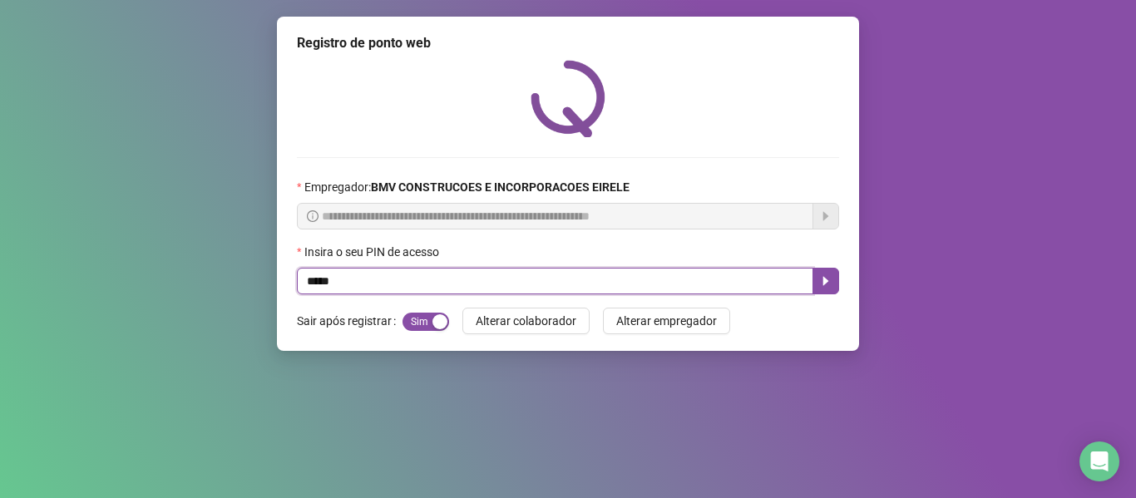
click at [711, 279] on input "*****" at bounding box center [555, 281] width 516 height 27
type input "*****"
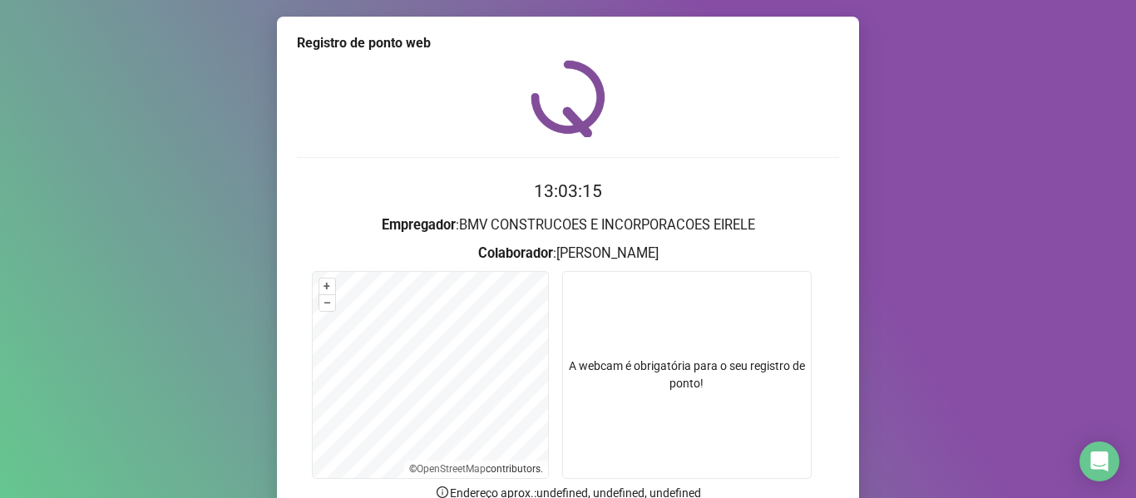
scroll to position [151, 0]
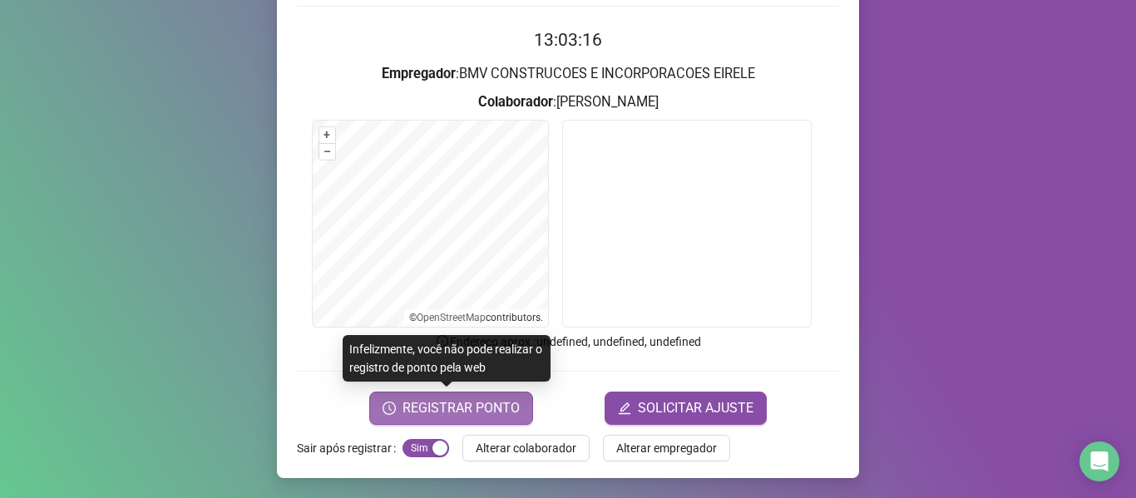
click at [467, 408] on span "REGISTRAR PONTO" at bounding box center [461, 408] width 117 height 20
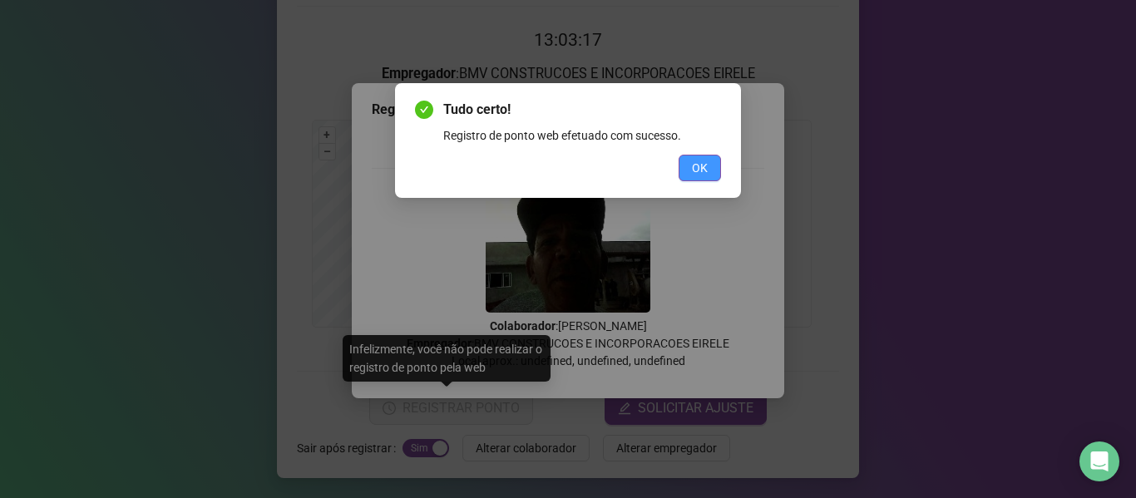
click at [684, 161] on button "OK" at bounding box center [700, 168] width 42 height 27
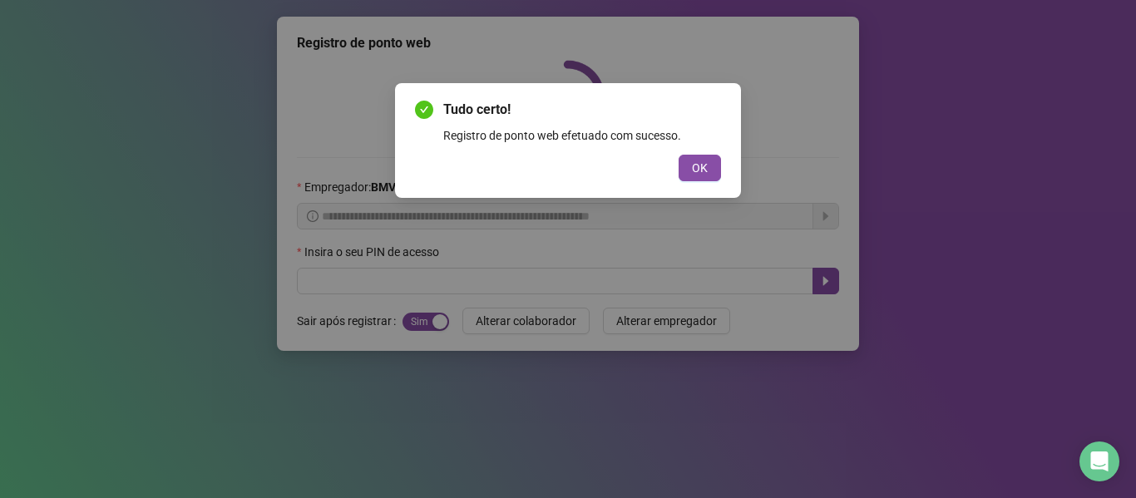
scroll to position [0, 0]
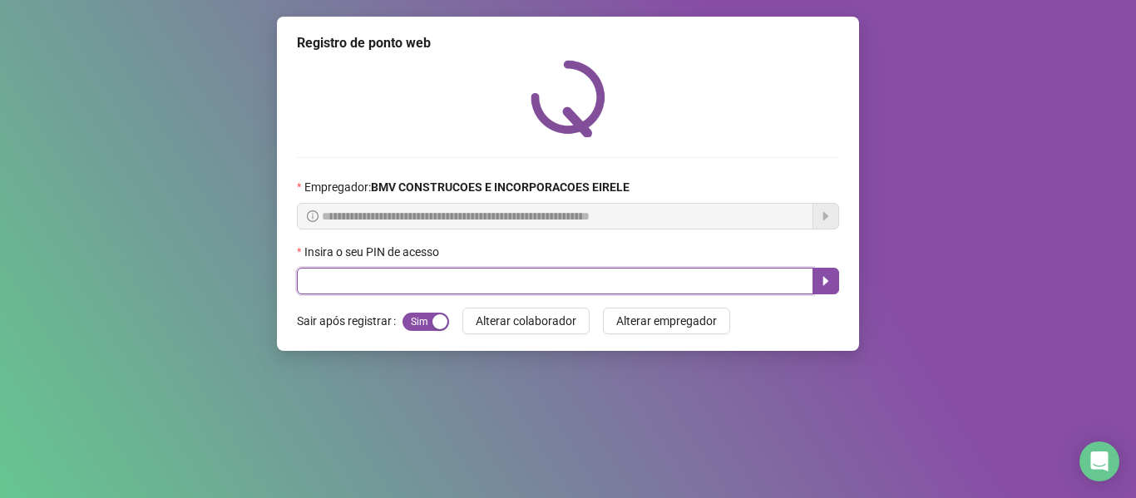
click at [749, 288] on input "text" at bounding box center [555, 281] width 516 height 27
type input "*****"
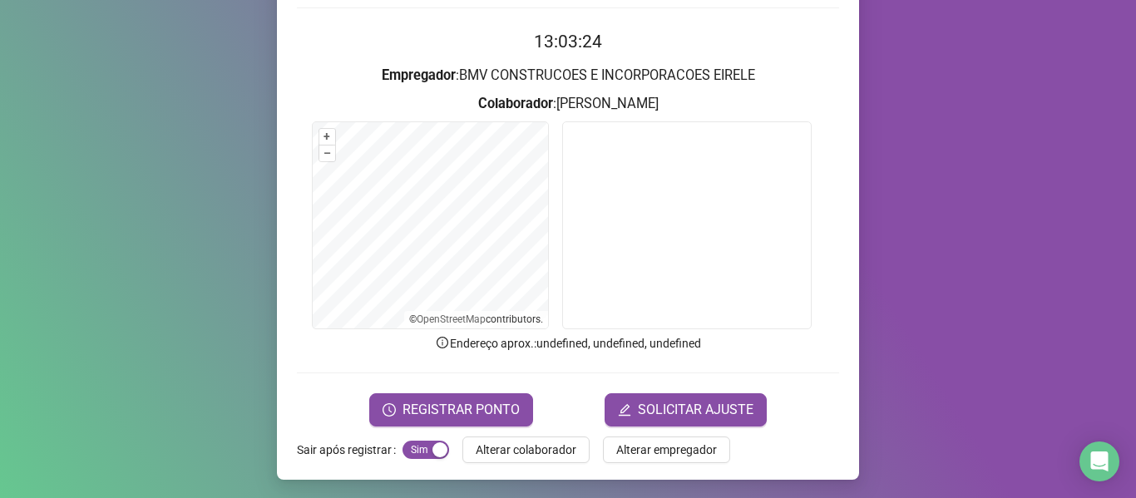
scroll to position [151, 0]
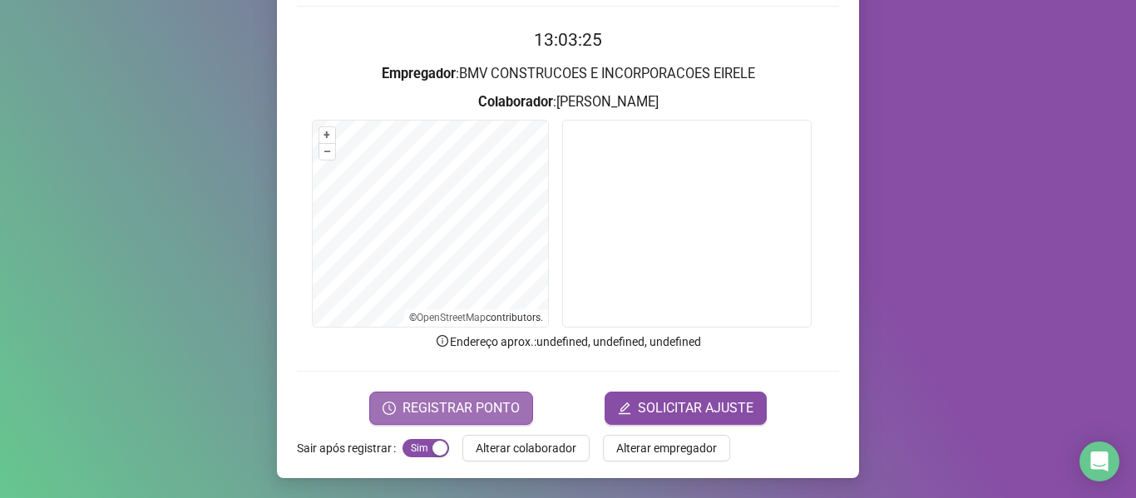
click at [492, 401] on span "REGISTRAR PONTO" at bounding box center [461, 408] width 117 height 20
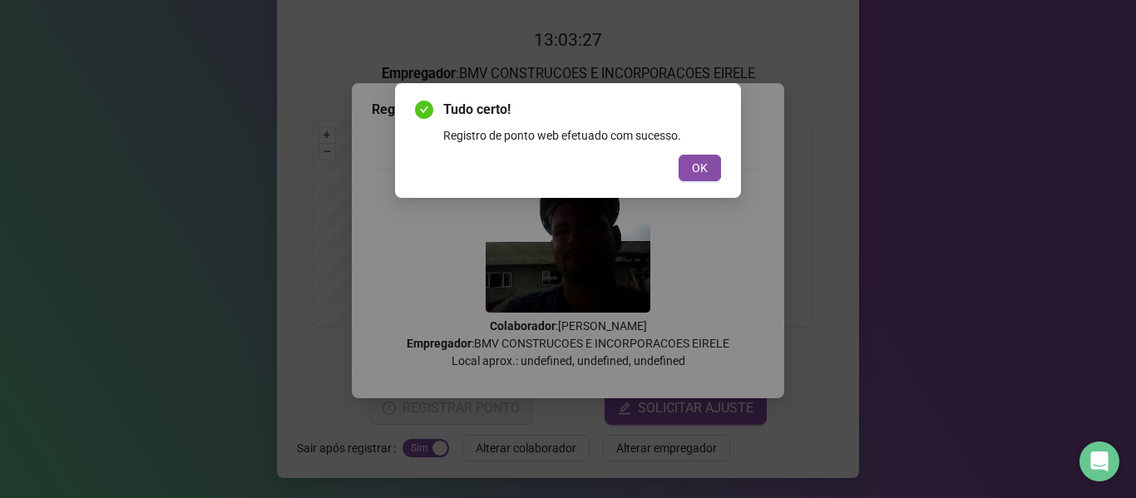
click at [694, 176] on span "OK" at bounding box center [700, 168] width 16 height 18
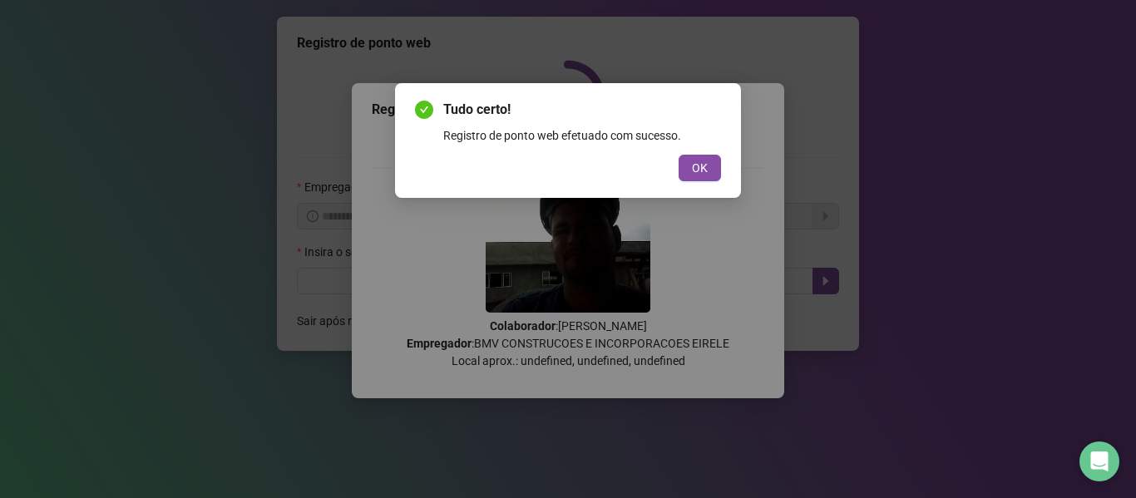
scroll to position [0, 0]
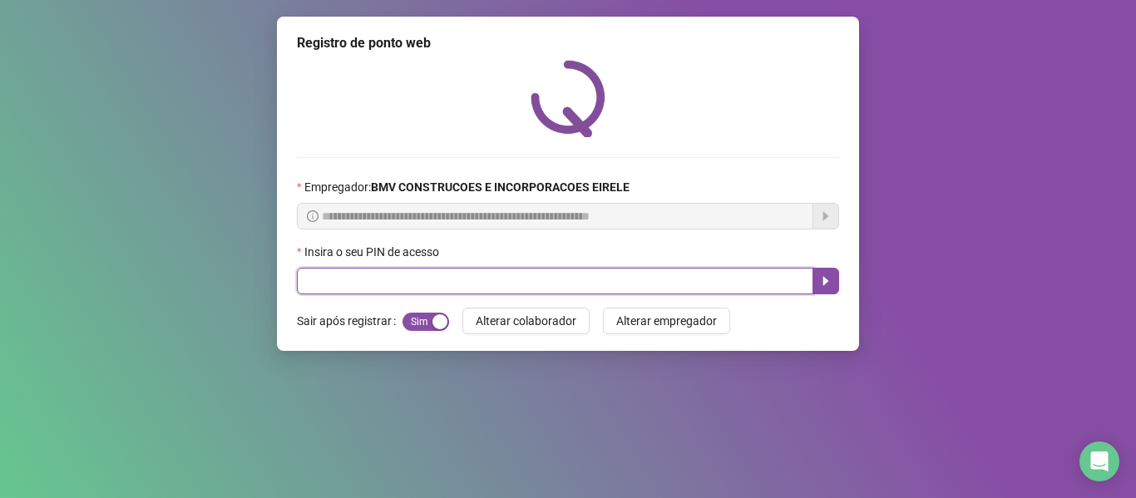
click at [728, 287] on input "text" at bounding box center [555, 281] width 516 height 27
type input "*****"
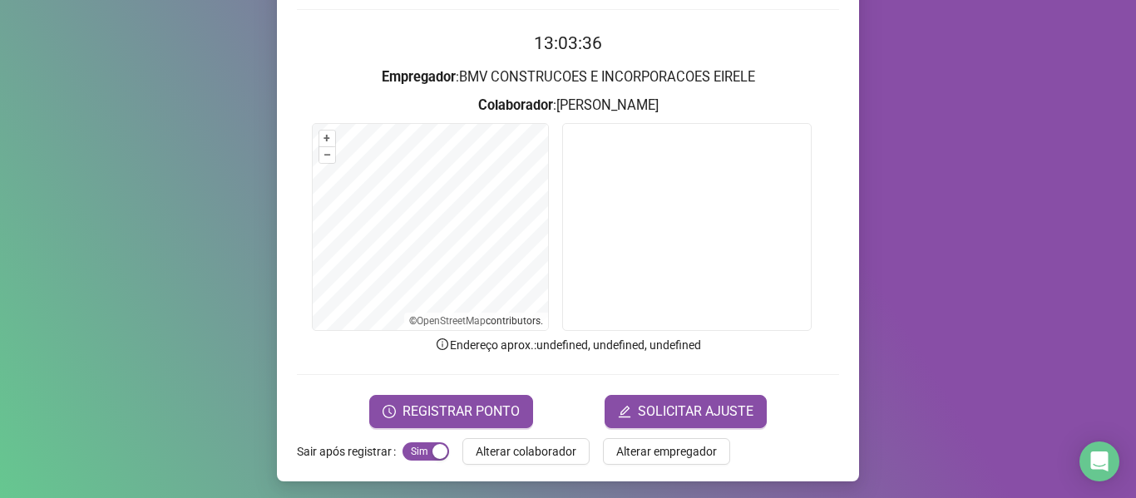
scroll to position [151, 0]
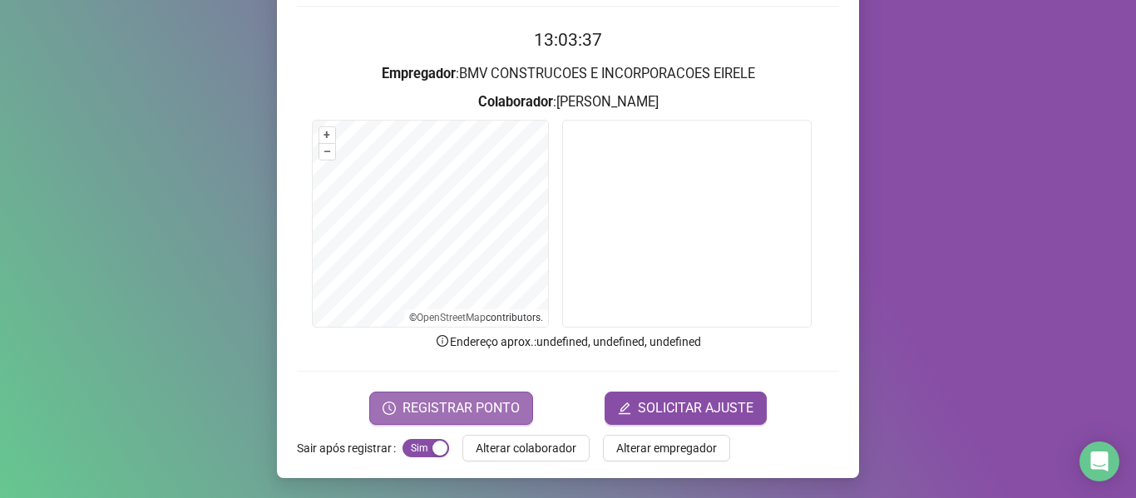
click at [482, 405] on span "REGISTRAR PONTO" at bounding box center [461, 408] width 117 height 20
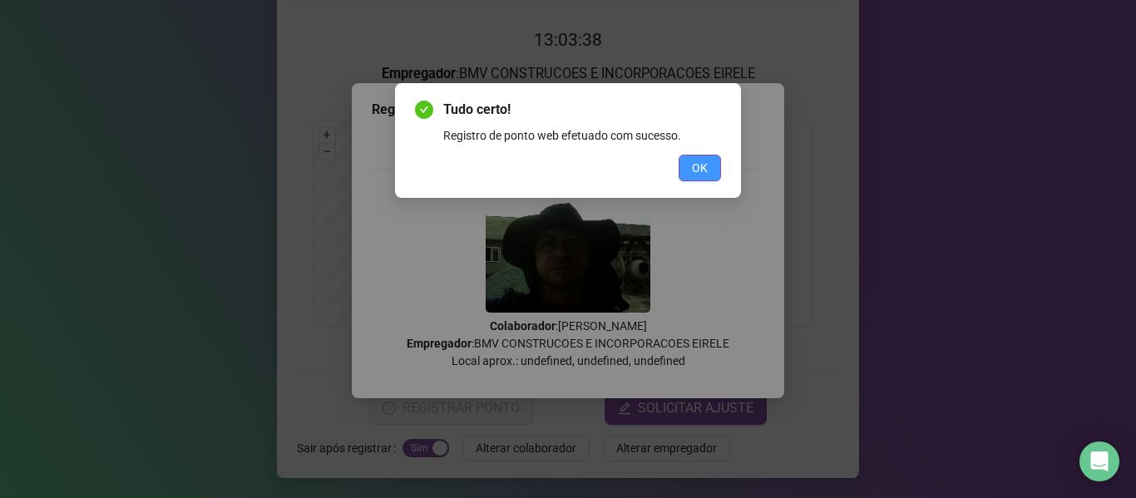
click at [689, 161] on button "OK" at bounding box center [700, 168] width 42 height 27
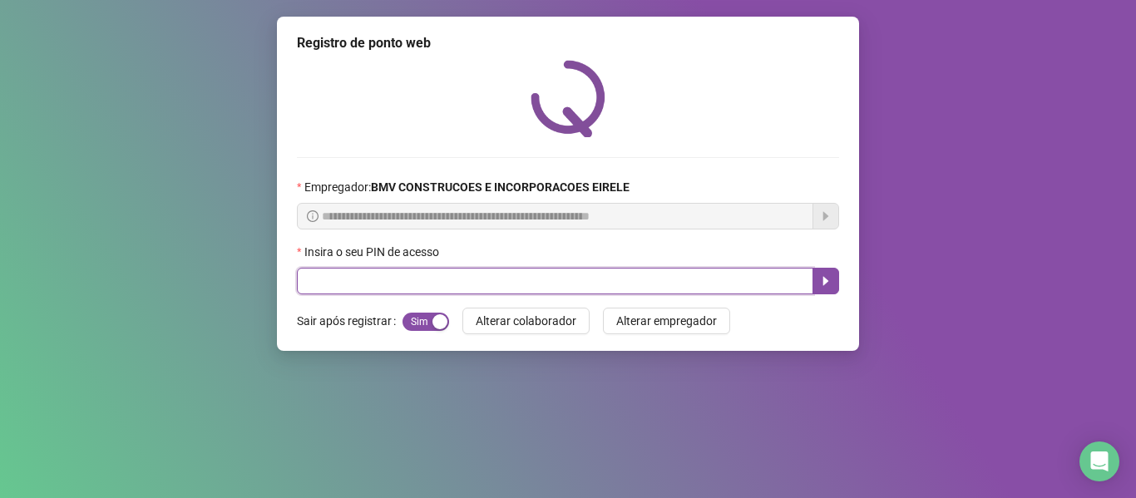
click at [745, 274] on input "text" at bounding box center [555, 281] width 516 height 27
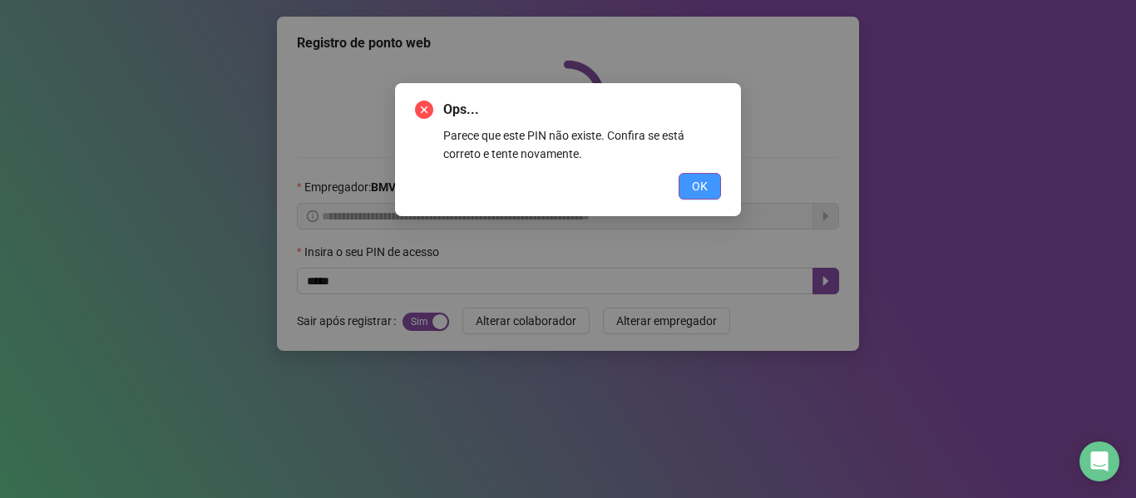
click at [692, 182] on span "OK" at bounding box center [700, 186] width 16 height 18
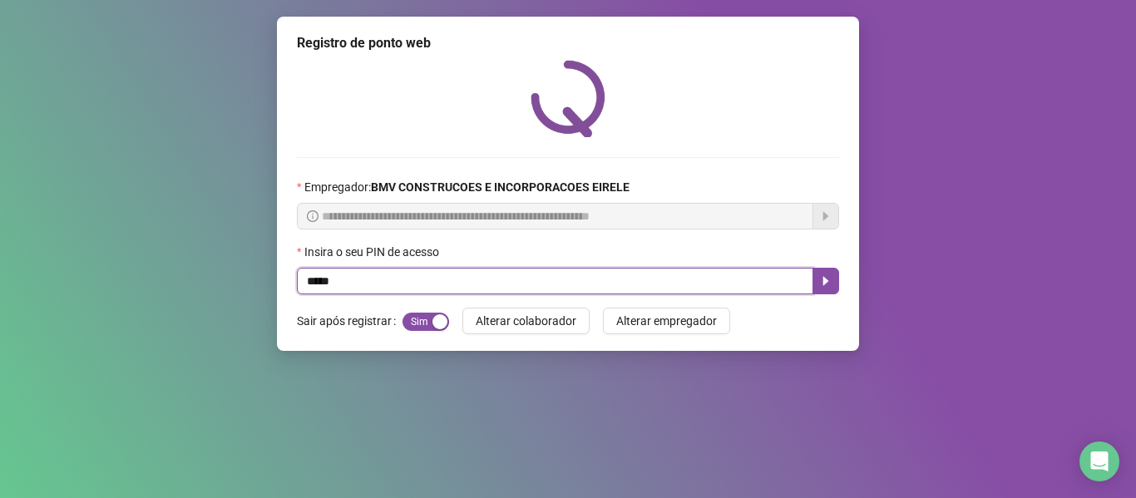
click at [723, 284] on input "*****" at bounding box center [555, 281] width 516 height 27
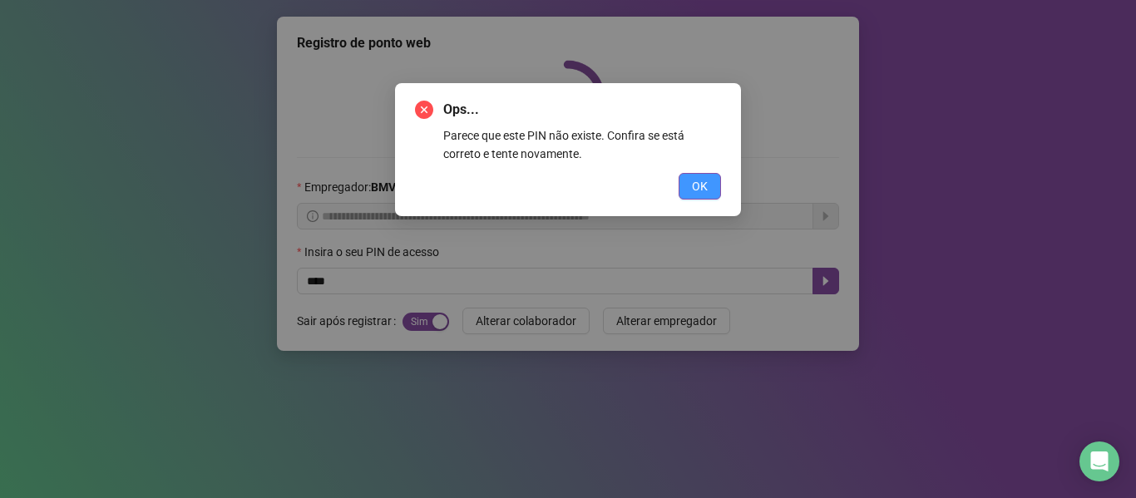
click at [710, 184] on button "OK" at bounding box center [700, 186] width 42 height 27
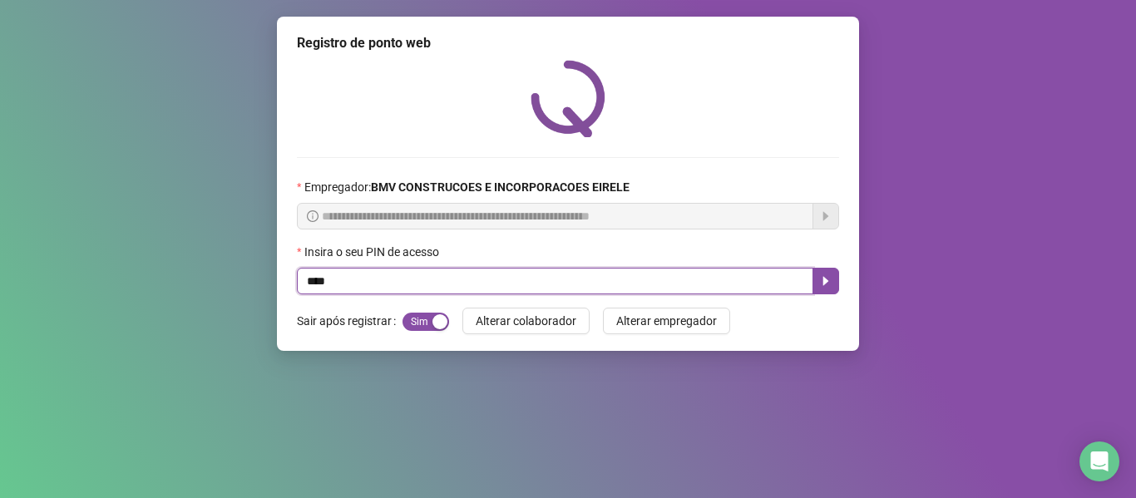
click at [704, 287] on input "****" at bounding box center [555, 281] width 516 height 27
type input "*****"
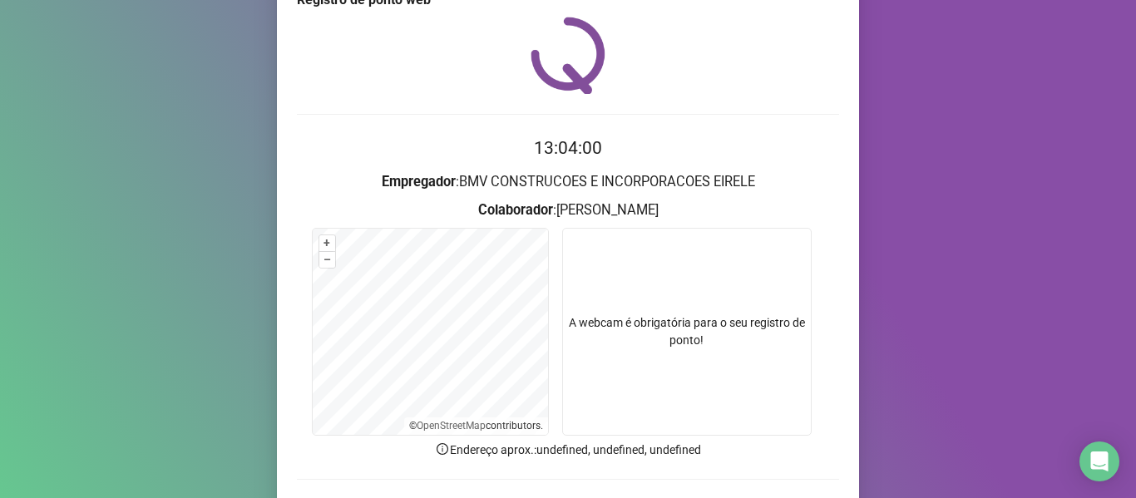
scroll to position [151, 0]
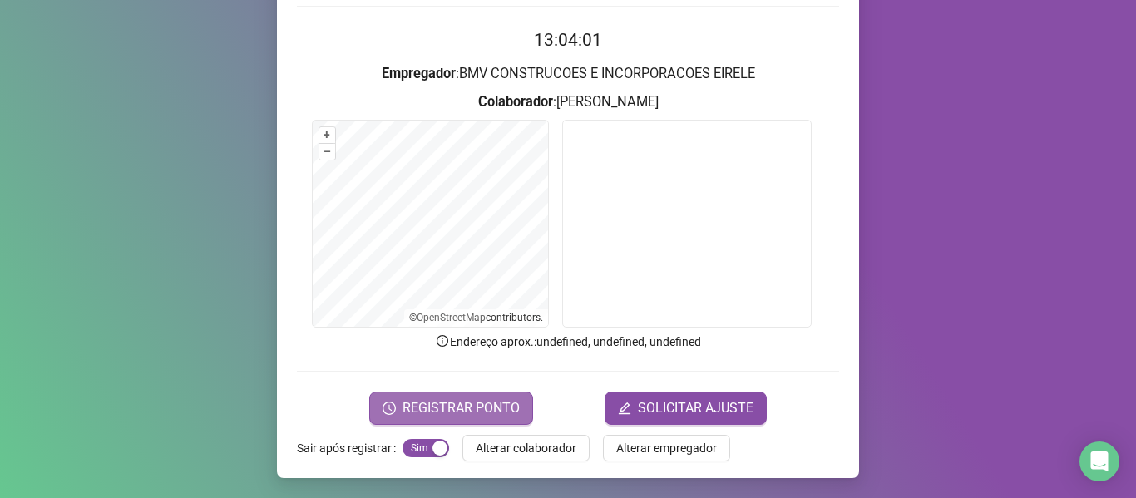
click at [501, 408] on span "REGISTRAR PONTO" at bounding box center [461, 408] width 117 height 20
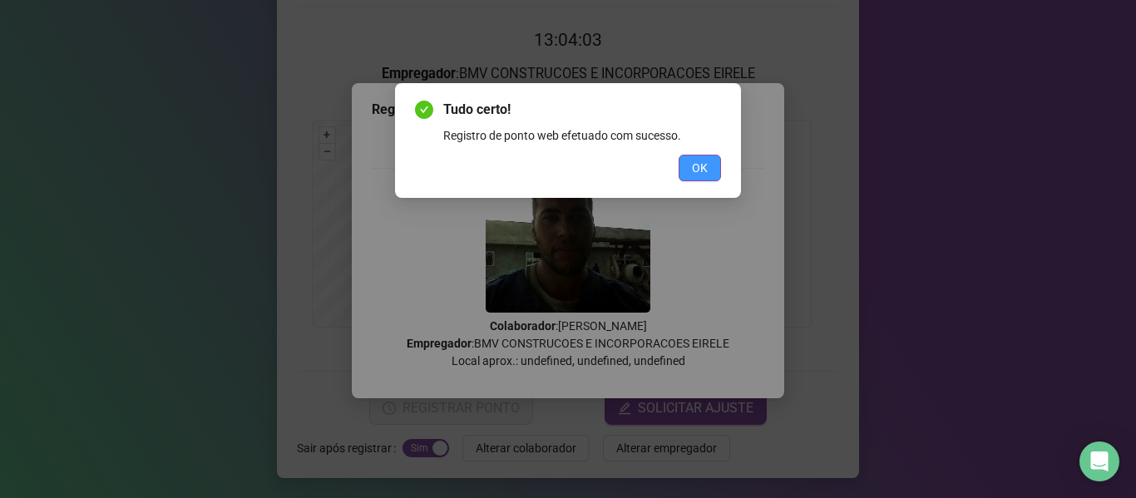
click at [694, 160] on span "OK" at bounding box center [700, 168] width 16 height 18
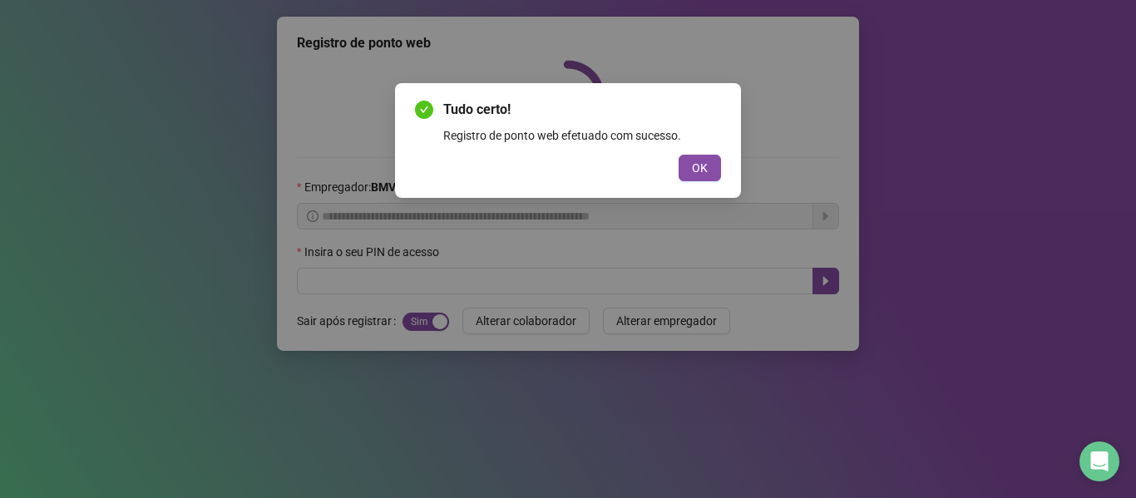
scroll to position [0, 0]
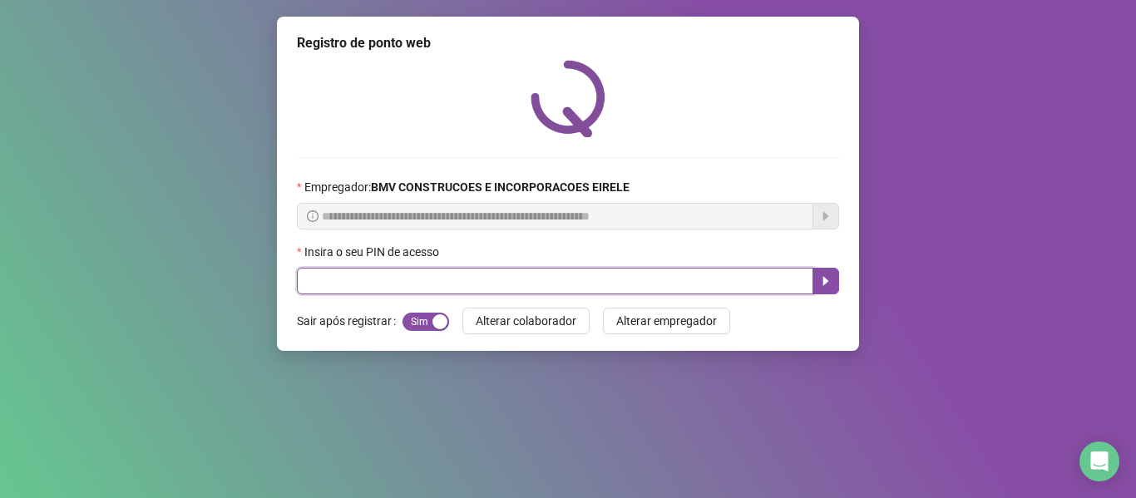
click at [710, 278] on input "text" at bounding box center [555, 281] width 516 height 27
type input "*****"
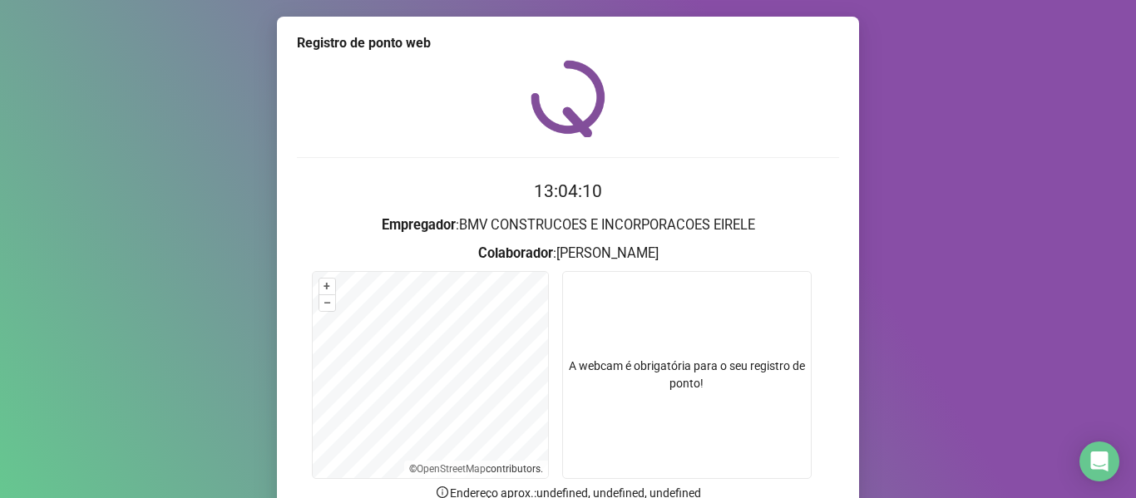
scroll to position [151, 0]
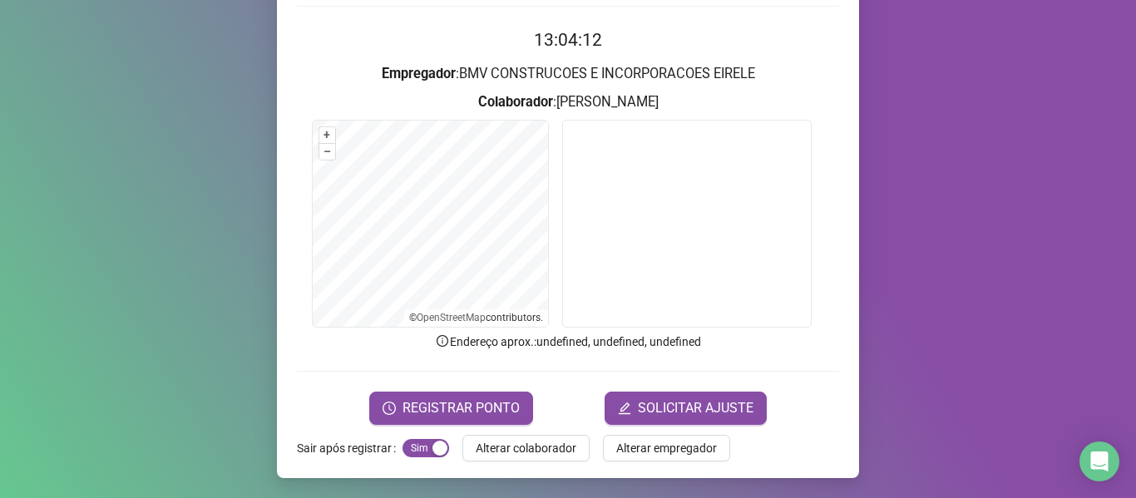
click at [467, 390] on form "13:04:12 Empregador : BMV CONSTRUCOES E INCORPORACOES EIRELE Colaborador : [PER…" at bounding box center [568, 226] width 542 height 398
click at [460, 401] on span "REGISTRAR PONTO" at bounding box center [461, 408] width 117 height 20
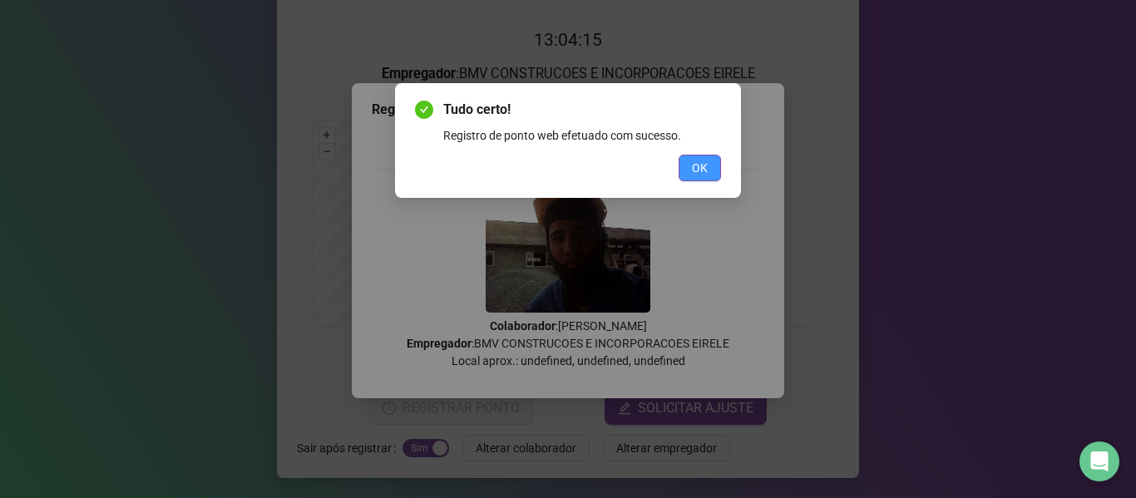
click at [685, 165] on button "OK" at bounding box center [700, 168] width 42 height 27
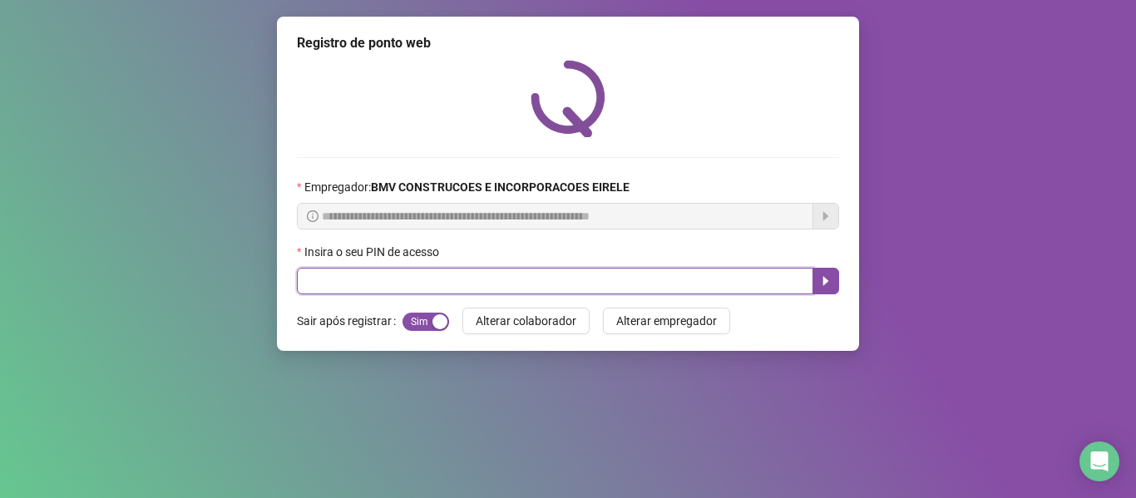
click at [758, 275] on input "text" at bounding box center [555, 281] width 516 height 27
type input "*****"
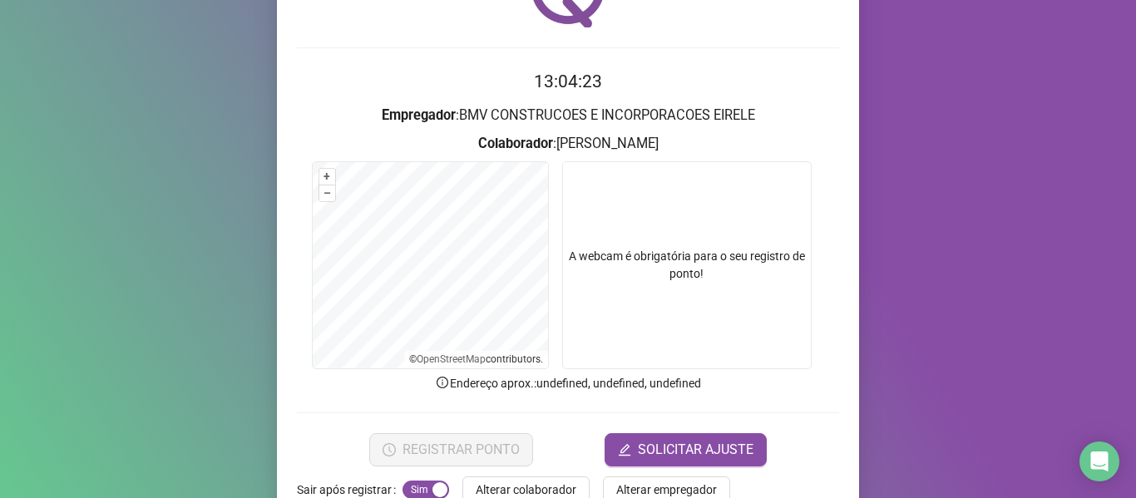
scroll to position [151, 0]
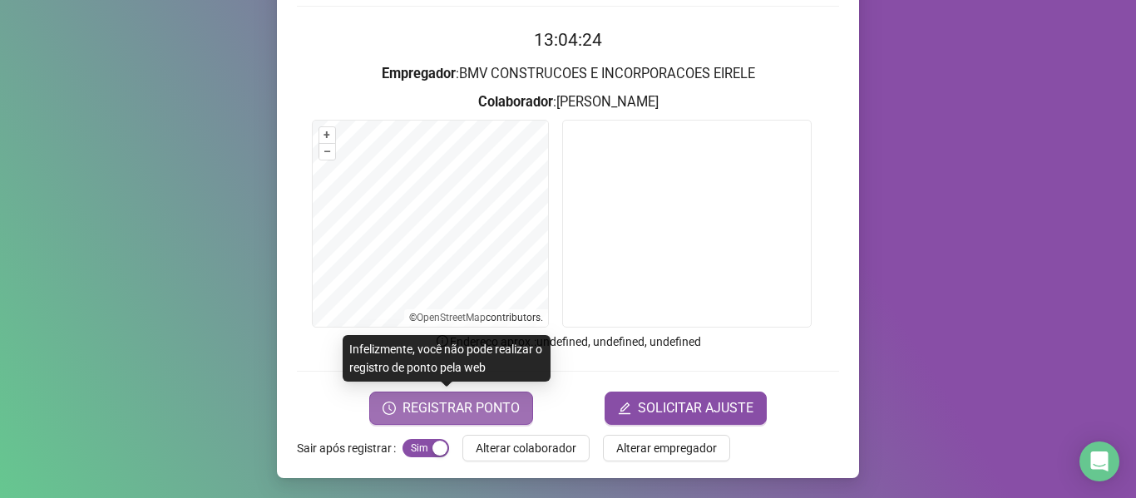
click at [479, 412] on span "REGISTRAR PONTO" at bounding box center [461, 408] width 117 height 20
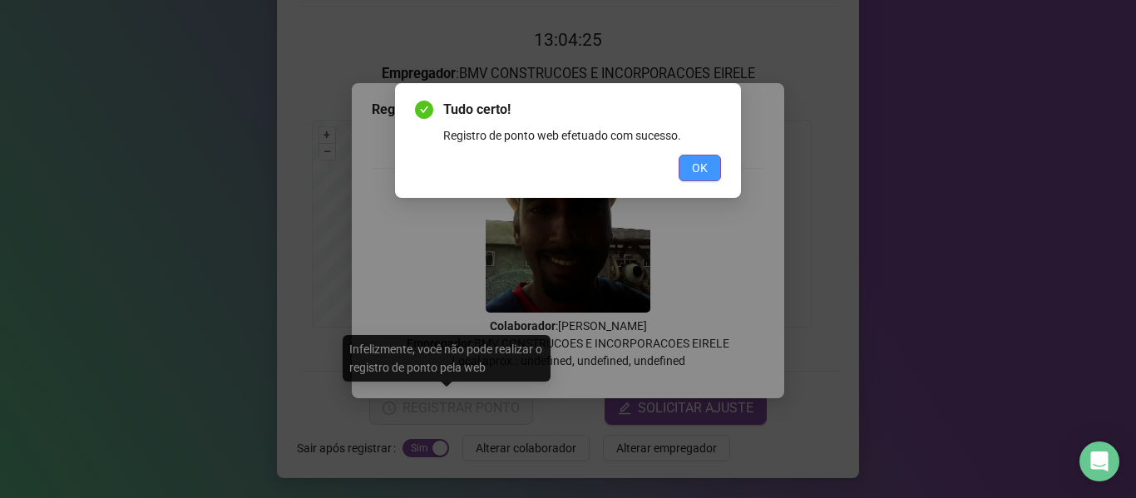
click at [687, 175] on button "OK" at bounding box center [700, 168] width 42 height 27
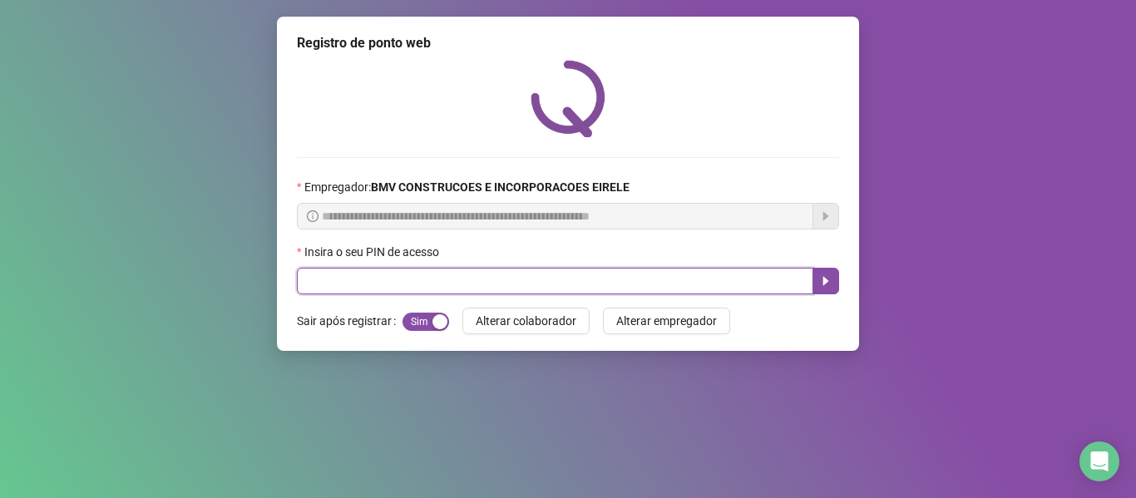
click at [772, 282] on input "text" at bounding box center [555, 281] width 516 height 27
type input "*****"
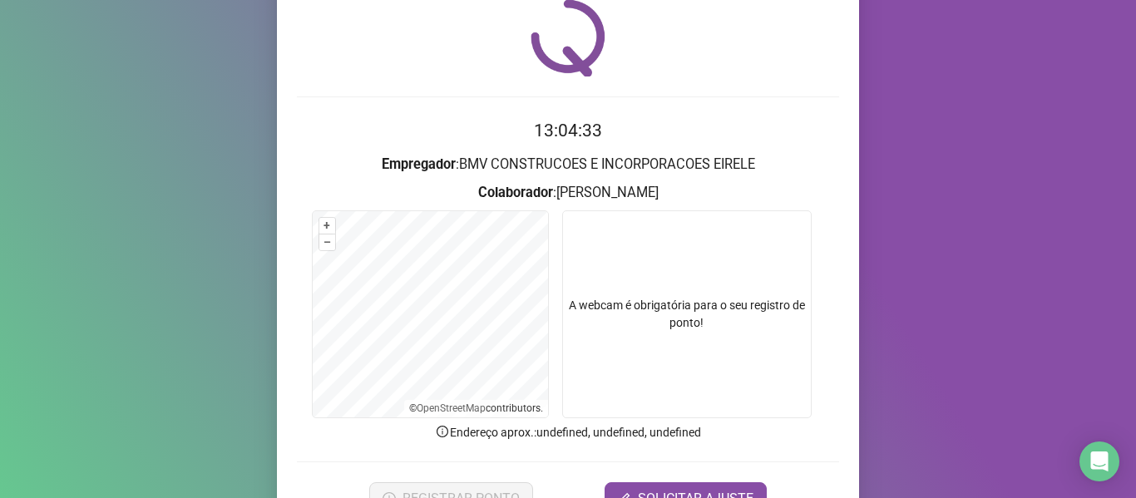
scroll to position [151, 0]
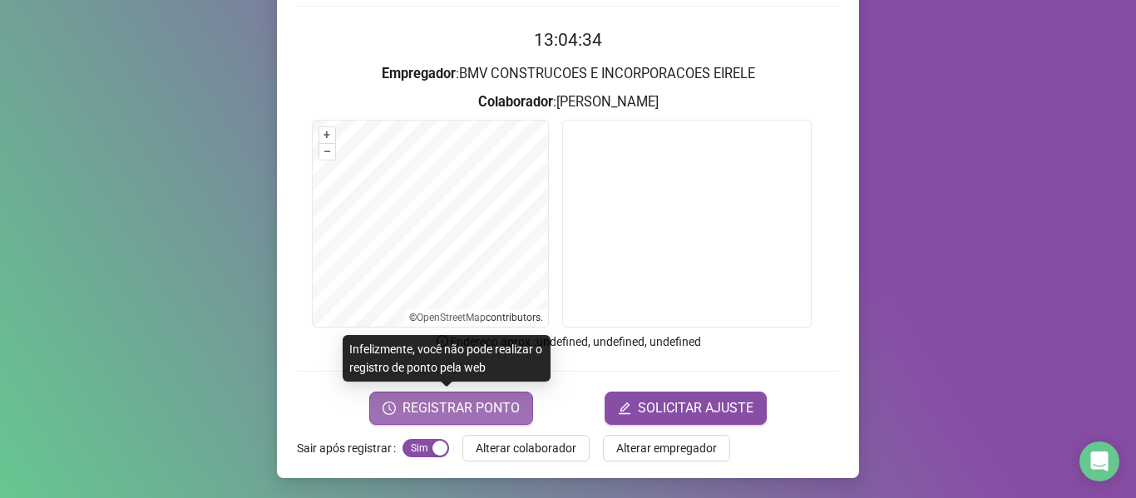
click at [466, 404] on span "REGISTRAR PONTO" at bounding box center [461, 408] width 117 height 20
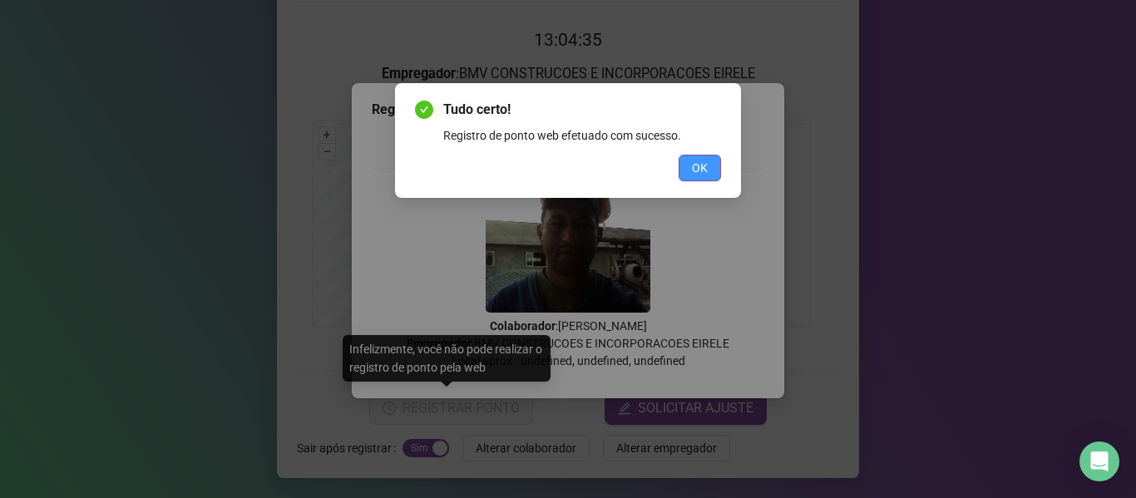
click at [695, 166] on span "OK" at bounding box center [700, 168] width 16 height 18
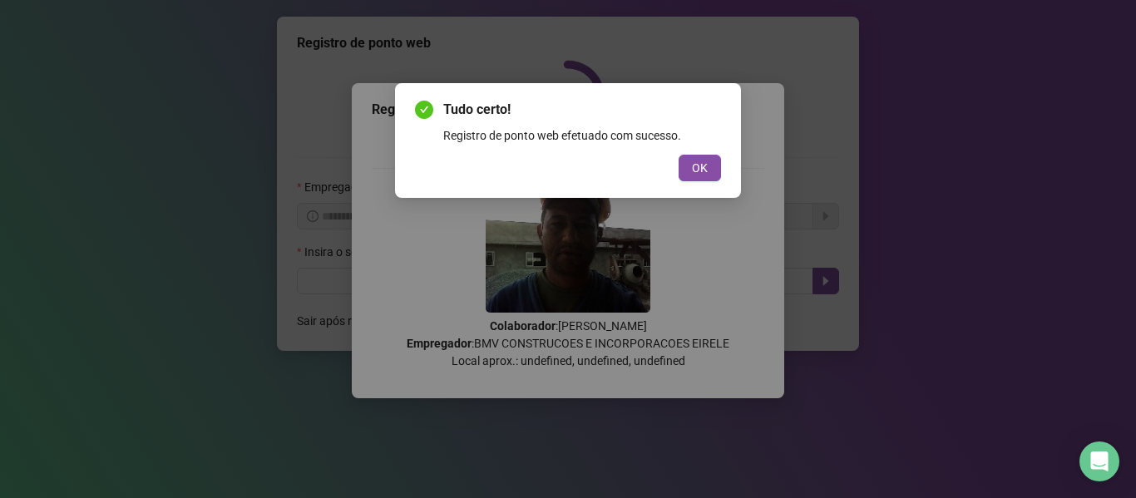
scroll to position [0, 0]
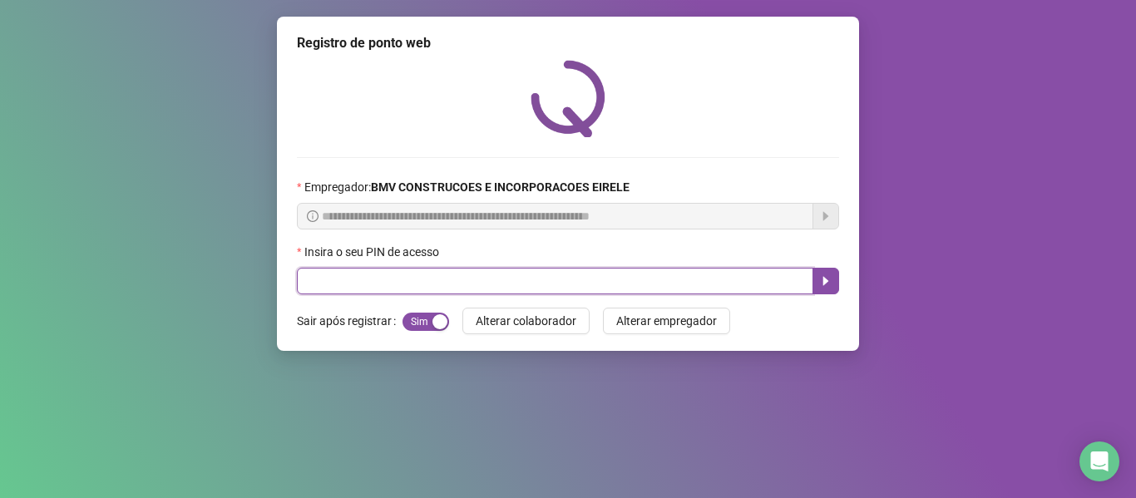
click at [722, 273] on input "text" at bounding box center [555, 281] width 516 height 27
type input "*****"
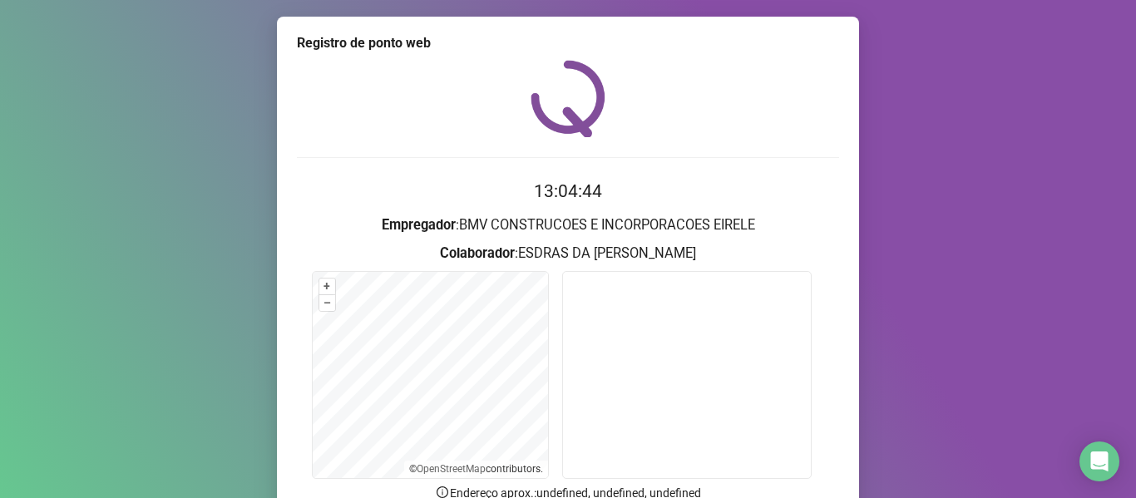
scroll to position [151, 0]
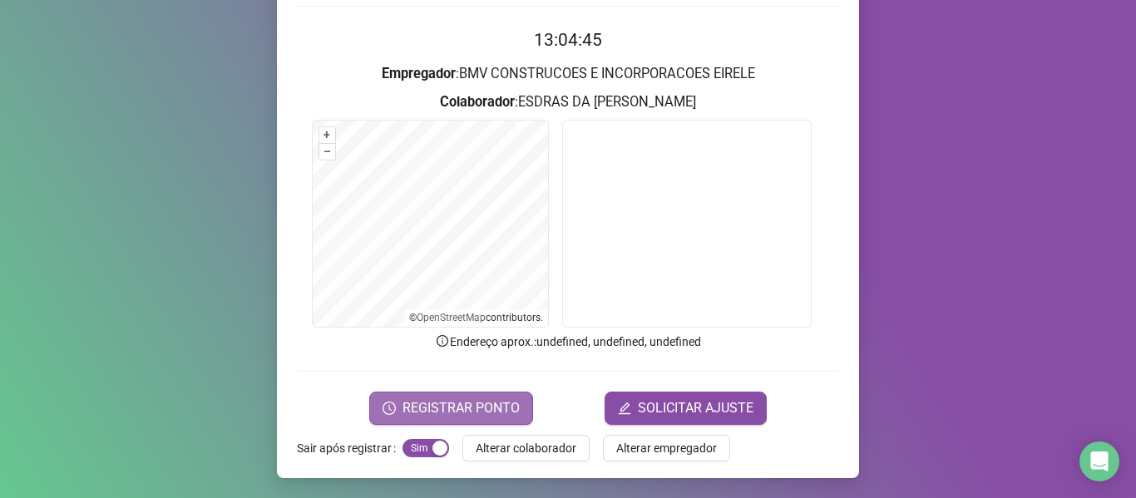
click at [520, 401] on button "REGISTRAR PONTO" at bounding box center [451, 408] width 164 height 33
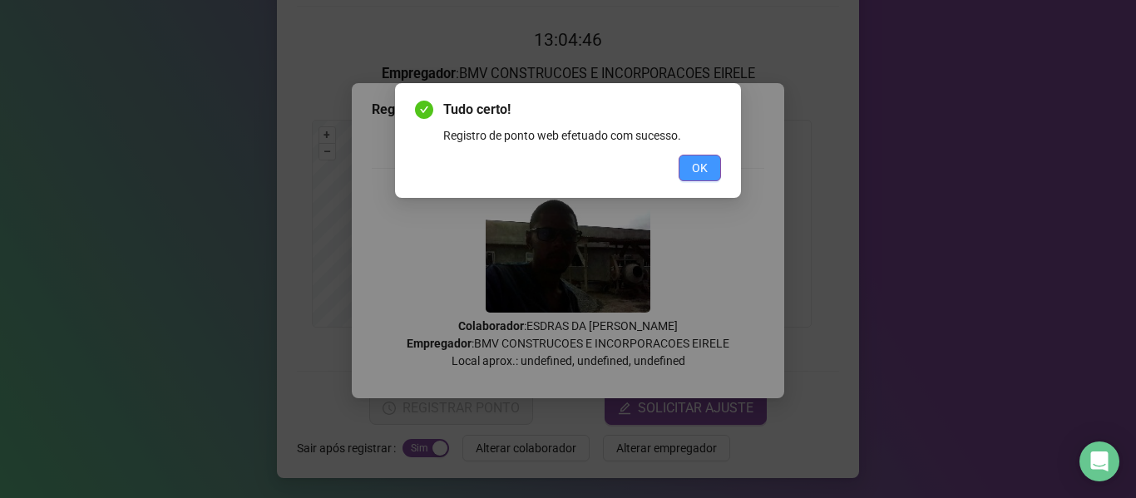
click at [684, 159] on button "OK" at bounding box center [700, 168] width 42 height 27
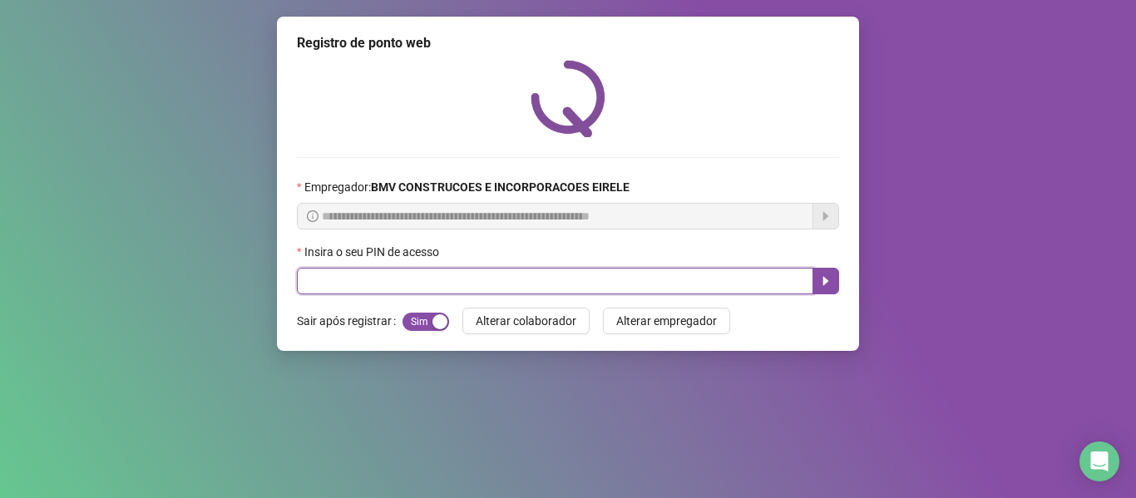
click at [753, 294] on input "text" at bounding box center [555, 281] width 516 height 27
type input "*****"
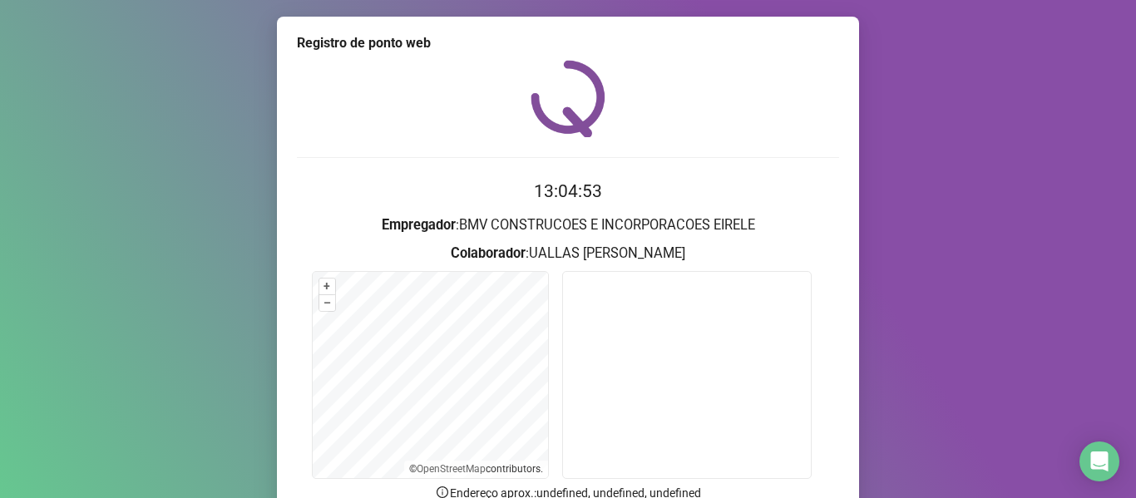
scroll to position [151, 0]
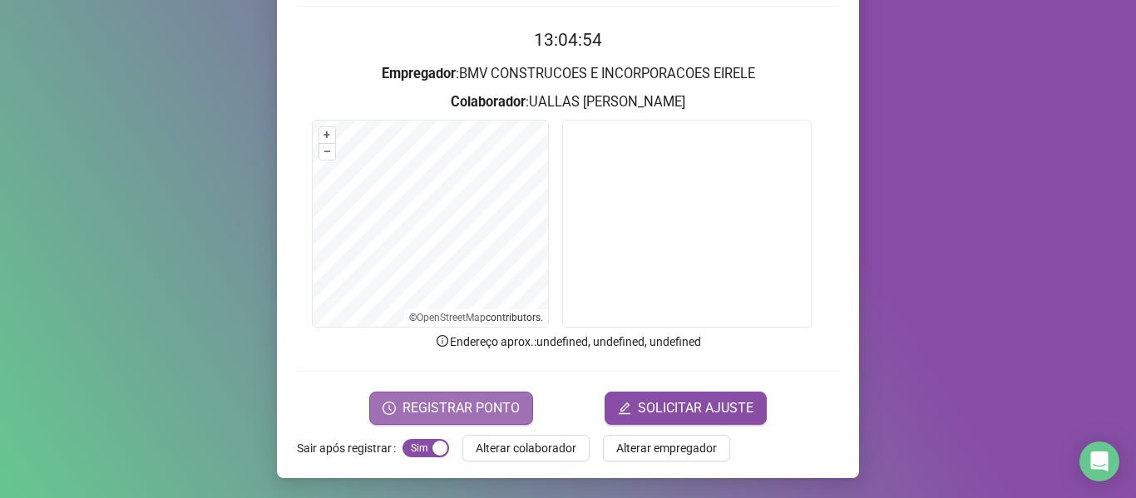
click at [435, 398] on span "REGISTRAR PONTO" at bounding box center [461, 408] width 117 height 20
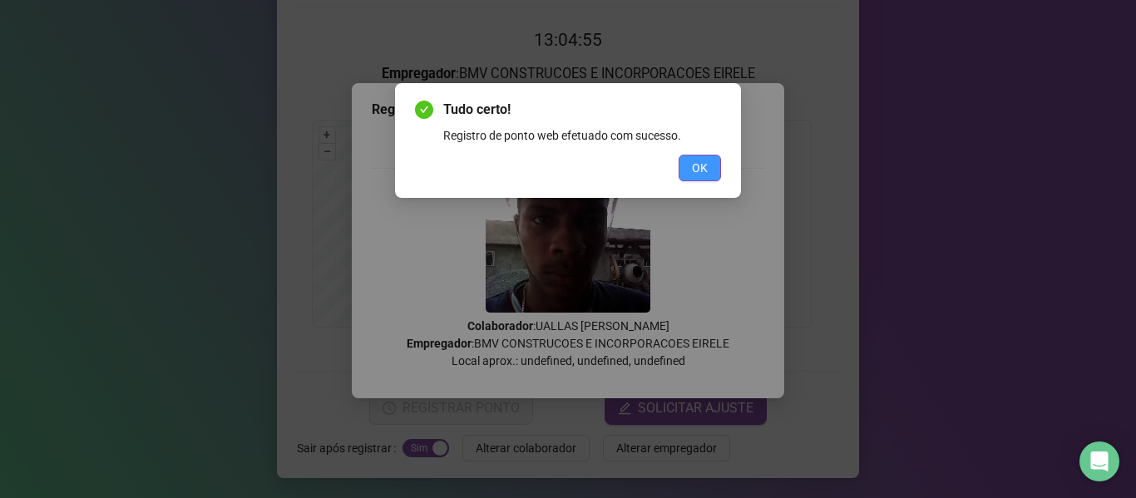
click at [700, 169] on span "OK" at bounding box center [700, 168] width 16 height 18
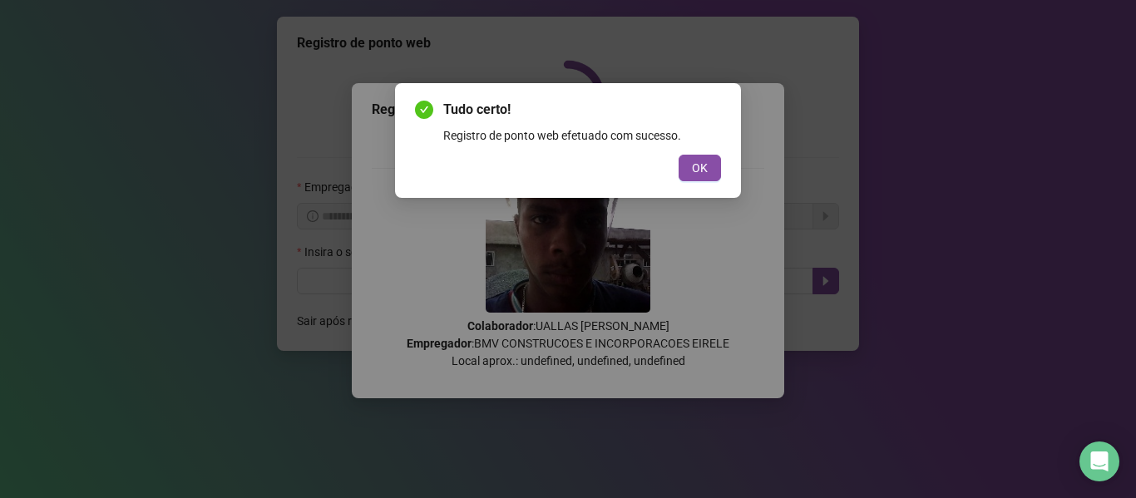
scroll to position [0, 0]
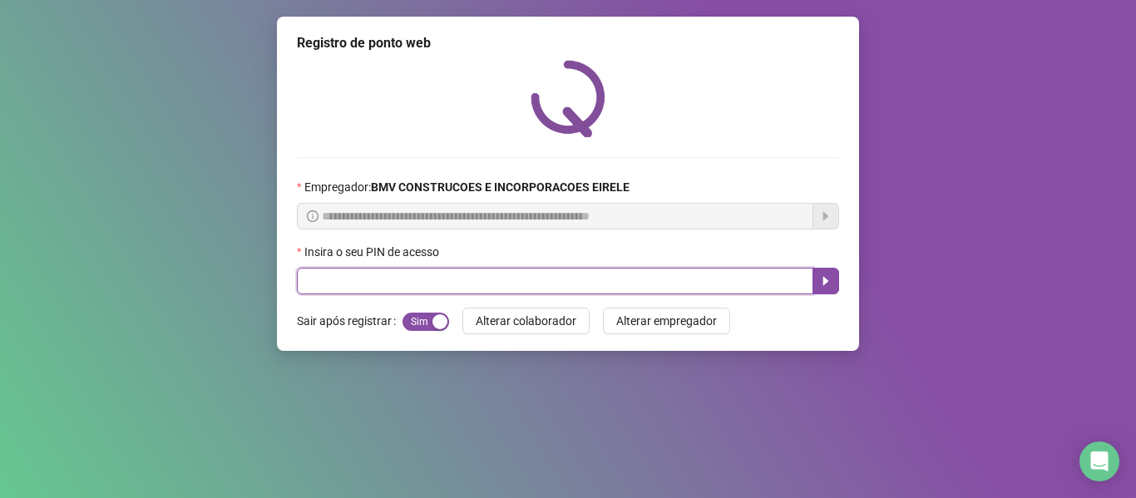
click at [747, 286] on input "text" at bounding box center [555, 281] width 516 height 27
type input "*****"
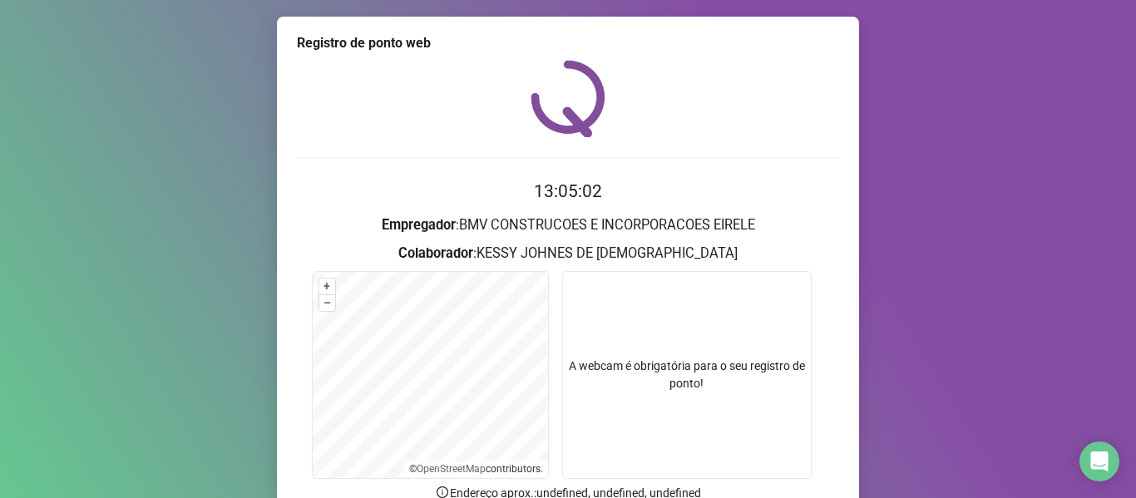
scroll to position [151, 0]
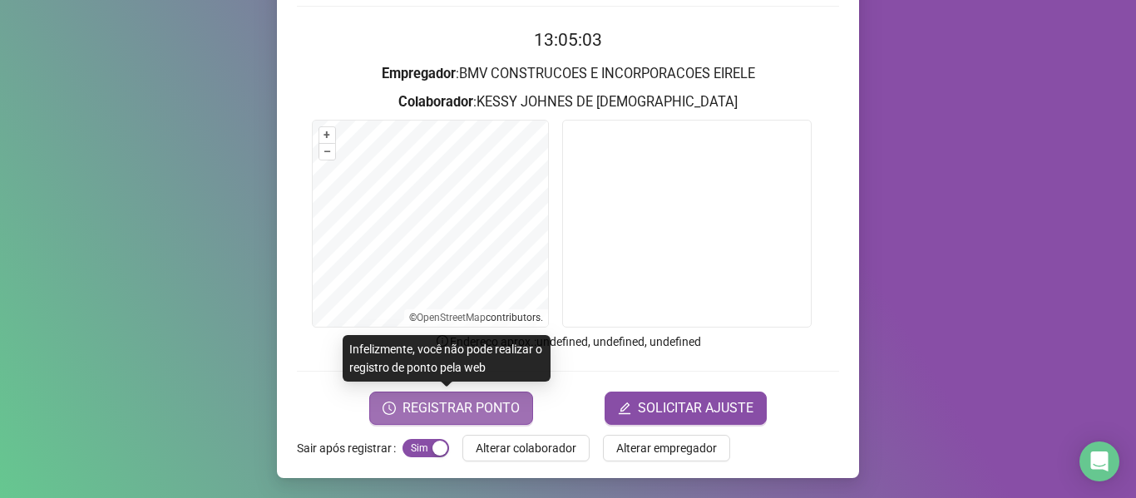
click at [482, 401] on span "REGISTRAR PONTO" at bounding box center [461, 408] width 117 height 20
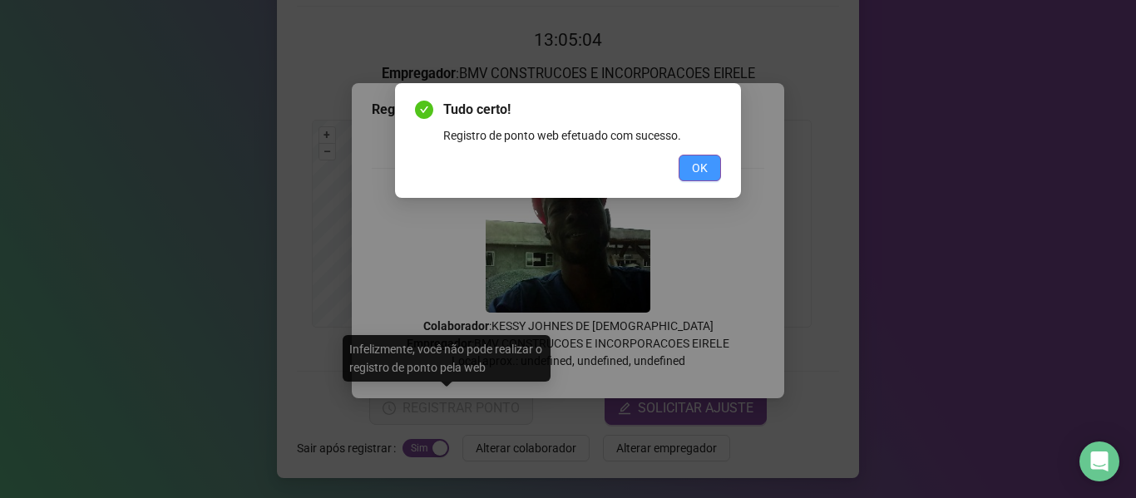
click at [700, 170] on span "OK" at bounding box center [700, 168] width 16 height 18
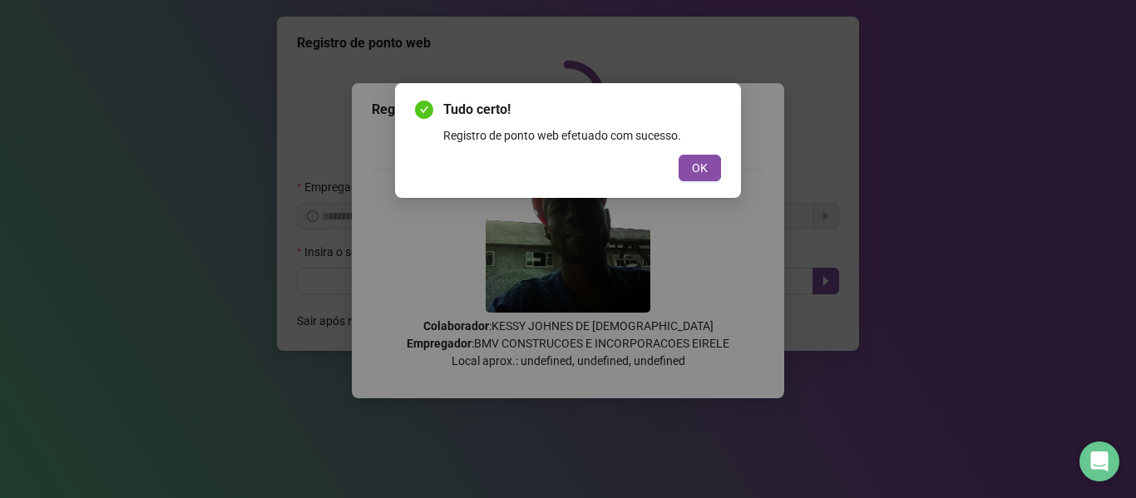
scroll to position [0, 0]
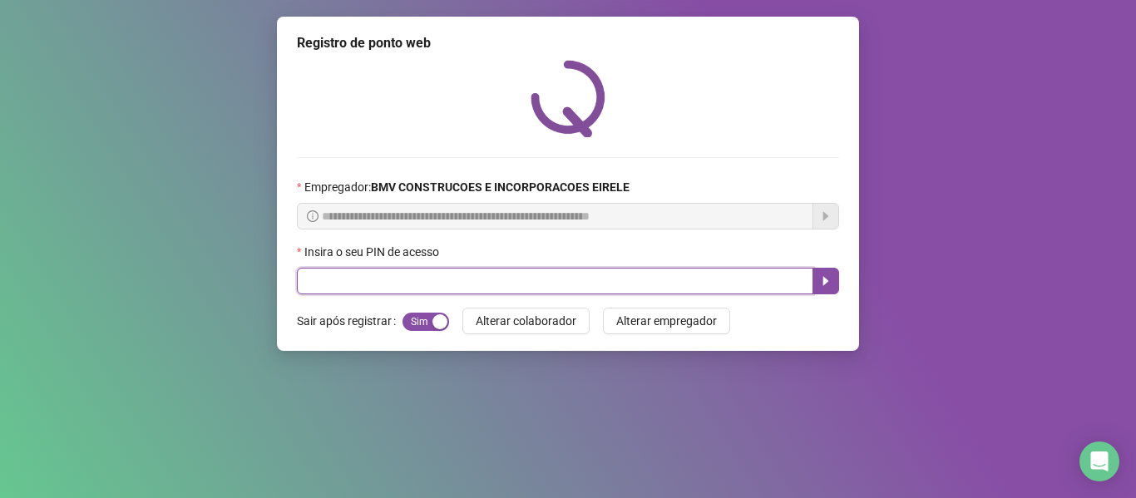
click at [761, 290] on input "text" at bounding box center [555, 281] width 516 height 27
type input "*****"
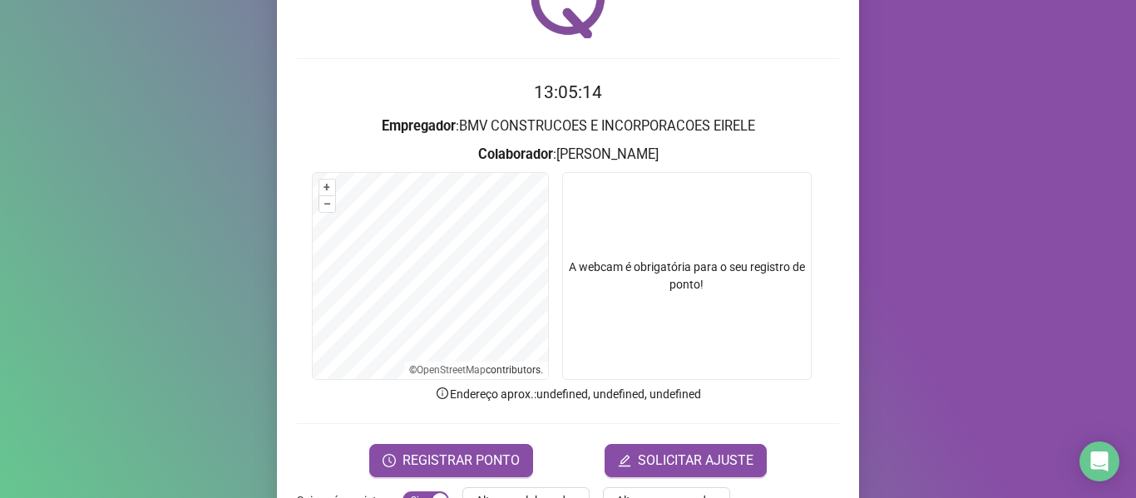
scroll to position [151, 0]
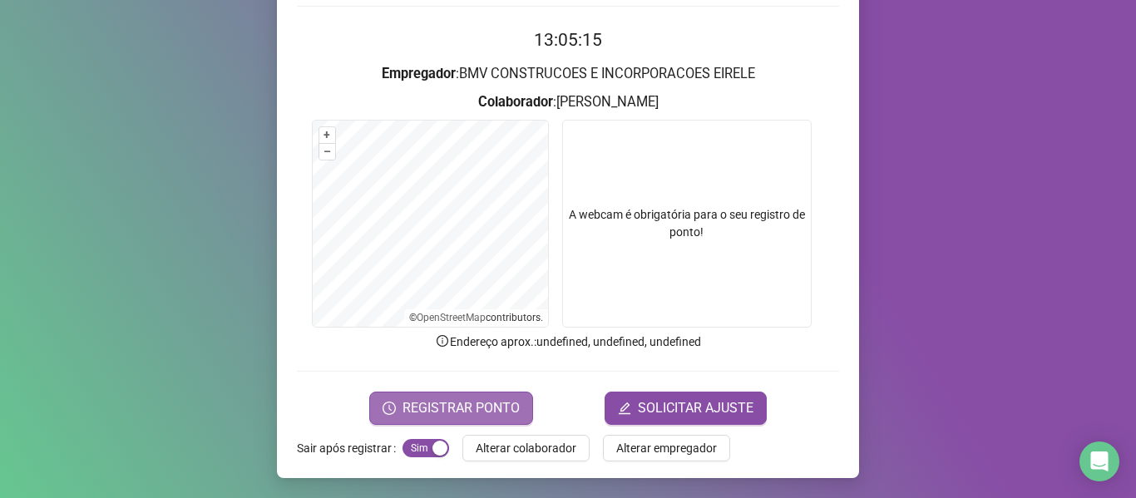
click at [465, 402] on span "REGISTRAR PONTO" at bounding box center [461, 408] width 117 height 20
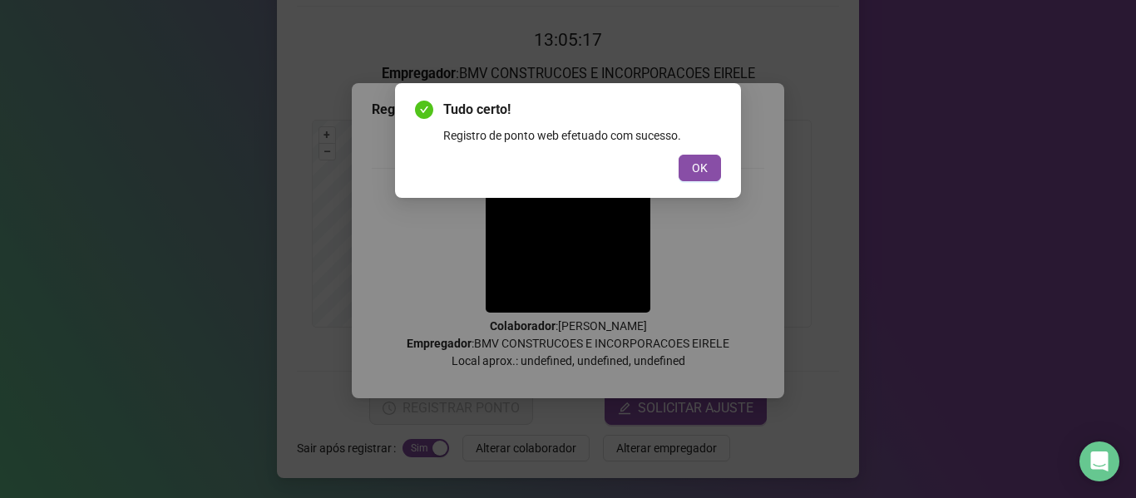
click at [689, 159] on button "OK" at bounding box center [700, 168] width 42 height 27
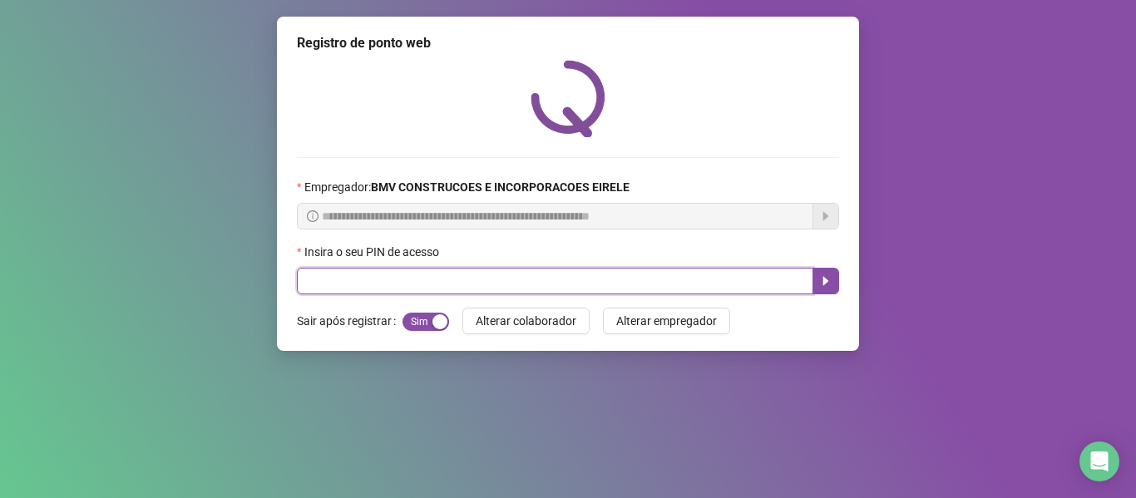
click at [712, 269] on input "text" at bounding box center [555, 281] width 516 height 27
type input "*****"
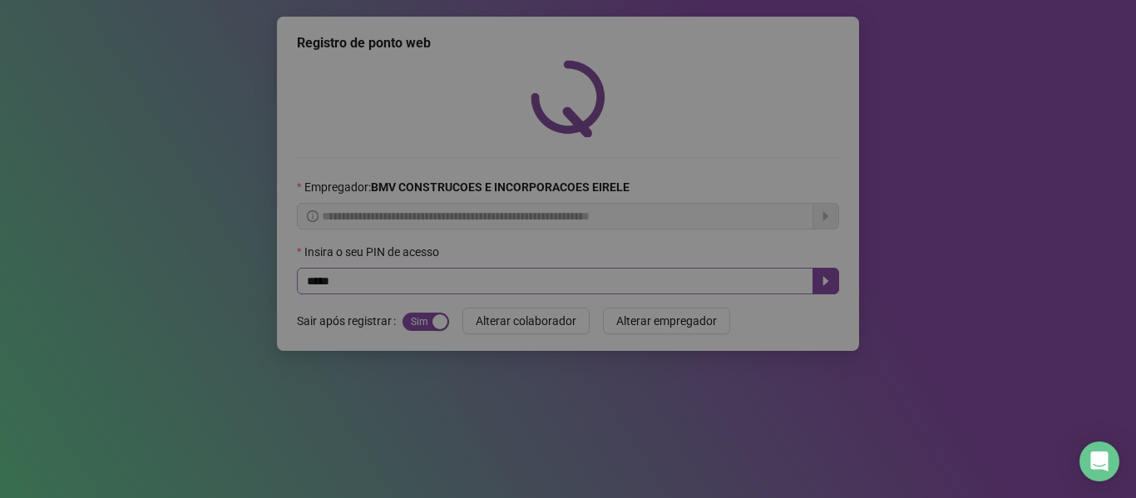
click at [679, 173] on button "OK" at bounding box center [700, 186] width 42 height 27
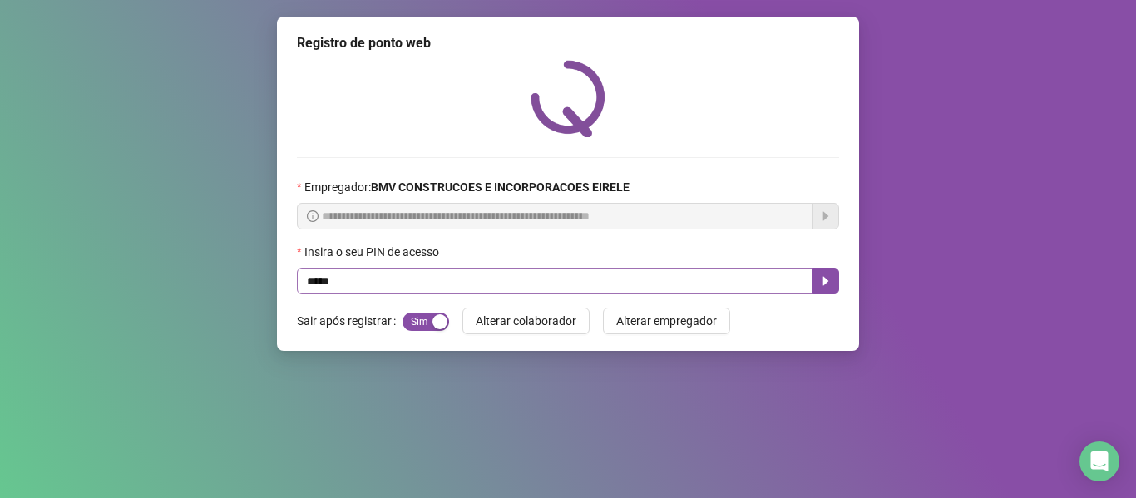
click at [590, 162] on button "OK" at bounding box center [594, 164] width 8 height 5
click at [822, 284] on icon "caret-right" at bounding box center [825, 280] width 13 height 13
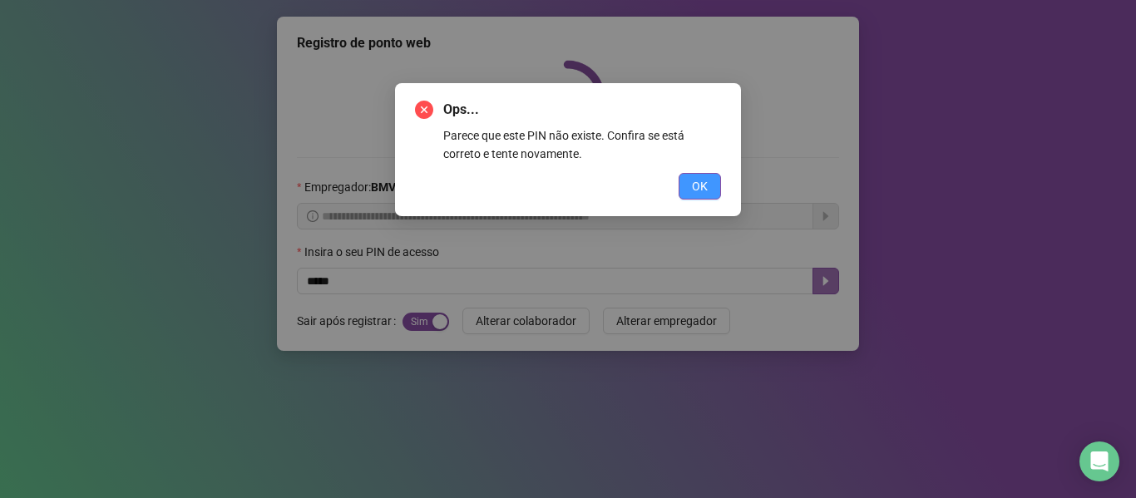
click at [694, 193] on span "OK" at bounding box center [700, 186] width 16 height 18
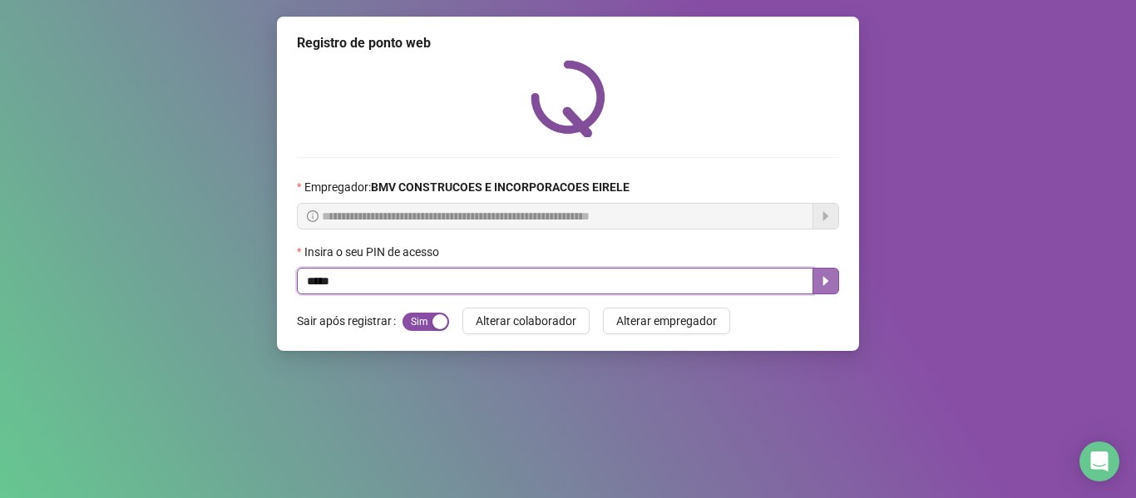
click at [713, 288] on input "*****" at bounding box center [555, 281] width 516 height 27
type input "*****"
click at [823, 279] on icon "caret-right" at bounding box center [825, 280] width 13 height 13
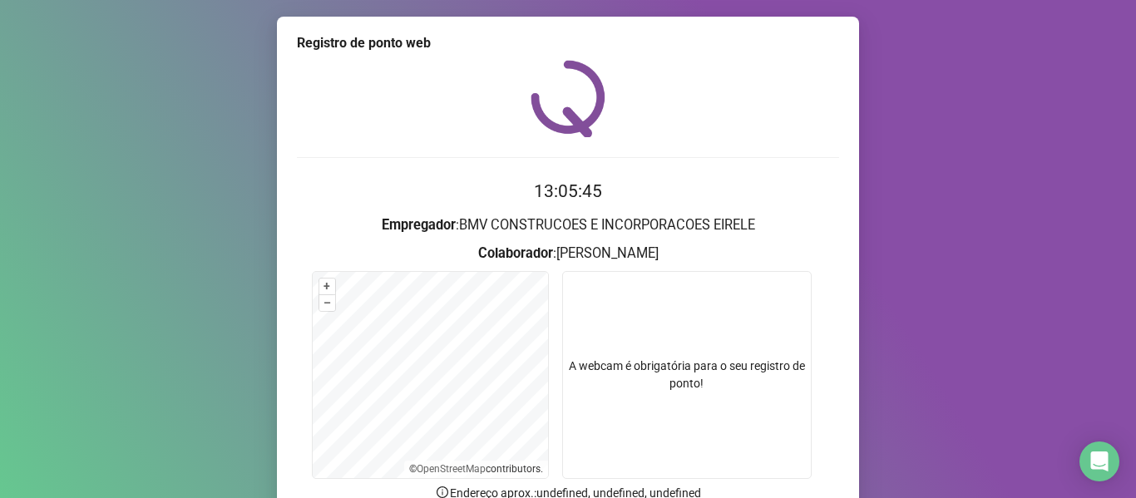
scroll to position [83, 0]
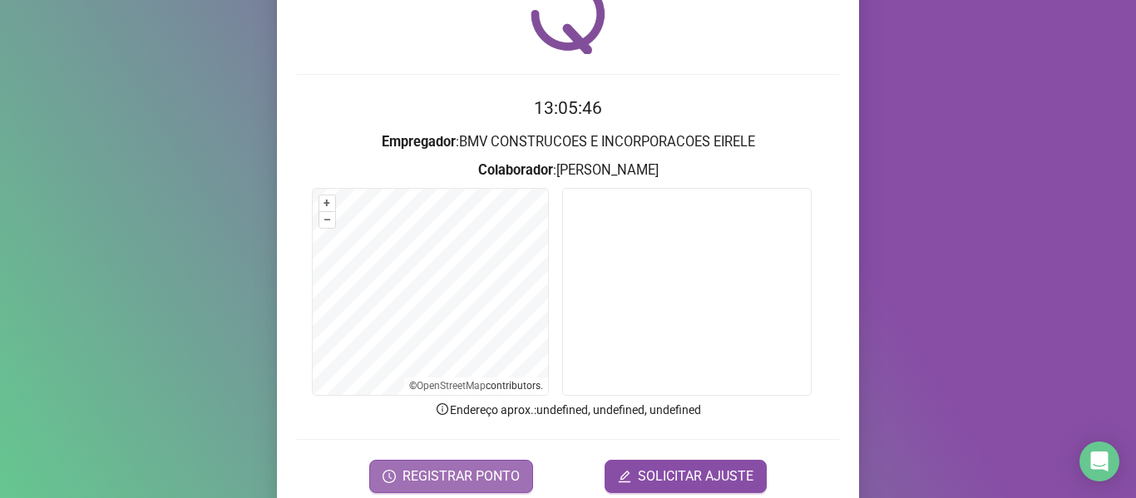
click at [432, 471] on span "REGISTRAR PONTO" at bounding box center [461, 477] width 117 height 20
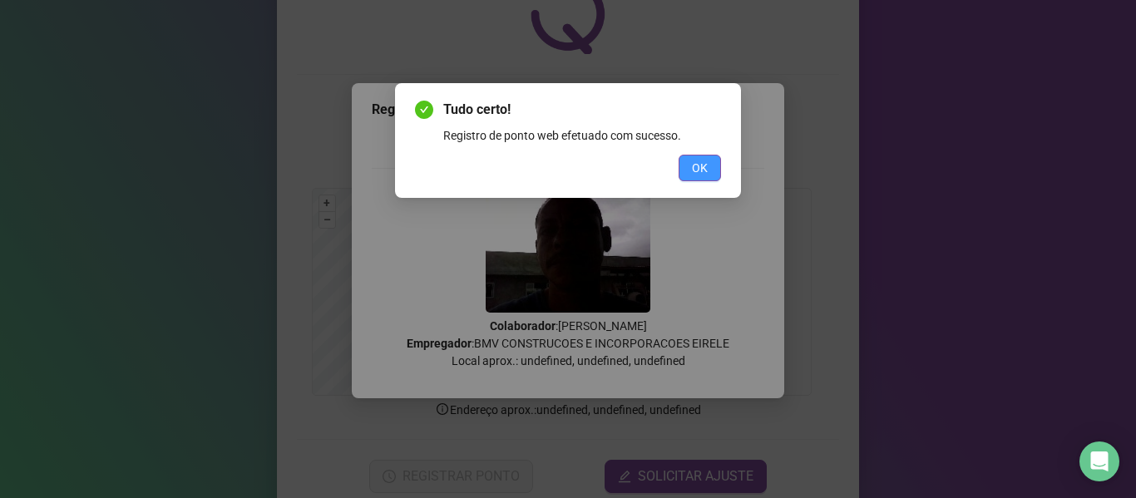
click at [701, 173] on span "OK" at bounding box center [700, 168] width 16 height 18
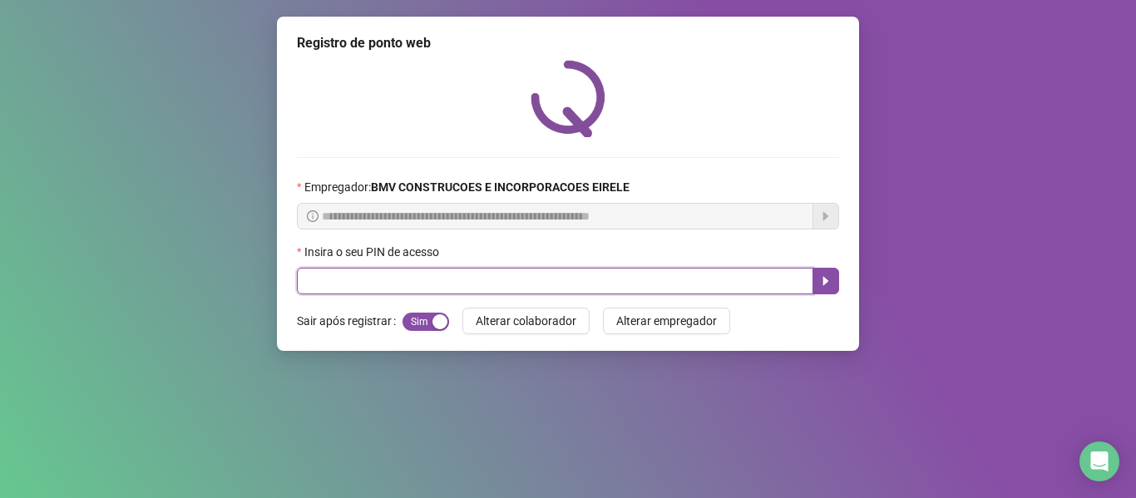
click at [750, 287] on input "text" at bounding box center [555, 281] width 516 height 27
type input "*****"
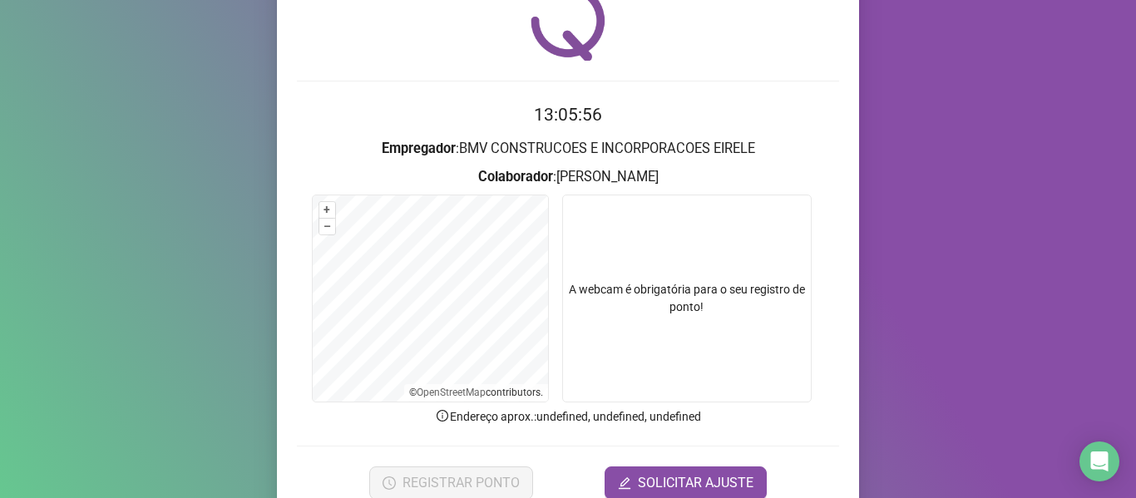
scroll to position [151, 0]
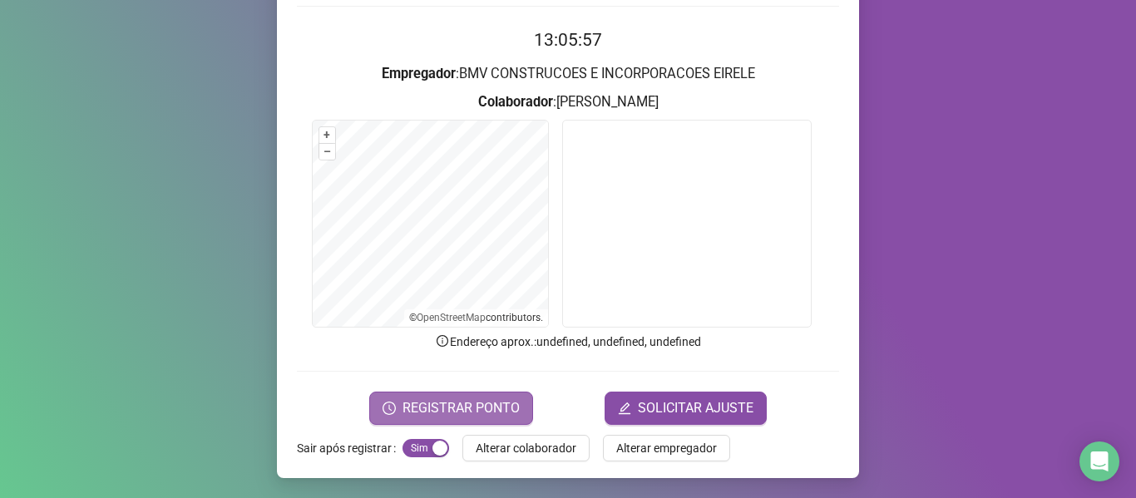
click at [469, 400] on span "REGISTRAR PONTO" at bounding box center [461, 408] width 117 height 20
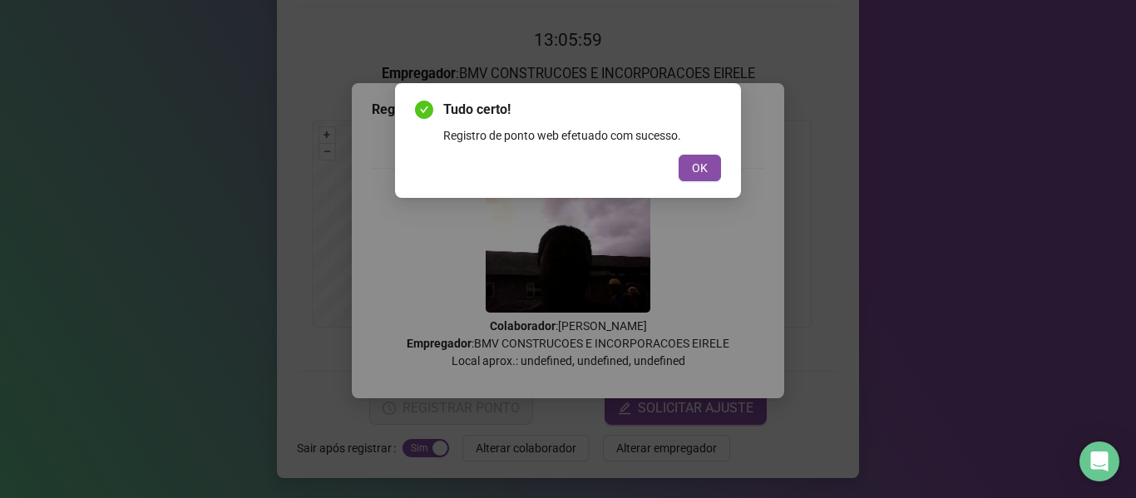
click at [701, 170] on span "OK" at bounding box center [700, 168] width 16 height 18
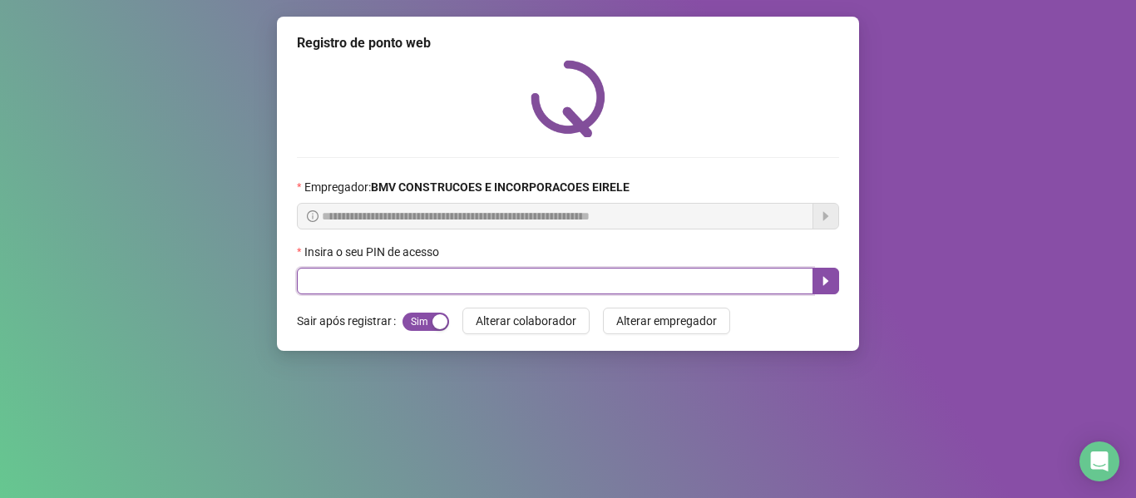
click at [726, 294] on input "text" at bounding box center [555, 281] width 516 height 27
type input "*****"
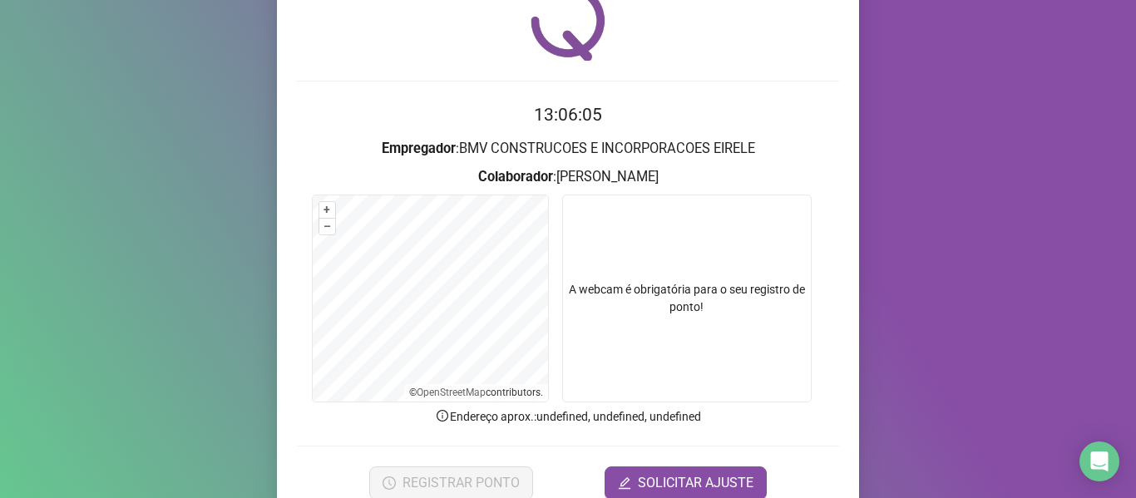
scroll to position [151, 0]
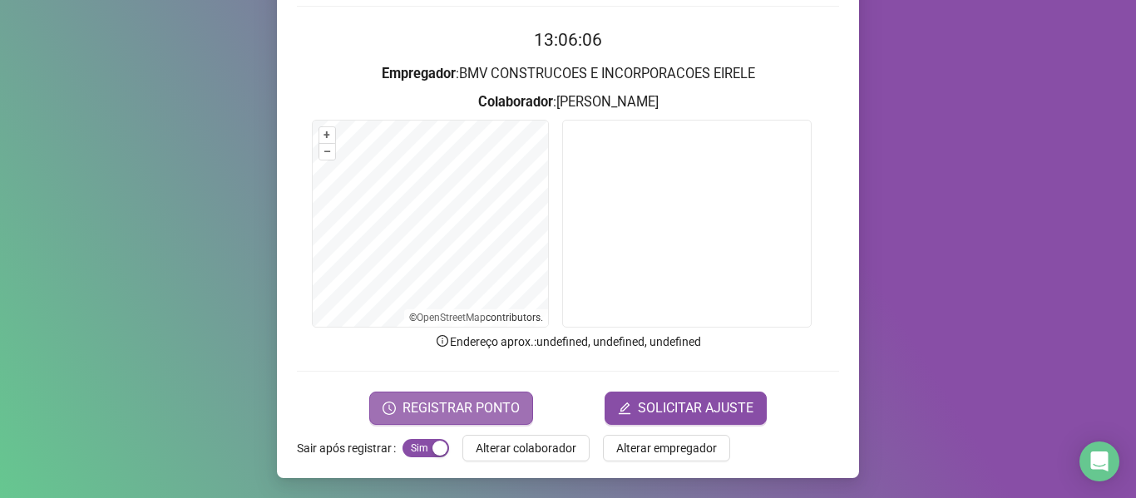
click at [475, 395] on button "REGISTRAR PONTO" at bounding box center [451, 408] width 164 height 33
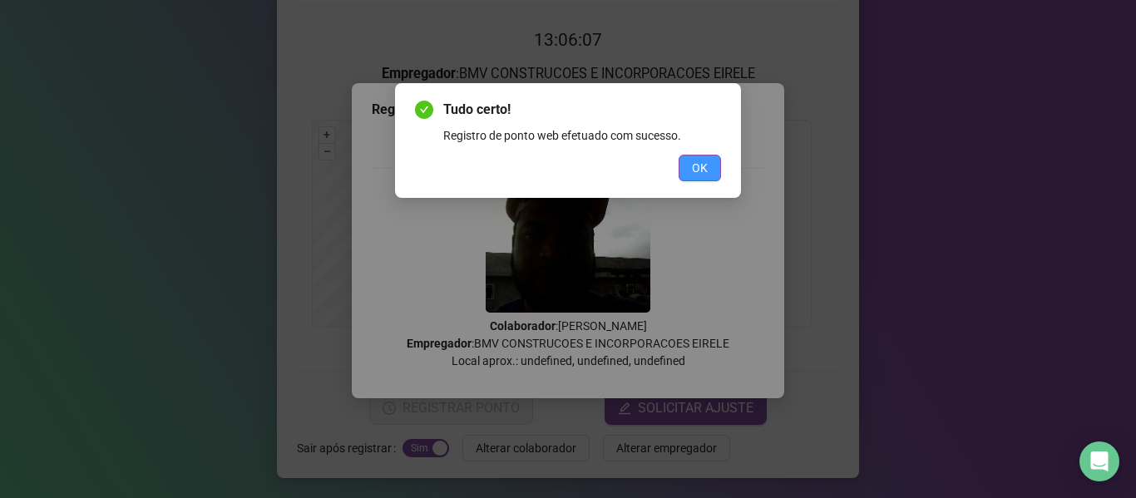
click at [699, 166] on span "OK" at bounding box center [700, 168] width 16 height 18
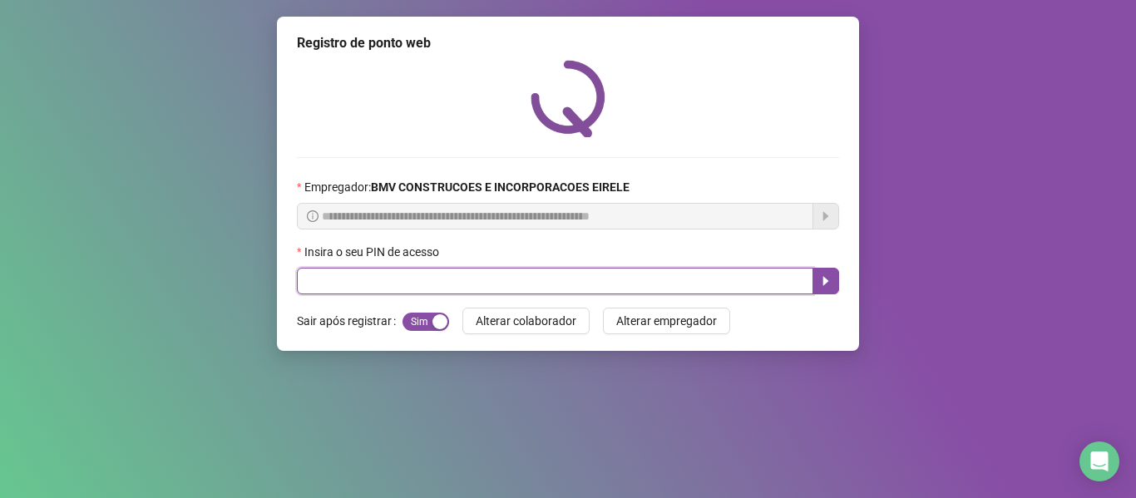
click at [753, 282] on input "text" at bounding box center [555, 281] width 516 height 27
type input "*****"
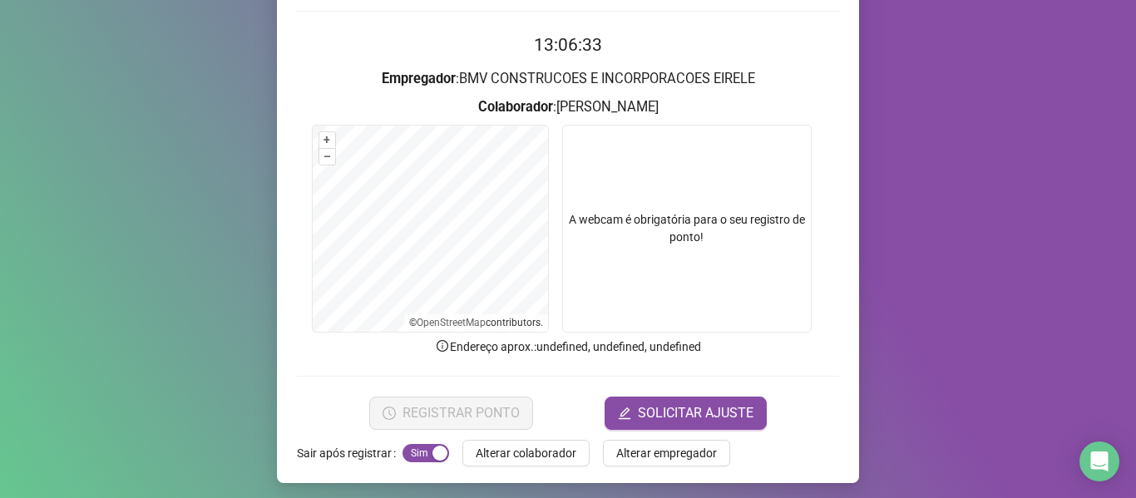
scroll to position [151, 0]
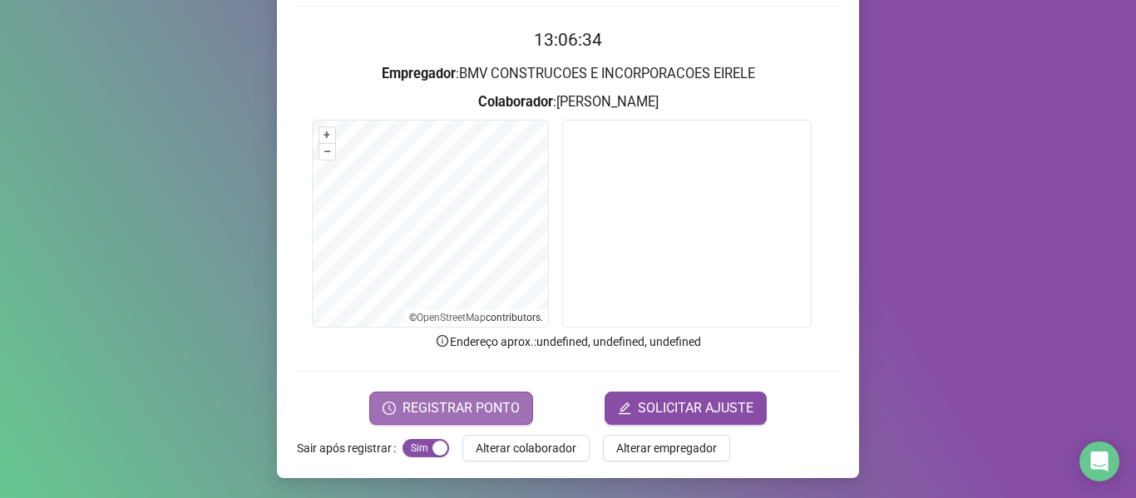
click at [464, 403] on span "REGISTRAR PONTO" at bounding box center [461, 408] width 117 height 20
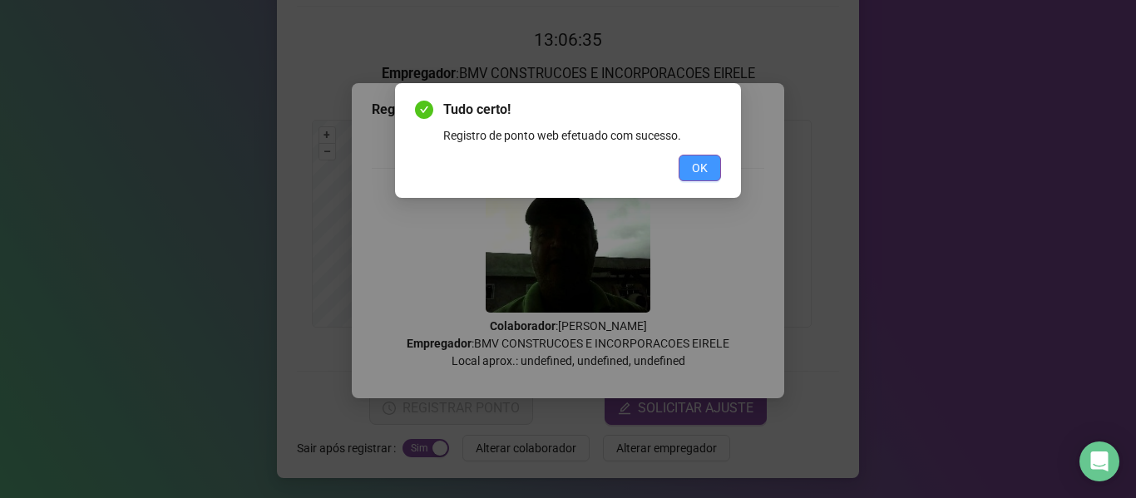
click at [712, 165] on button "OK" at bounding box center [700, 168] width 42 height 27
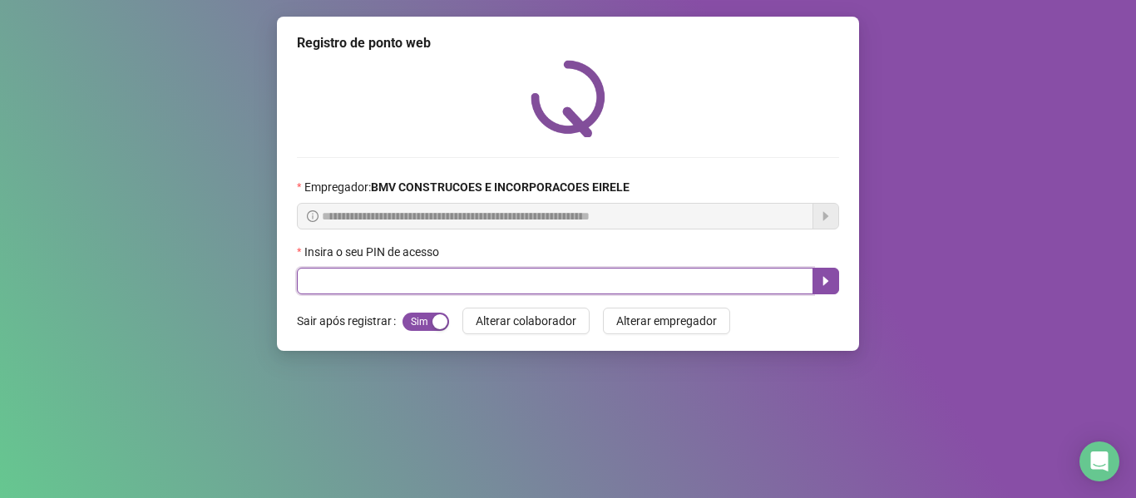
click at [777, 283] on input "text" at bounding box center [555, 281] width 516 height 27
